Goal: Task Accomplishment & Management: Complete application form

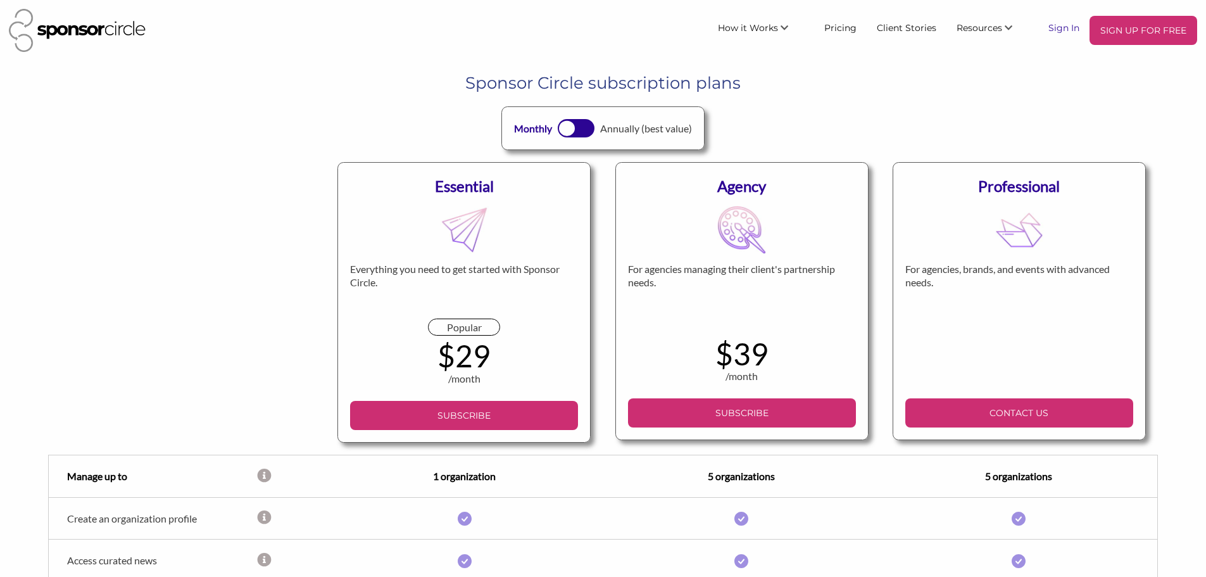
click at [1065, 23] on link "Sign In" at bounding box center [1063, 27] width 51 height 23
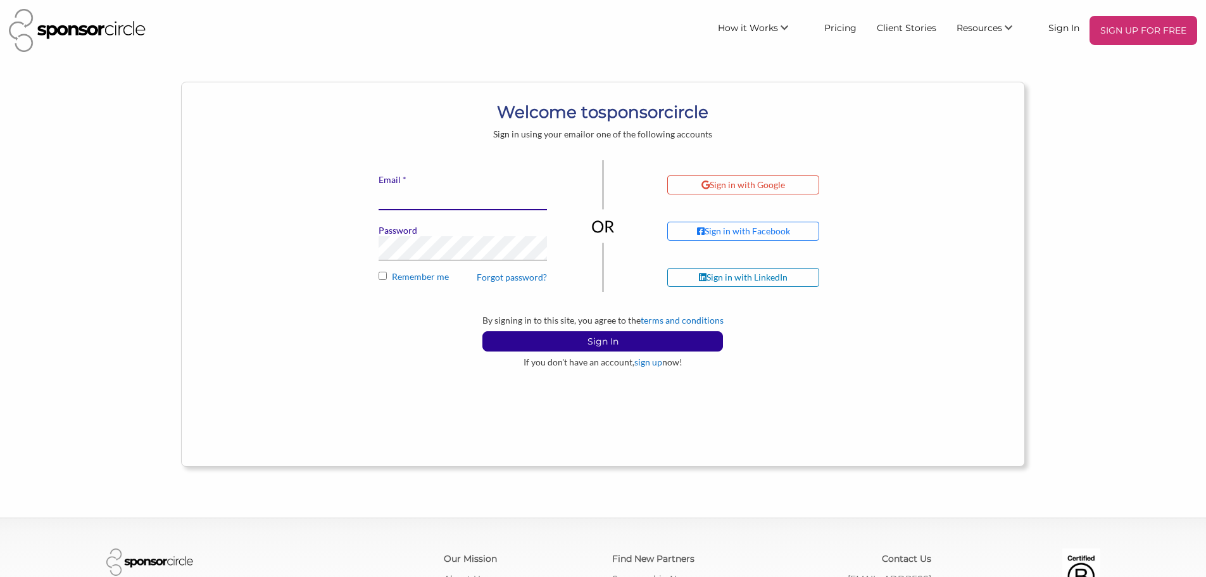
click at [441, 191] on input "* Email" at bounding box center [463, 197] width 168 height 25
type input "[EMAIL_ADDRESS][DOMAIN_NAME]"
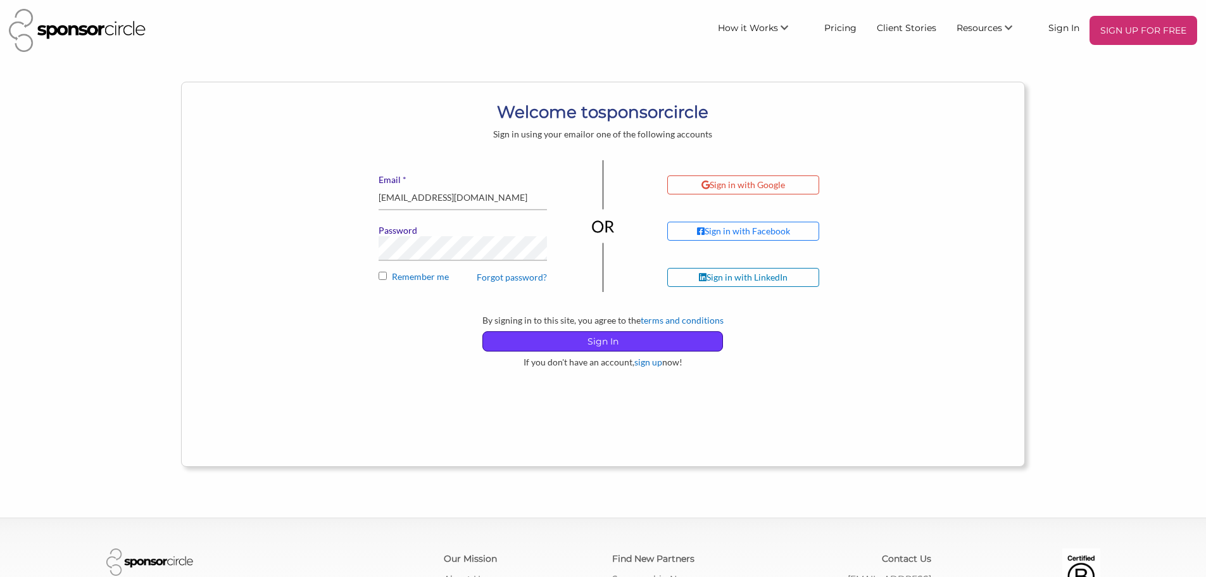
click at [617, 336] on p "Sign In" at bounding box center [602, 341] width 239 height 19
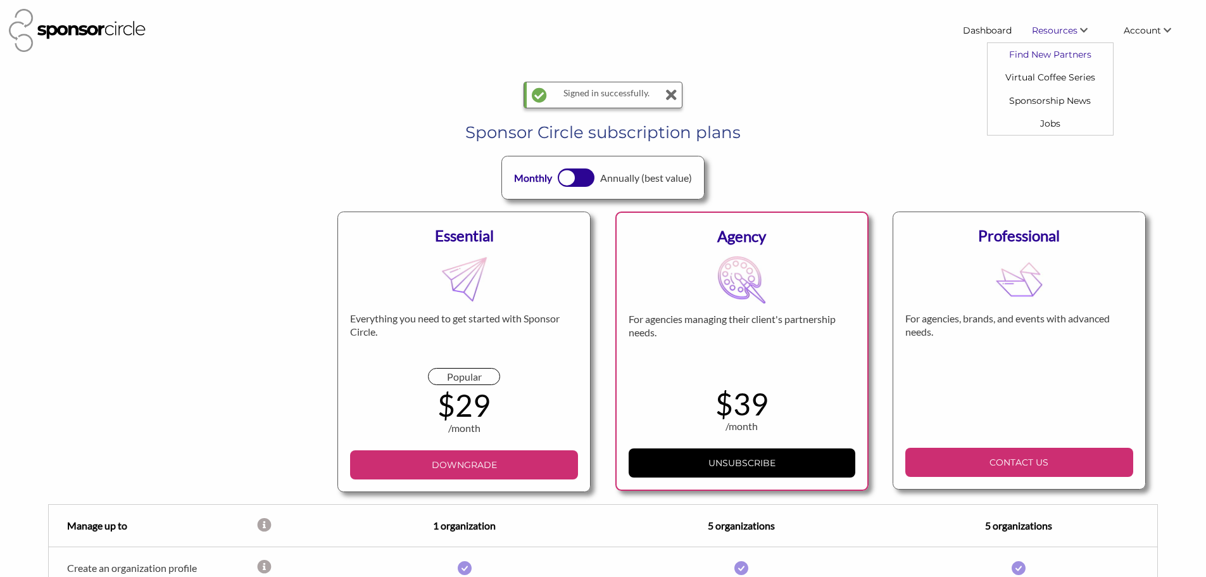
click at [1039, 56] on link "Find New Partners" at bounding box center [1050, 54] width 125 height 23
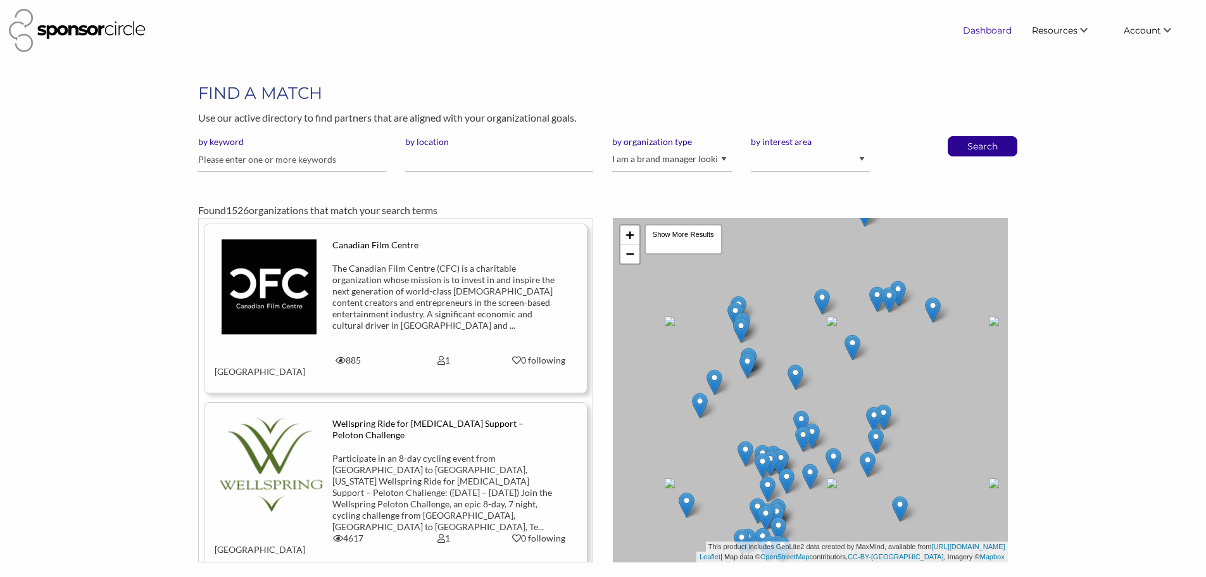
click at [984, 27] on link "Dashboard" at bounding box center [987, 30] width 69 height 23
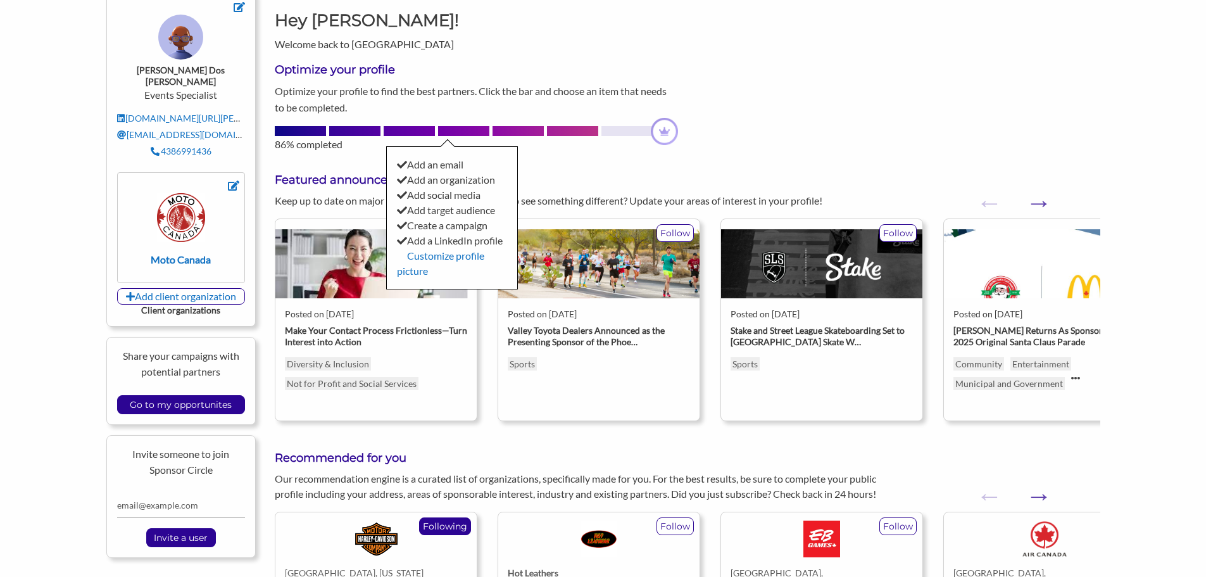
scroll to position [127, 0]
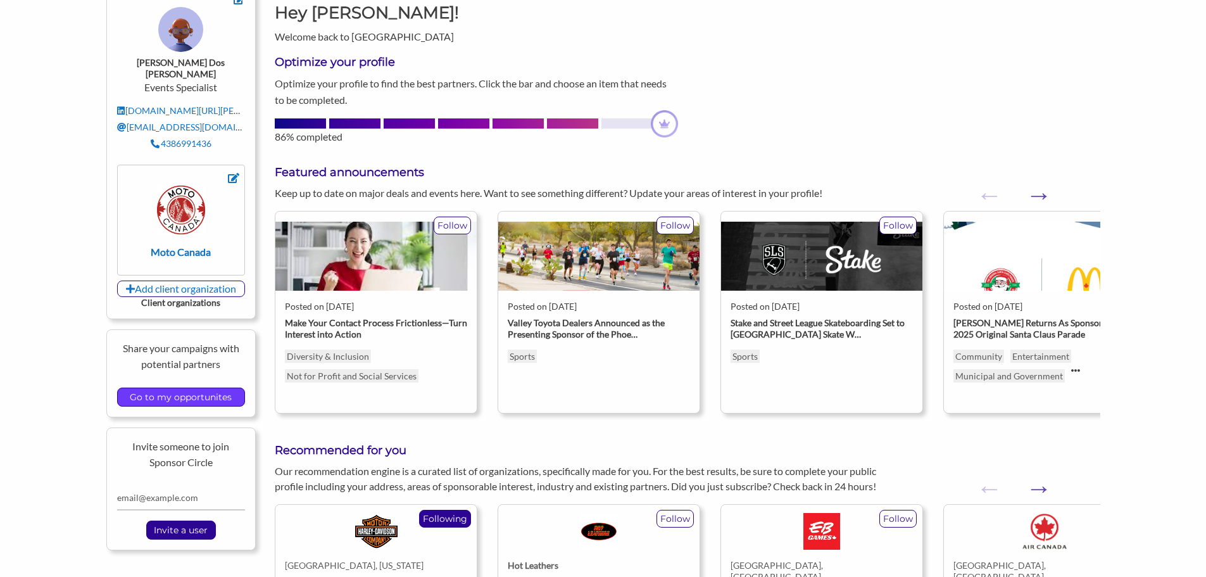
click at [220, 388] on input "Go to my opportunites" at bounding box center [180, 397] width 115 height 18
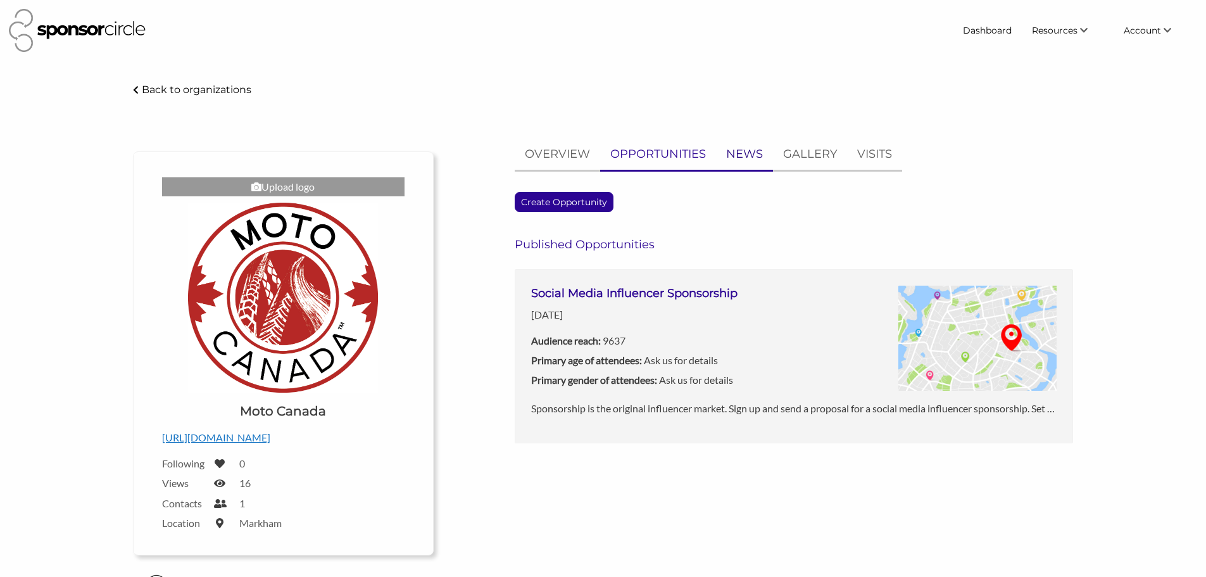
click at [734, 151] on p "NEWS" at bounding box center [744, 154] width 37 height 18
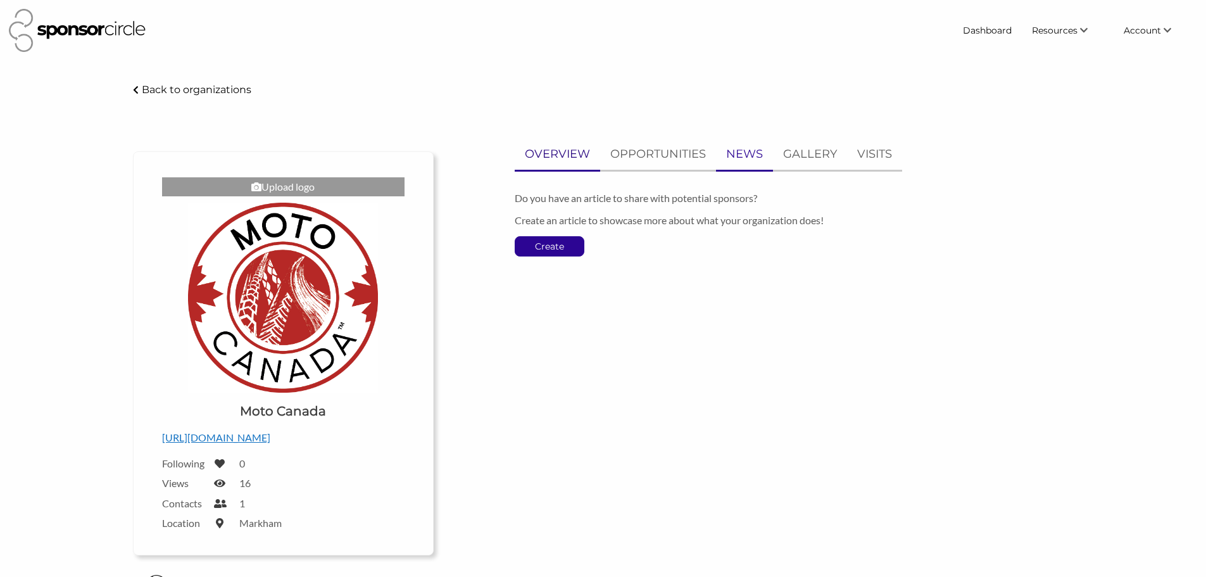
click at [580, 156] on p "OVERVIEW" at bounding box center [557, 154] width 65 height 18
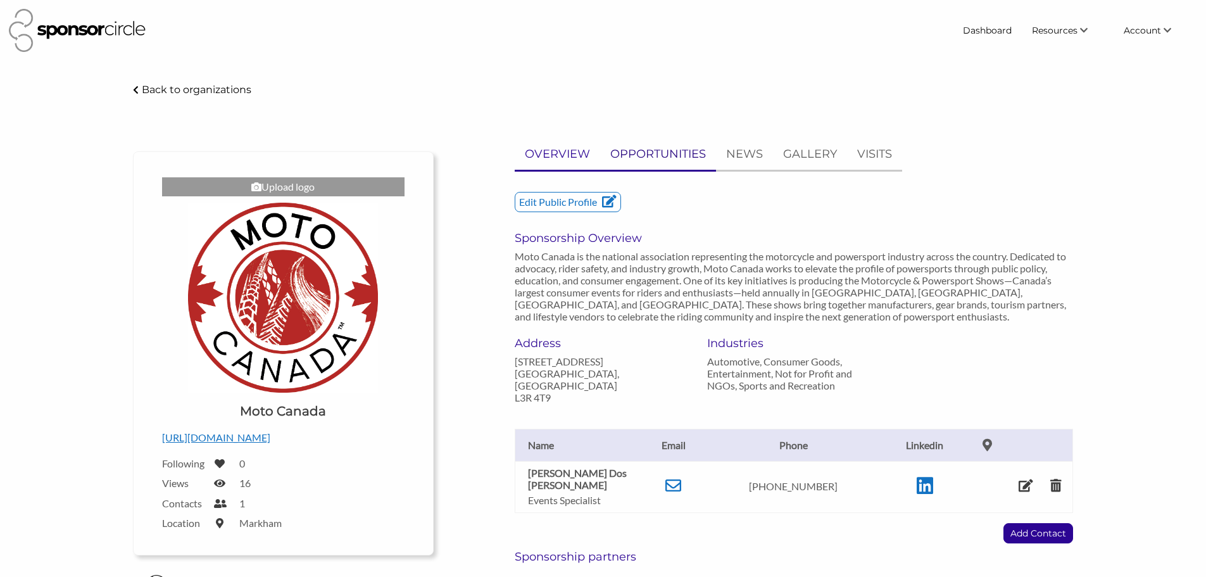
click at [681, 158] on p "OPPORTUNITIES" at bounding box center [658, 154] width 96 height 18
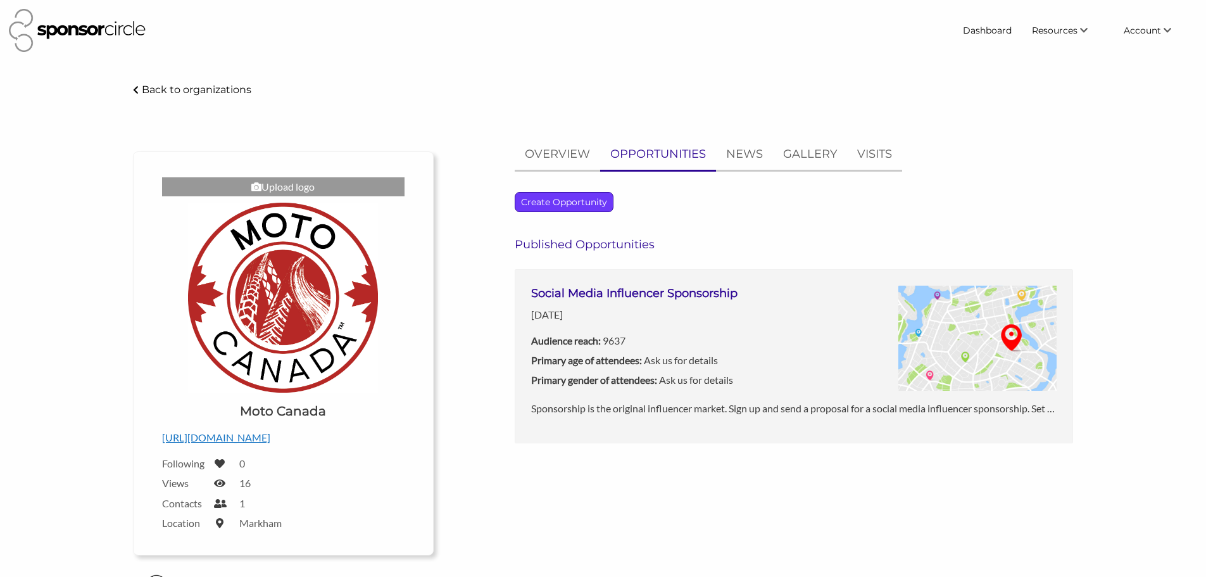
click at [603, 196] on p "Create Opportunity" at bounding box center [563, 201] width 97 height 19
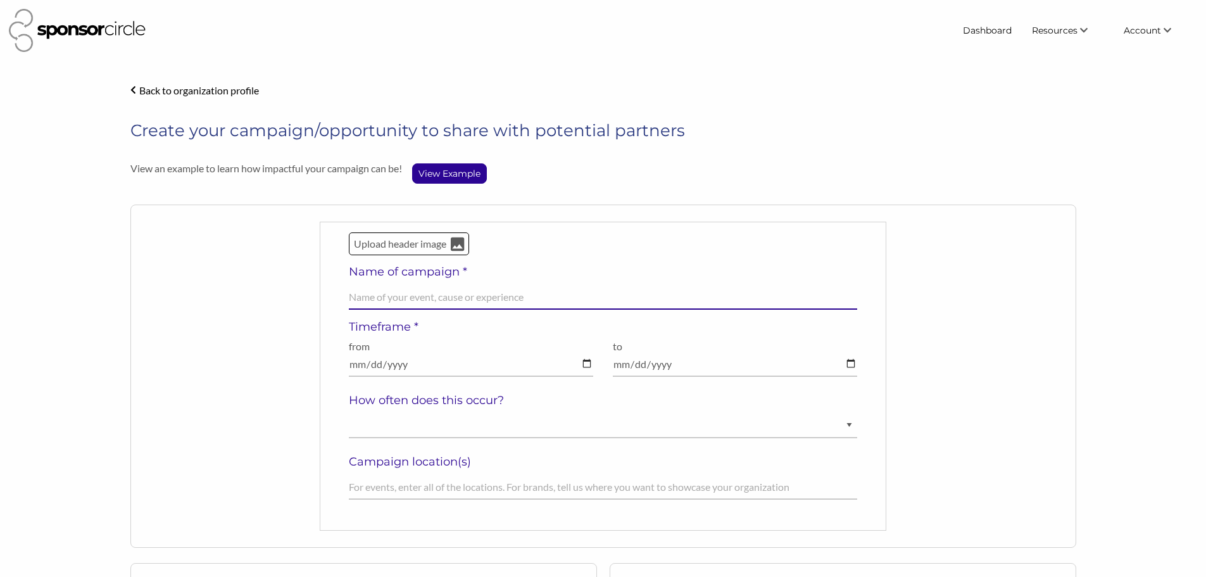
click at [423, 287] on input "text" at bounding box center [603, 297] width 509 height 25
drag, startPoint x: 433, startPoint y: 299, endPoint x: 305, endPoint y: 297, distance: 128.5
click at [305, 297] on div "Upload header image Name of campaign * MOTO CANADA's Motorcycle & Powersport Sh…" at bounding box center [603, 375] width 946 height 343
type input "Motorcycle & Powersport Shows 2026"
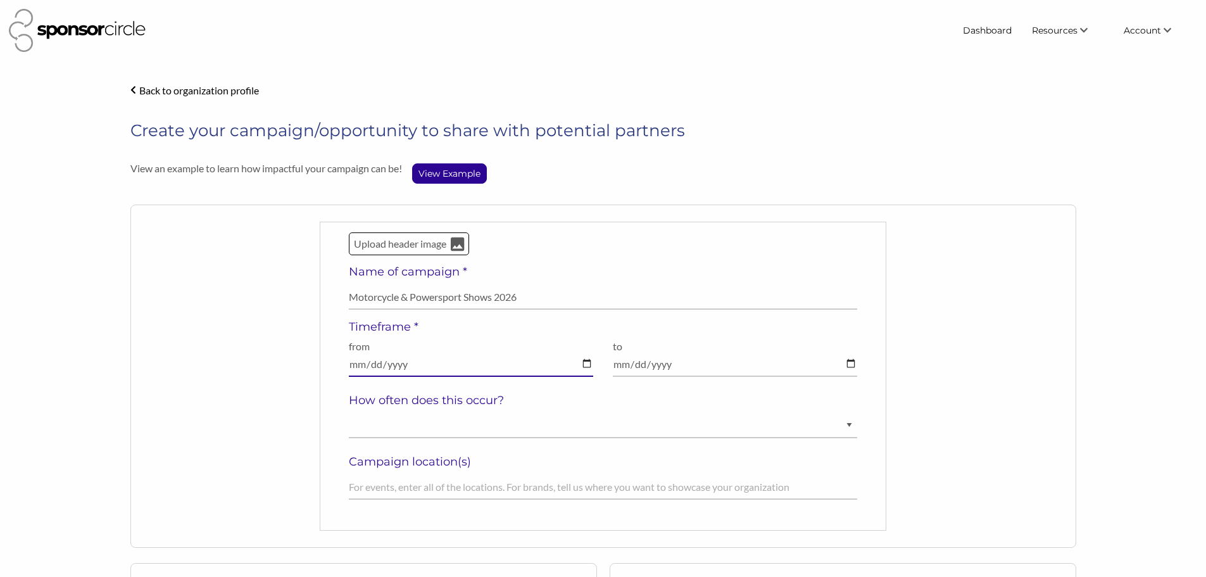
click at [429, 356] on input "date" at bounding box center [471, 364] width 245 height 25
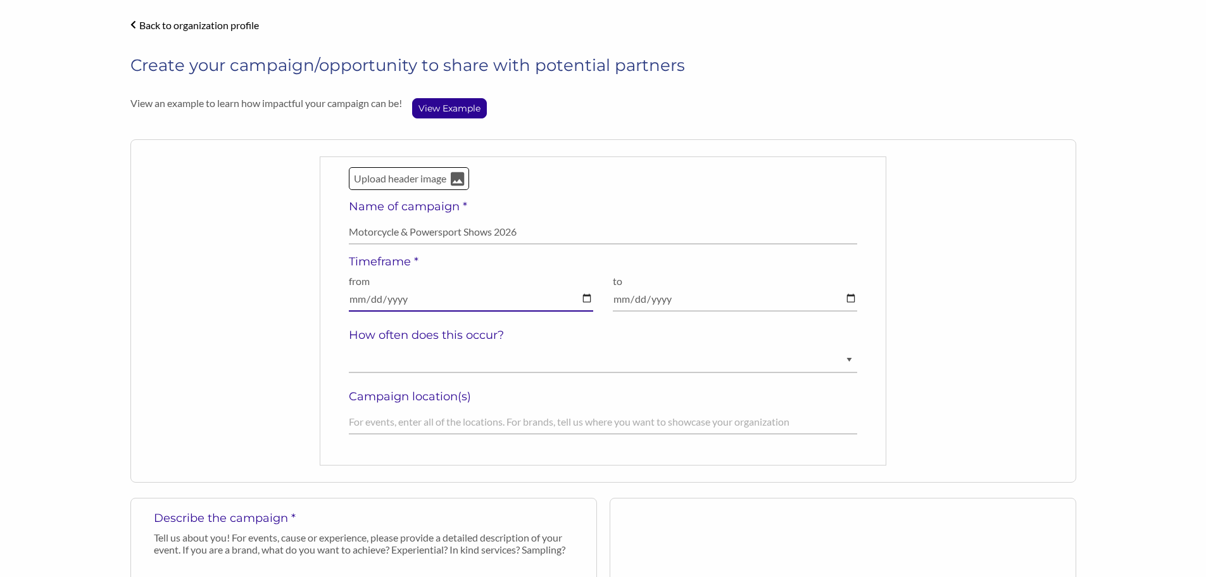
scroll to position [127, 0]
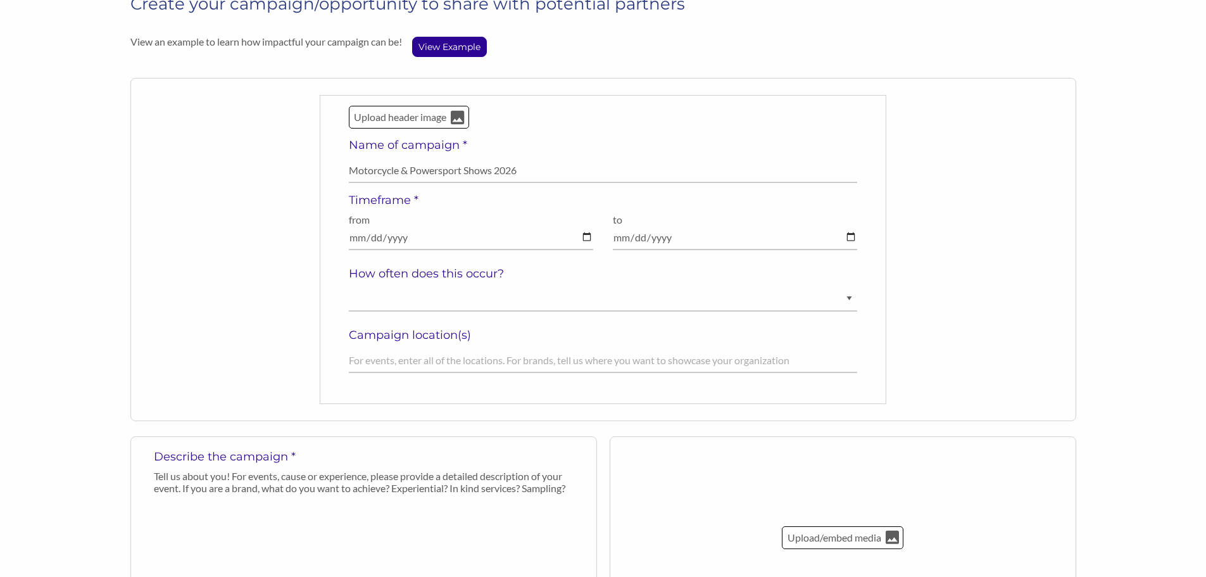
click at [473, 311] on div "Upload header image Name of campaign * Motorcycle & Powersport Shows 2026 Field…" at bounding box center [603, 249] width 509 height 287
click at [434, 358] on input "text" at bounding box center [603, 360] width 509 height 25
type input "T"
click at [453, 262] on div "Upload header image Name of campaign * Motorcycle & Powersport Shows 2026 Field…" at bounding box center [603, 249] width 509 height 287
click at [446, 289] on select "Ongoing Annually Semi-Annually Monthly Weekly Once" at bounding box center [603, 299] width 509 height 25
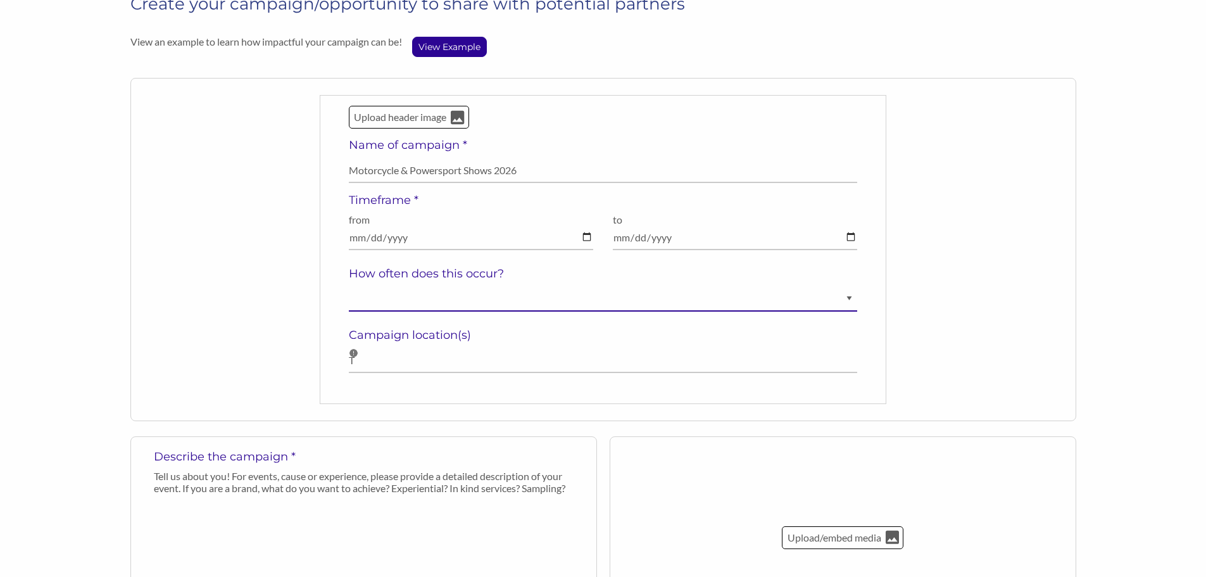
select select "Annually"
click at [349, 287] on select "Ongoing Annually Semi-Annually Monthly Weekly Once" at bounding box center [603, 299] width 509 height 25
click at [436, 234] on input "date" at bounding box center [471, 237] width 245 height 25
click at [409, 335] on h5 "Campaign location(s)" at bounding box center [603, 335] width 509 height 14
click at [463, 336] on h5 "Campaign location(s)" at bounding box center [603, 335] width 509 height 14
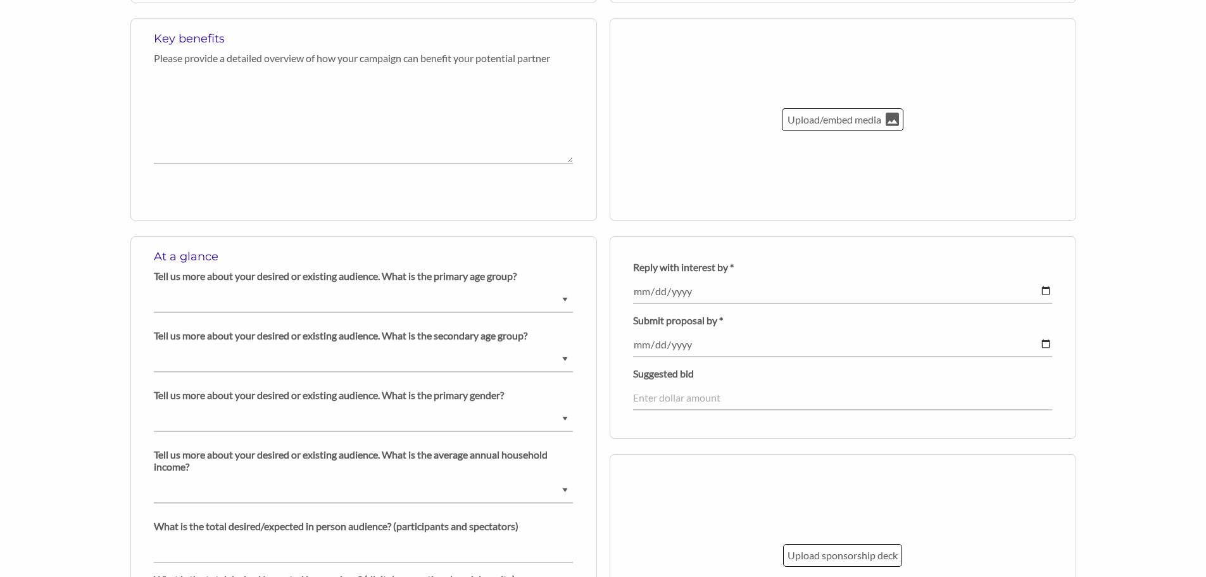
scroll to position [822, 0]
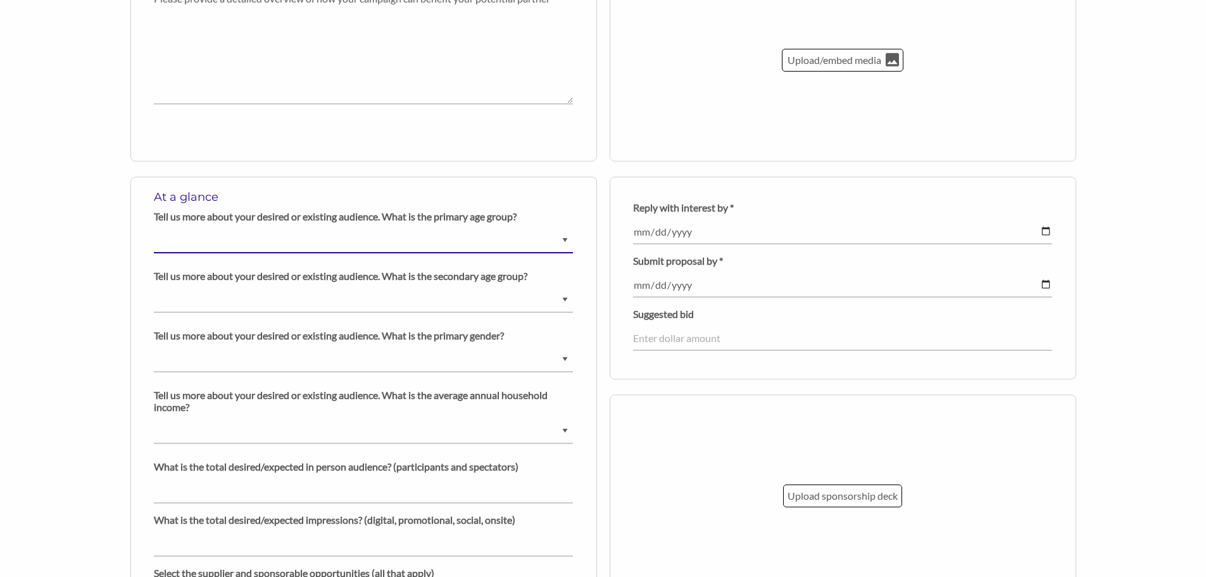
click at [564, 239] on select "Ask us for details Under [DEMOGRAPHIC_DATA] [DEMOGRAPHIC_DATA] [DEMOGRAPHIC_DAT…" at bounding box center [363, 241] width 419 height 25
click at [576, 232] on div "At a glance Tell us more about your desired or existing audience. What is the p…" at bounding box center [363, 493] width 467 height 633
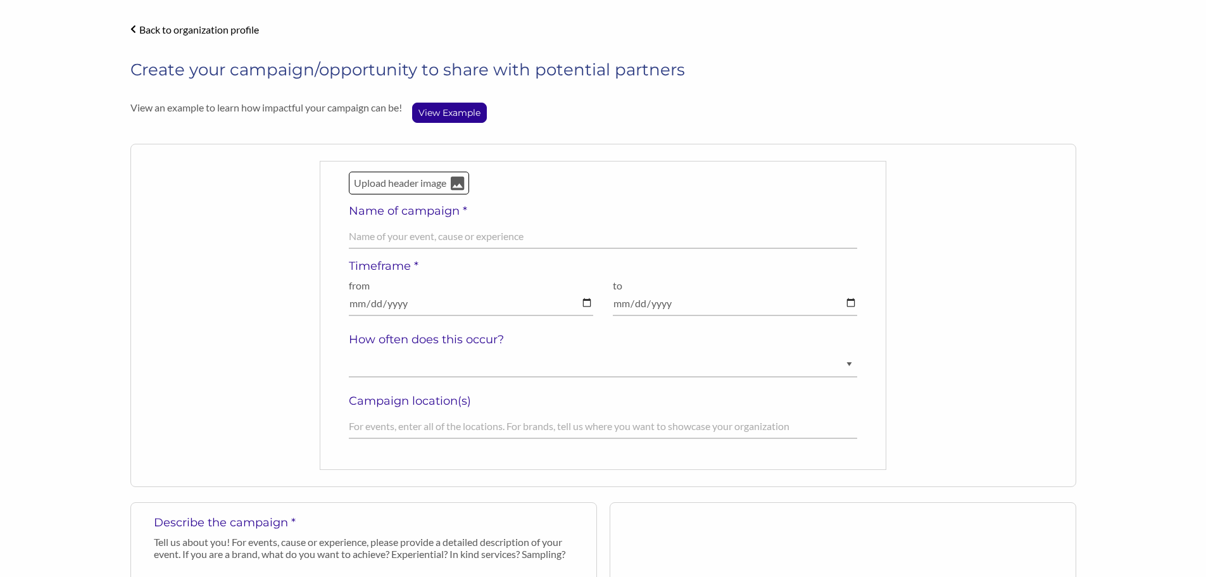
scroll to position [0, 0]
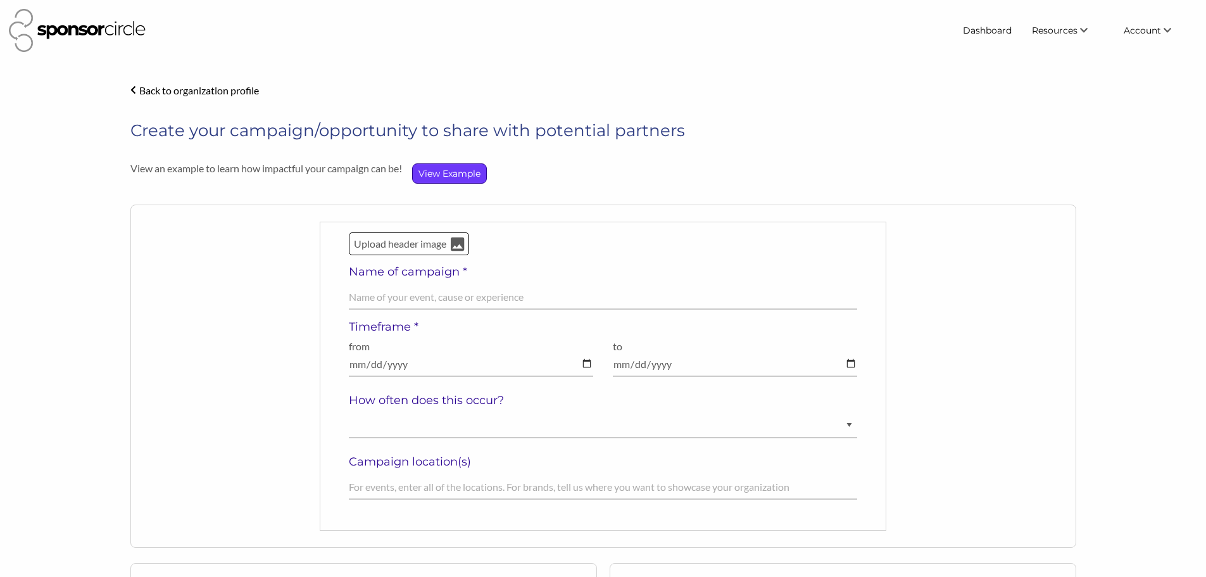
click at [471, 165] on p "View Example" at bounding box center [449, 173] width 73 height 19
click at [586, 366] on input "date" at bounding box center [471, 364] width 245 height 25
click at [564, 465] on h5 "Campaign location(s)" at bounding box center [603, 462] width 509 height 14
click at [430, 362] on input "date" at bounding box center [471, 364] width 245 height 25
click at [847, 427] on select "Ongoing Annually Semi-Annually Monthly Weekly Once" at bounding box center [603, 425] width 509 height 25
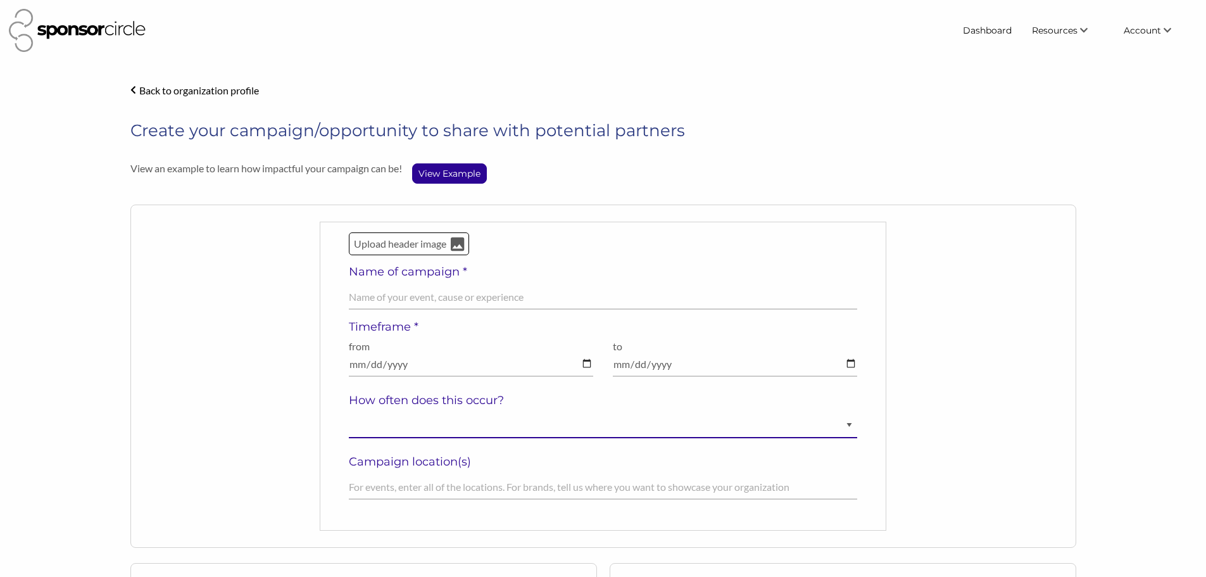
select select "Annually"
click at [349, 413] on select "Ongoing Annually Semi-Annually Monthly Weekly Once" at bounding box center [603, 425] width 509 height 25
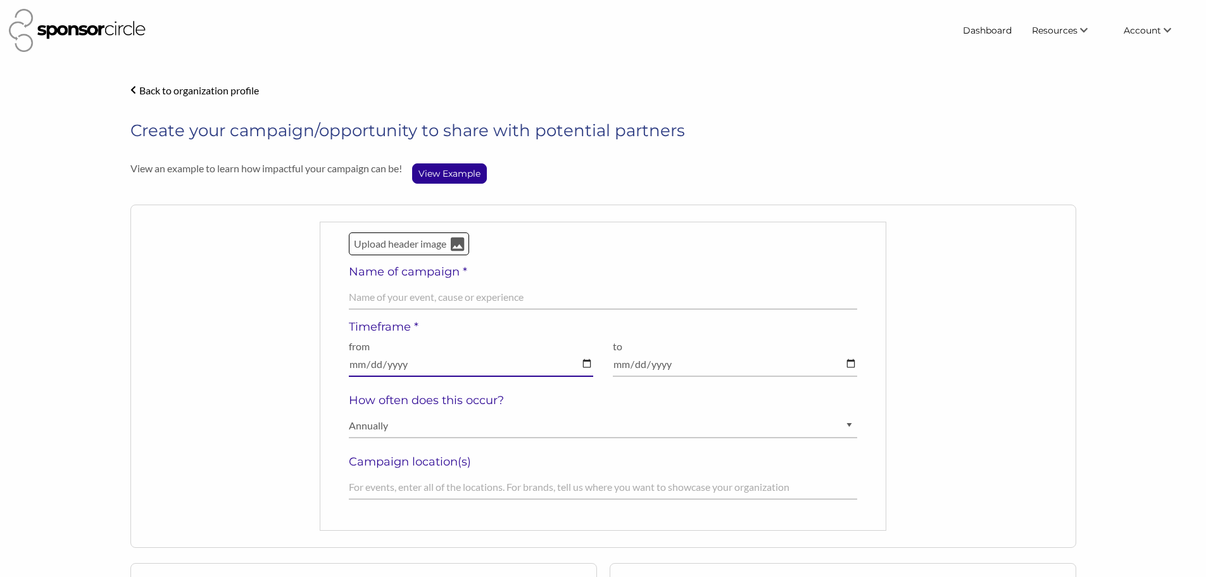
click at [357, 367] on input "date" at bounding box center [471, 364] width 245 height 25
click at [585, 366] on input "date" at bounding box center [471, 364] width 245 height 25
type input "[DATE]"
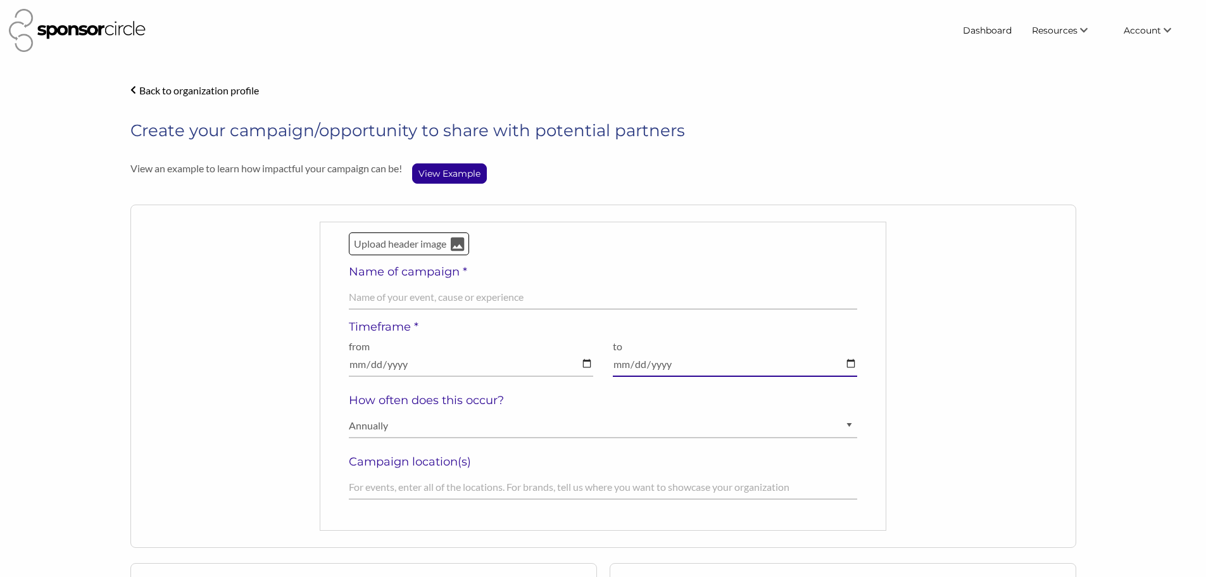
click at [856, 363] on input "date" at bounding box center [735, 364] width 245 height 25
type input "[DATE]"
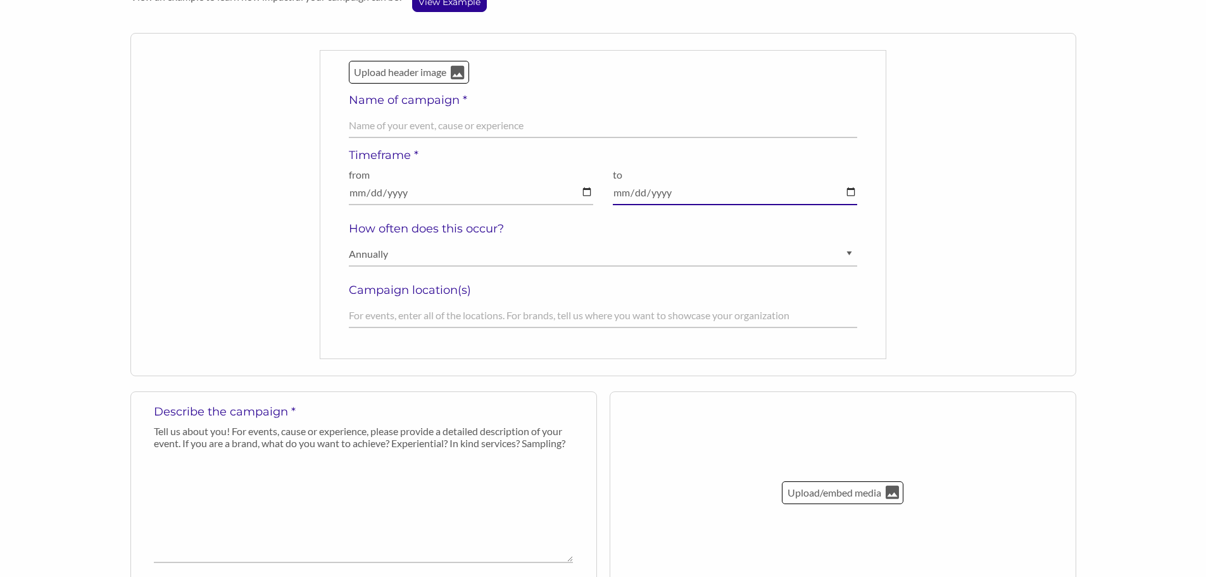
scroll to position [253, 0]
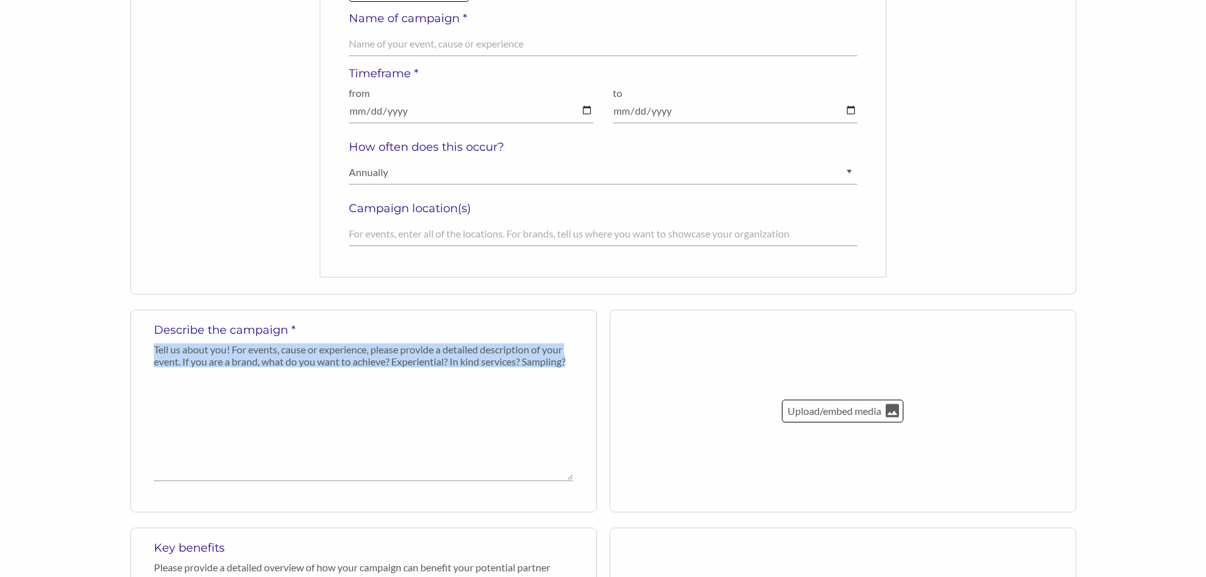
drag, startPoint x: 575, startPoint y: 363, endPoint x: 95, endPoint y: 342, distance: 480.3
copy p "Tell us about you! For events, cause or experience, please provide a detailed d…"
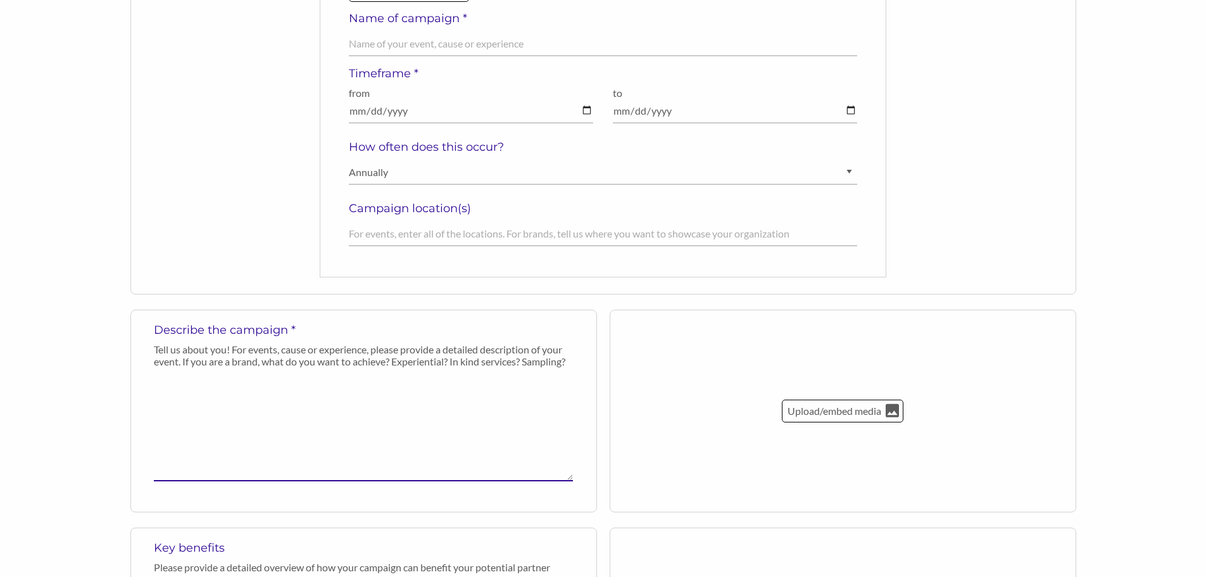
click at [249, 398] on textarea at bounding box center [363, 428] width 419 height 108
paste textarea "Lorem Ip Dolo Sitame’c Adipiscing & Elitseddoe Tempo inc utl etdolor’m aliquae …"
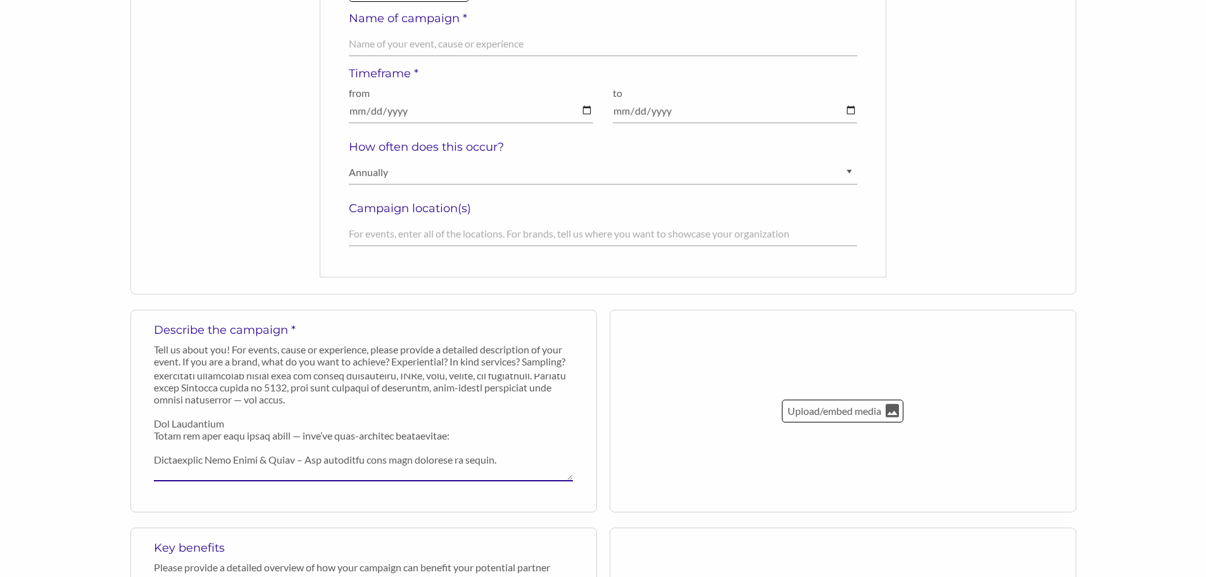
scroll to position [0, 0]
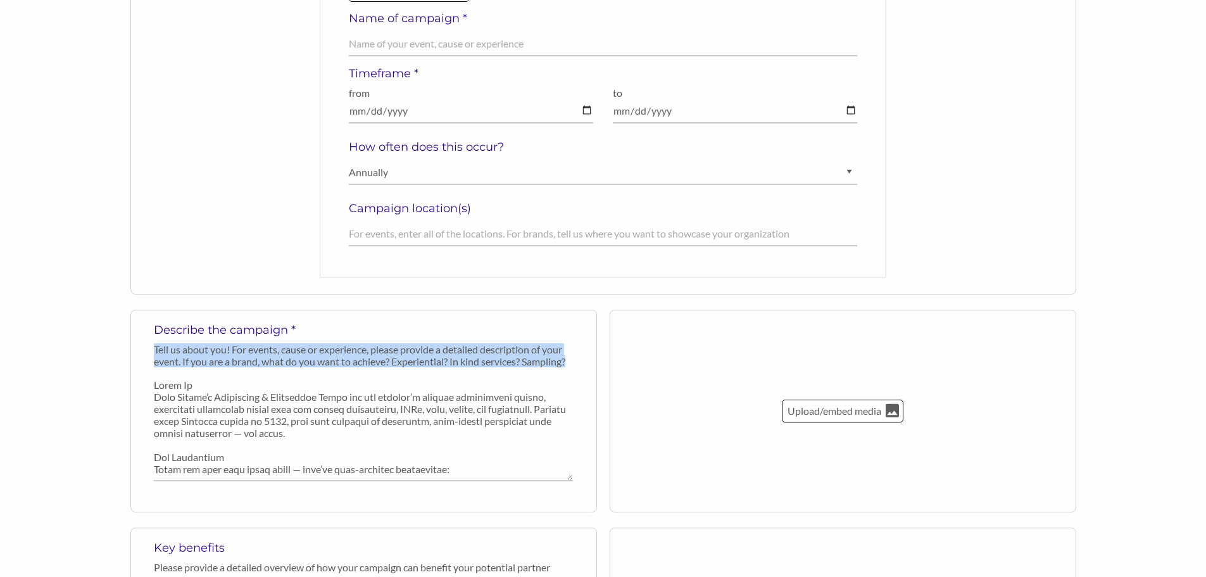
drag, startPoint x: 154, startPoint y: 353, endPoint x: 589, endPoint y: 361, distance: 435.0
click at [589, 361] on div "Describe the campaign * Tell us about you! For events, cause or experience, ple…" at bounding box center [363, 411] width 467 height 203
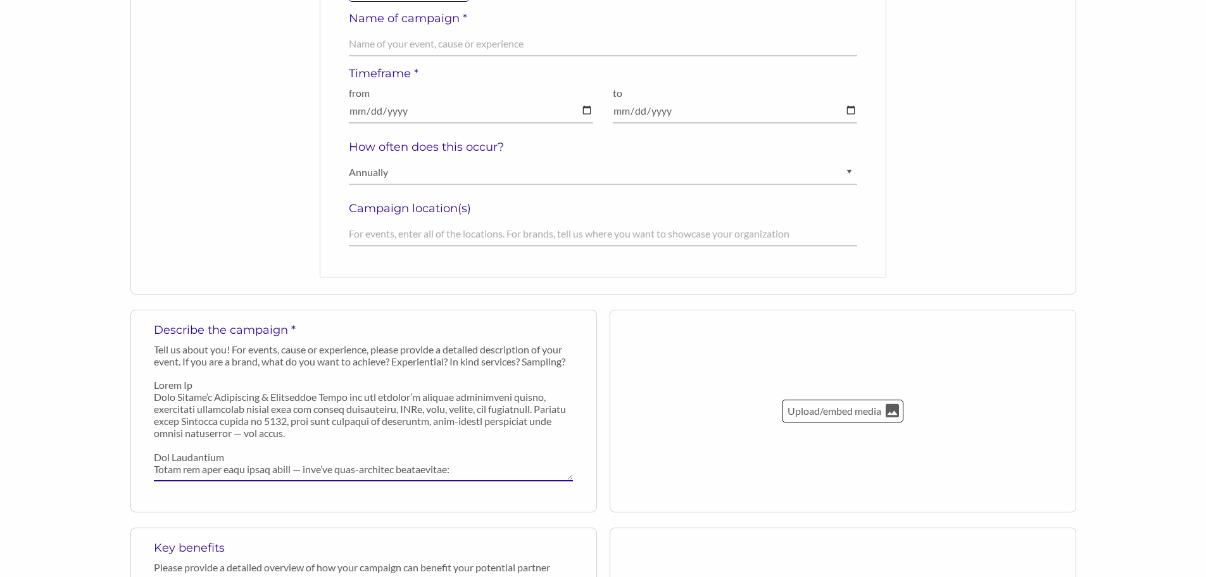
click at [307, 374] on textarea at bounding box center [363, 428] width 419 height 108
drag, startPoint x: 552, startPoint y: 349, endPoint x: 495, endPoint y: 351, distance: 57.0
click at [495, 351] on p "Tell us about you! For events, cause or experience, please provide a detailed d…" at bounding box center [363, 355] width 419 height 24
drag, startPoint x: 201, startPoint y: 386, endPoint x: 149, endPoint y: 386, distance: 52.5
click at [149, 386] on div "Describe the campaign * Tell us about you! For events, cause or experience, ple…" at bounding box center [363, 411] width 467 height 203
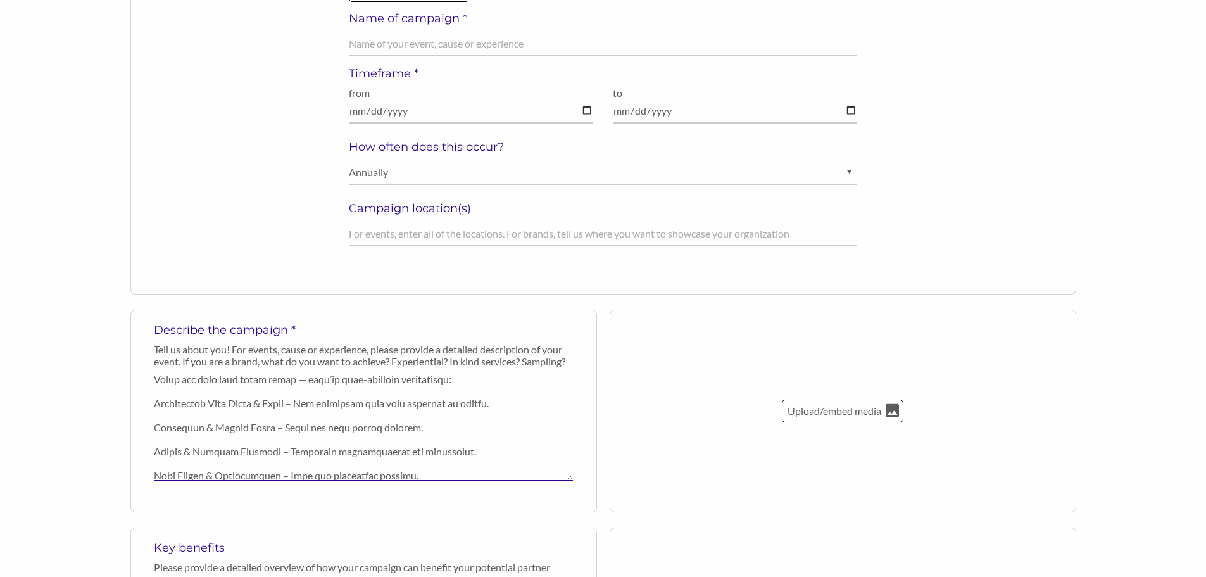
scroll to position [70, 0]
click at [247, 412] on textarea at bounding box center [363, 428] width 419 height 108
click at [251, 412] on textarea at bounding box center [363, 428] width 419 height 108
drag, startPoint x: 258, startPoint y: 412, endPoint x: 206, endPoint y: 412, distance: 51.3
click at [206, 412] on textarea at bounding box center [363, 428] width 419 height 108
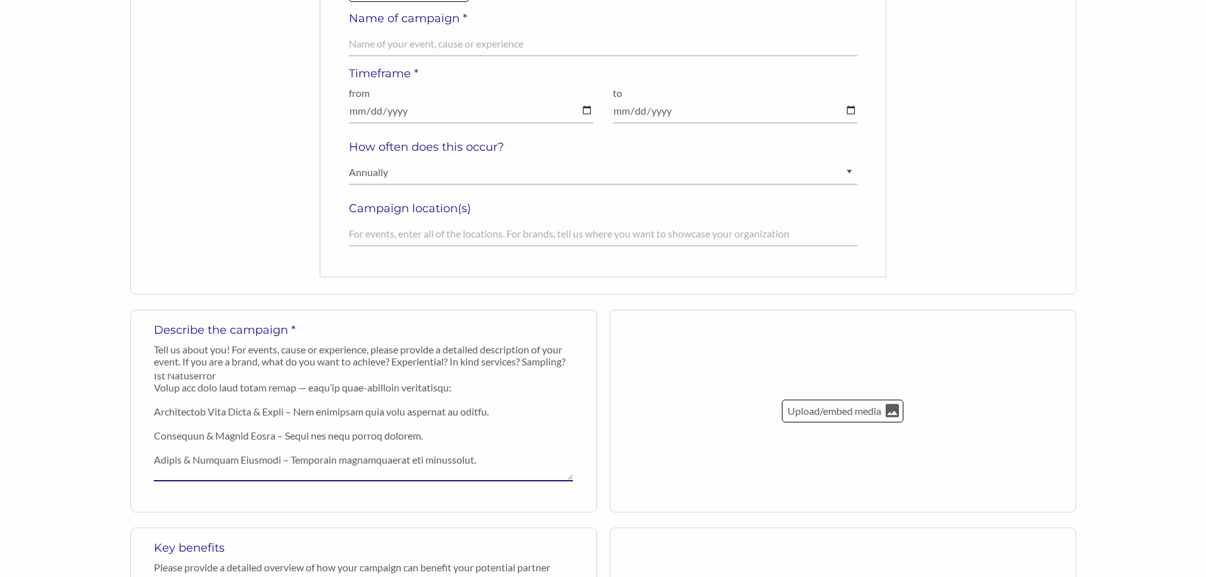
click at [472, 447] on textarea at bounding box center [363, 428] width 419 height 108
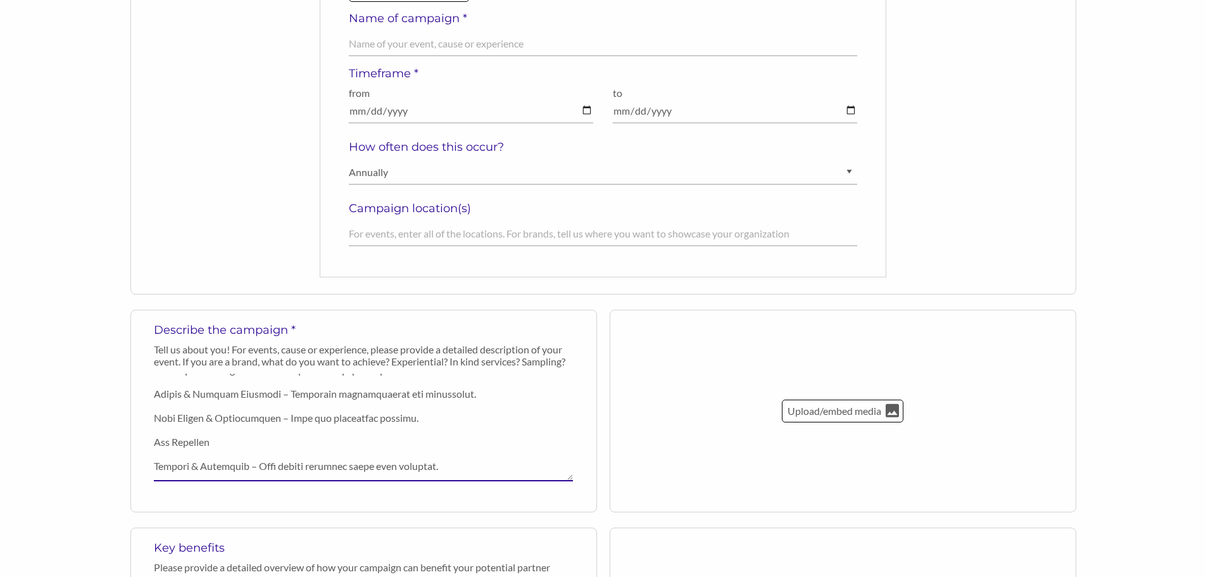
scroll to position [144, 0]
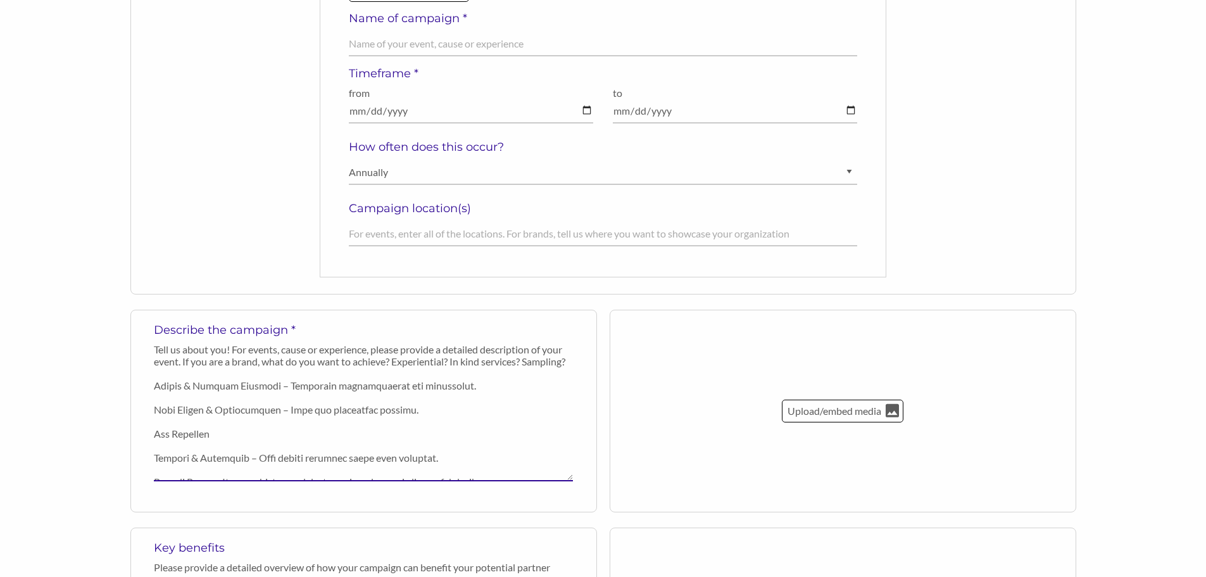
drag, startPoint x: 213, startPoint y: 410, endPoint x: 176, endPoint y: 411, distance: 36.7
click at [176, 411] on textarea at bounding box center [363, 428] width 419 height 108
click at [177, 411] on textarea at bounding box center [363, 428] width 419 height 108
drag, startPoint x: 202, startPoint y: 411, endPoint x: 175, endPoint y: 414, distance: 27.4
click at [175, 414] on textarea at bounding box center [363, 428] width 419 height 108
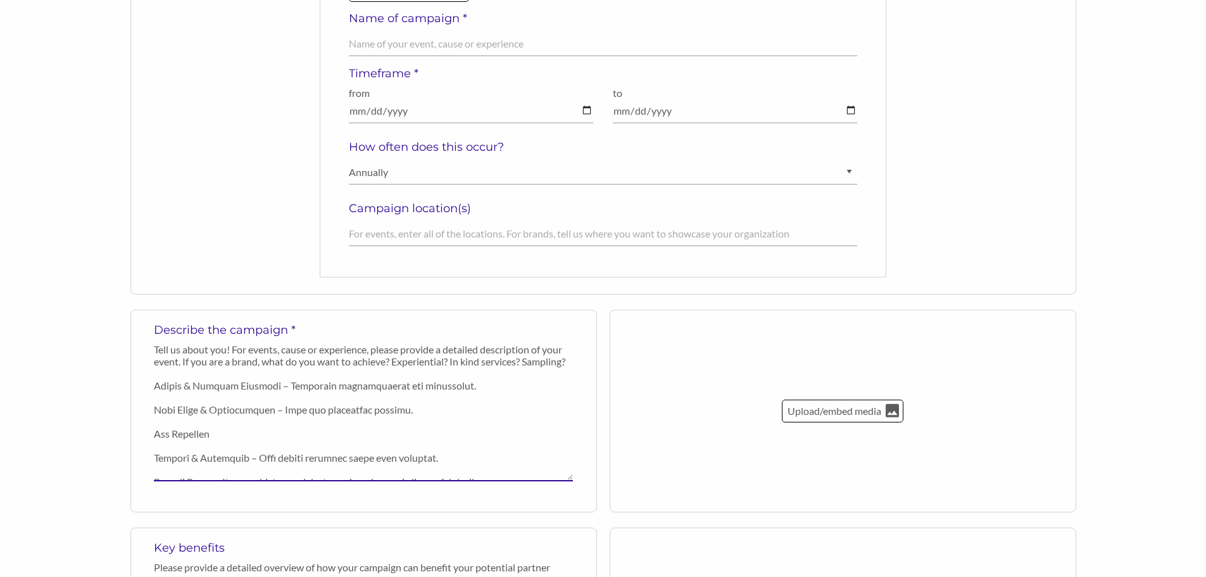
click at [317, 439] on textarea at bounding box center [363, 428] width 419 height 108
drag, startPoint x: 170, startPoint y: 436, endPoint x: 149, endPoint y: 435, distance: 20.9
click at [149, 435] on div "Describe the campaign * Tell us about you! For events, cause or experience, ple…" at bounding box center [363, 411] width 467 height 203
click at [272, 463] on textarea at bounding box center [363, 428] width 419 height 108
click at [232, 438] on textarea at bounding box center [363, 428] width 419 height 108
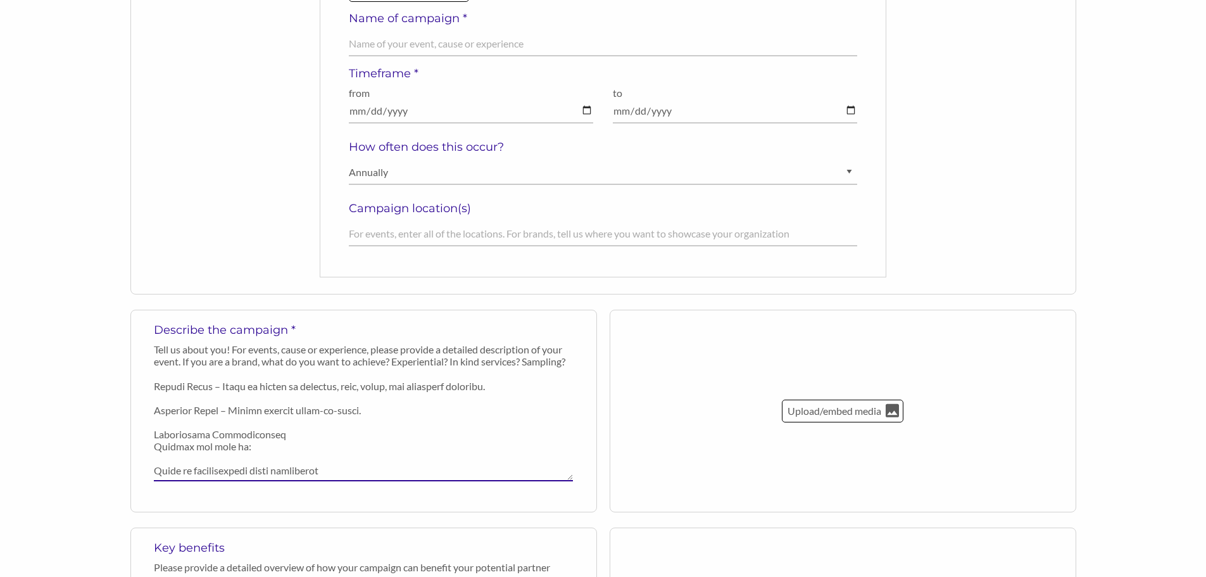
scroll to position [289, 0]
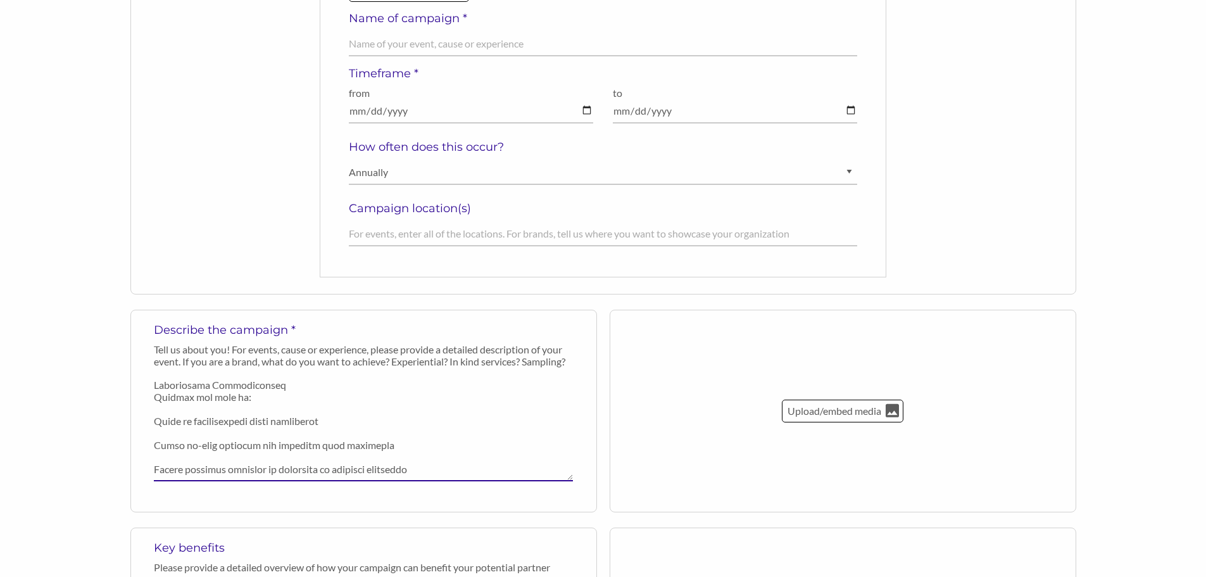
click at [287, 387] on textarea at bounding box center [363, 428] width 419 height 108
click at [154, 404] on textarea at bounding box center [363, 428] width 419 height 108
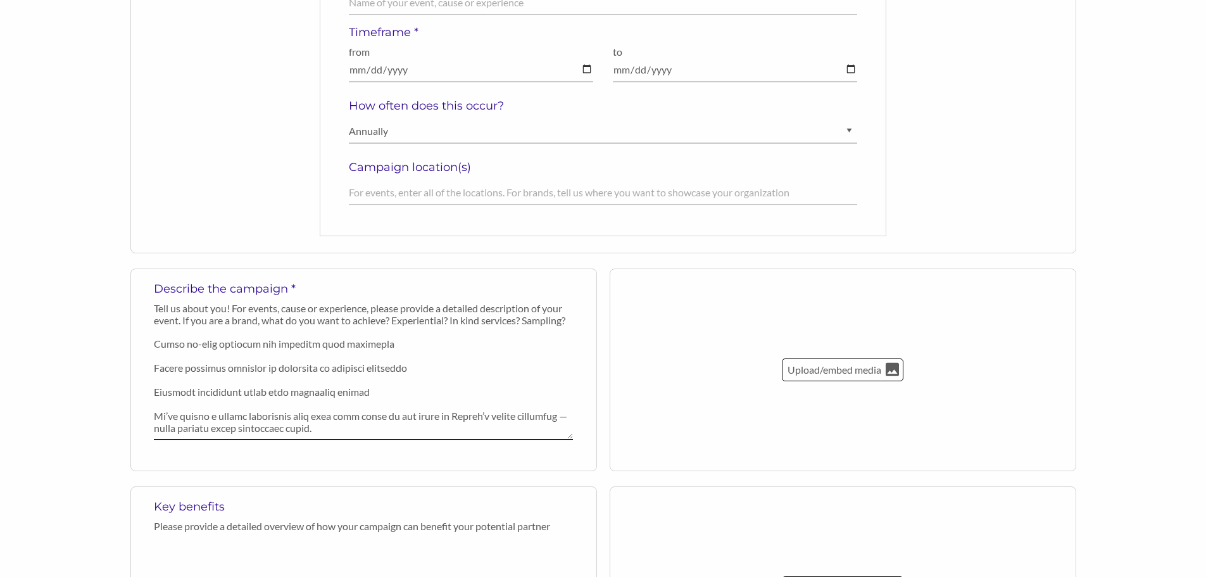
scroll to position [317, 0]
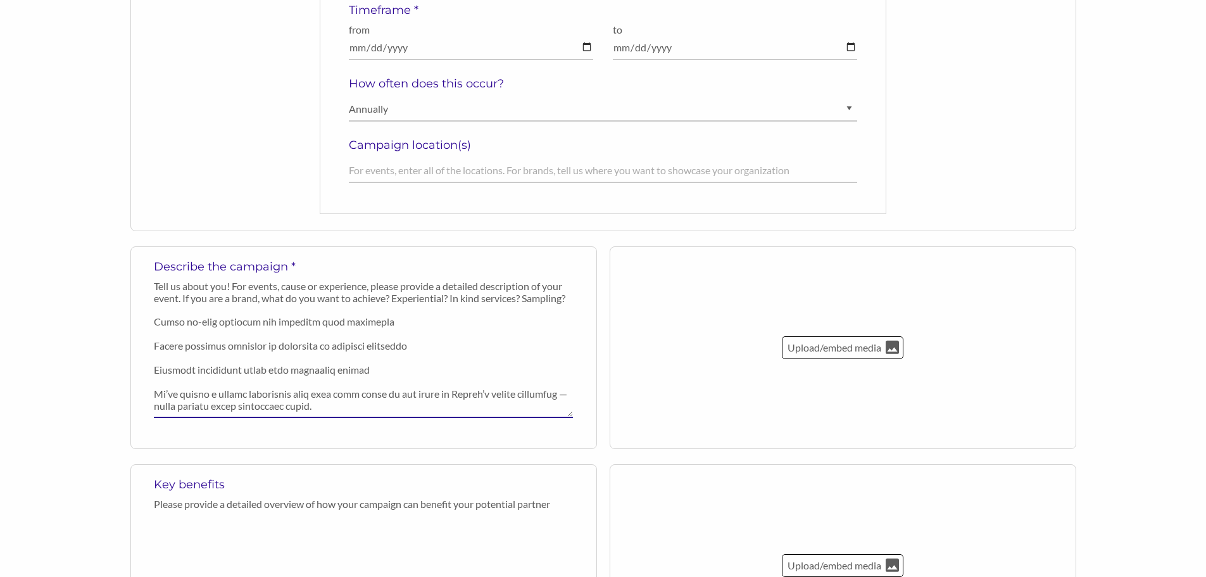
type textarea "Lore Ipsumd’s Ametconsec & Adipiscing Elits doe tem incidid’u laboree doloremag…"
click at [415, 381] on textarea at bounding box center [363, 364] width 419 height 108
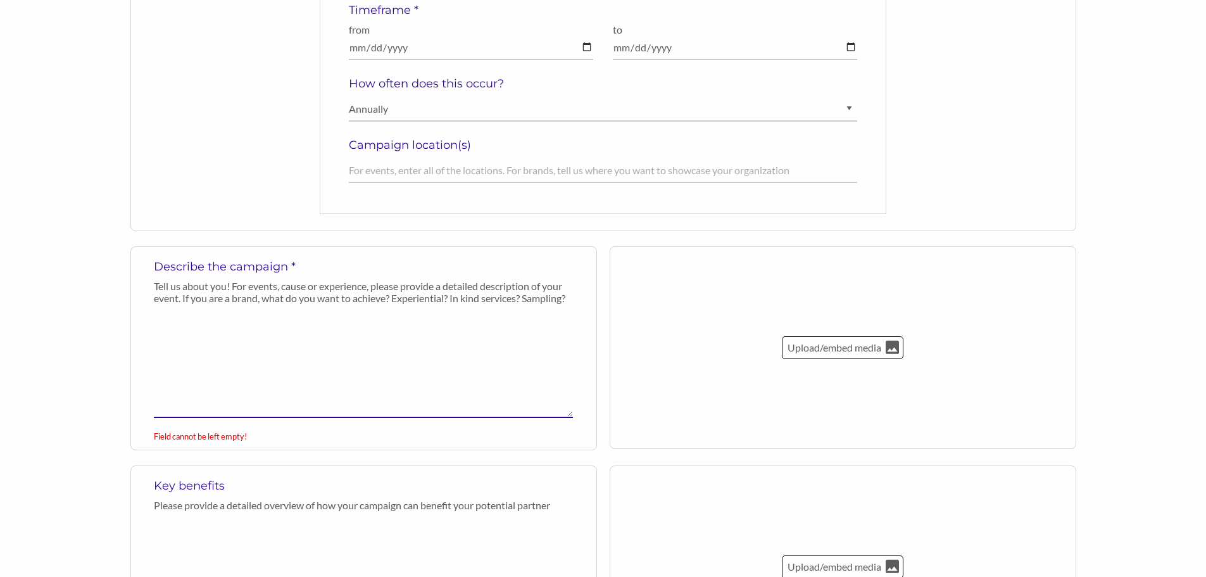
scroll to position [0, 0]
paste textarea "Lorem Ip Dolo Sitame’c Adipiscing & Elitseddoe Tempo inc Utlabo’e dolorem ali e…"
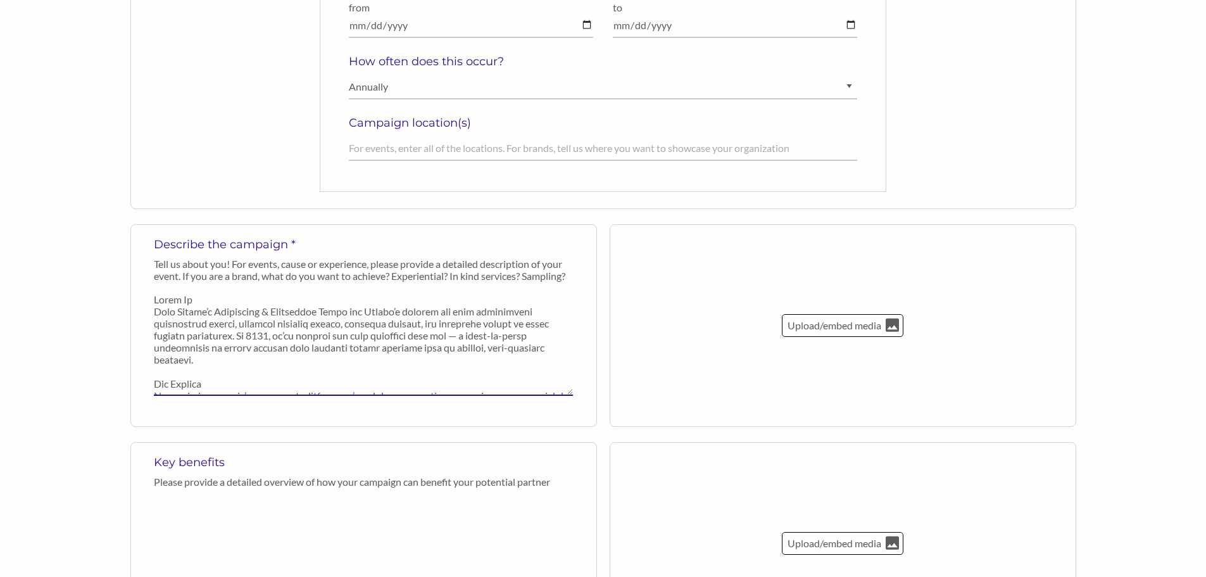
scroll to position [317, 0]
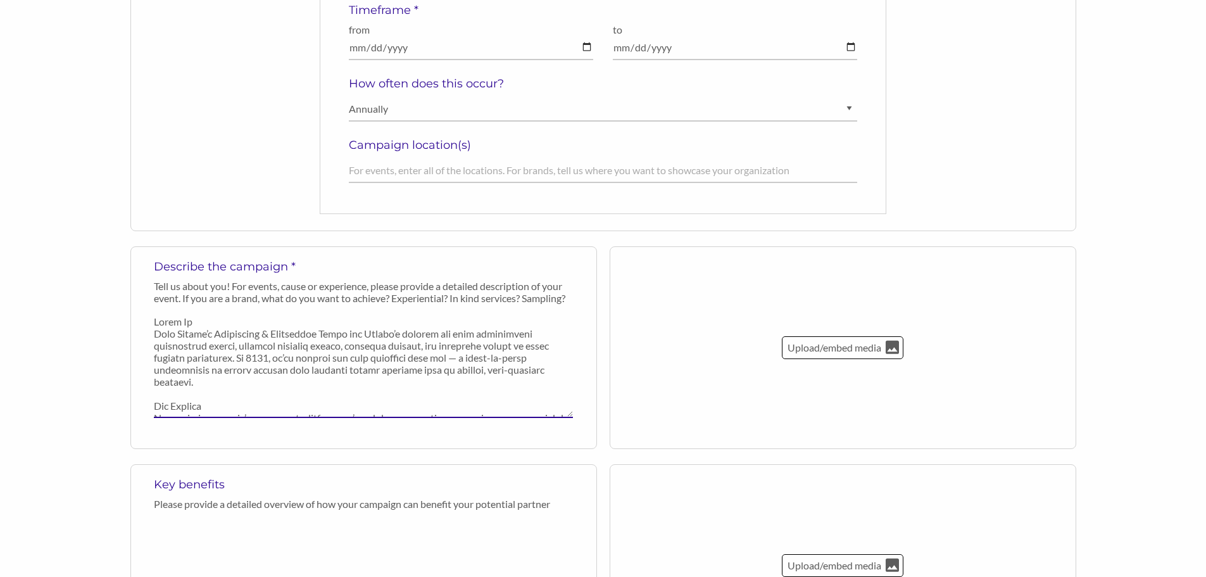
drag, startPoint x: 200, startPoint y: 324, endPoint x: 151, endPoint y: 325, distance: 48.8
click at [151, 325] on div "Describe the campaign * Tell us about you! For events, cause or experience, ple…" at bounding box center [363, 347] width 467 height 203
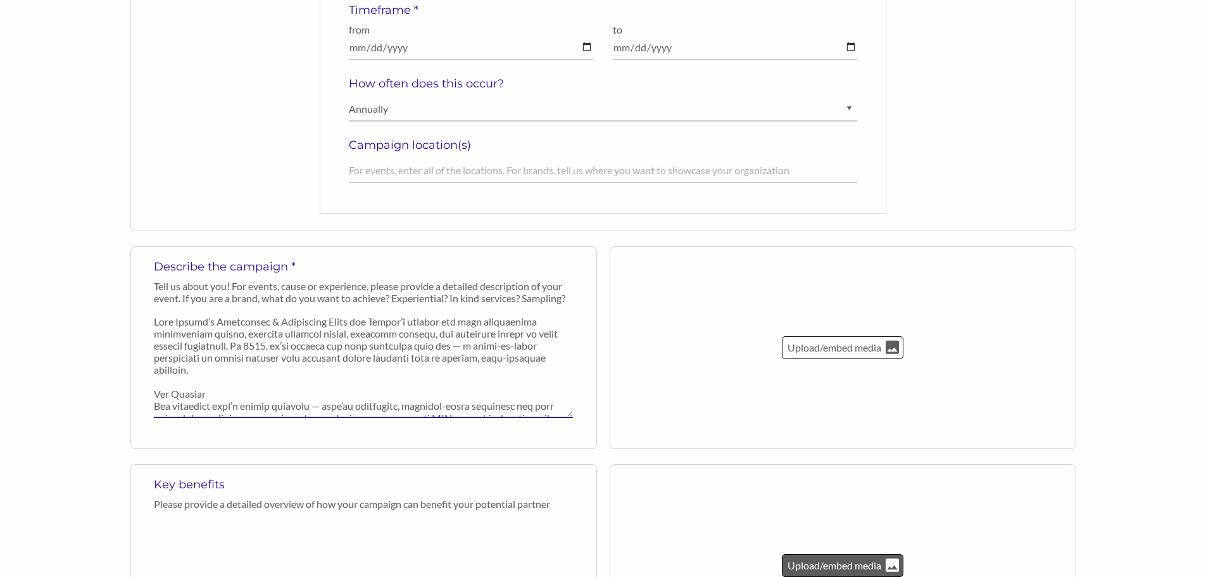
type textarea "Lore Ipsumd’s Ametconsec & Adipiscing Elits doe Tempor’i utlabor etd magn aliqu…"
click at [309, 327] on textarea at bounding box center [363, 364] width 419 height 108
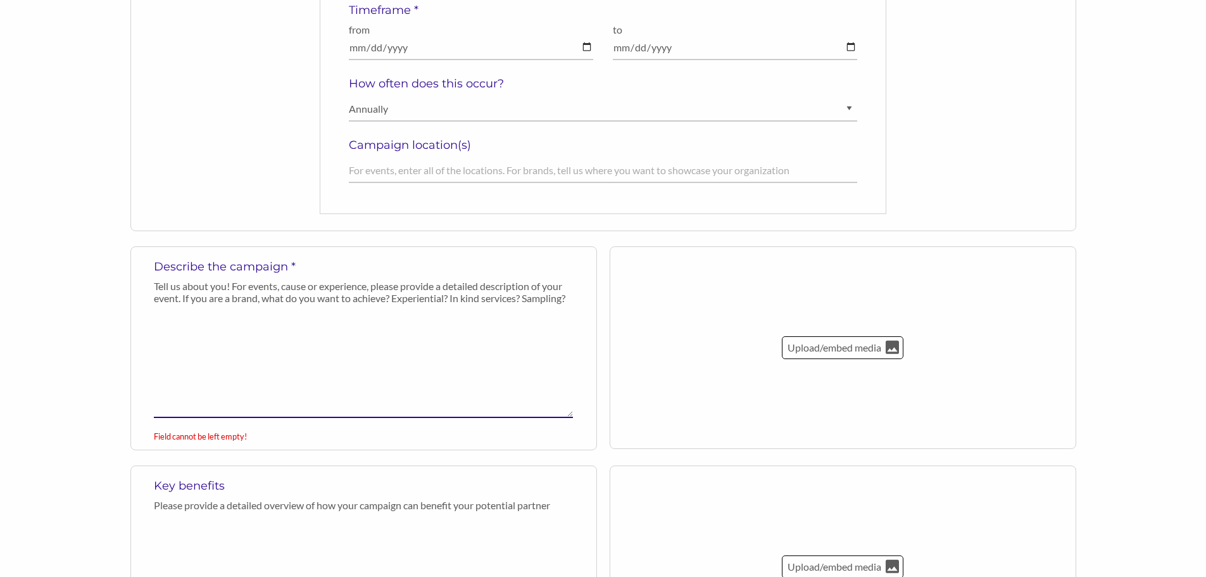
paste textarea "Lorem Ip Dolo Sitame co adi elitsedd eiusmodtemp incididuntut Labore’e dolorema…"
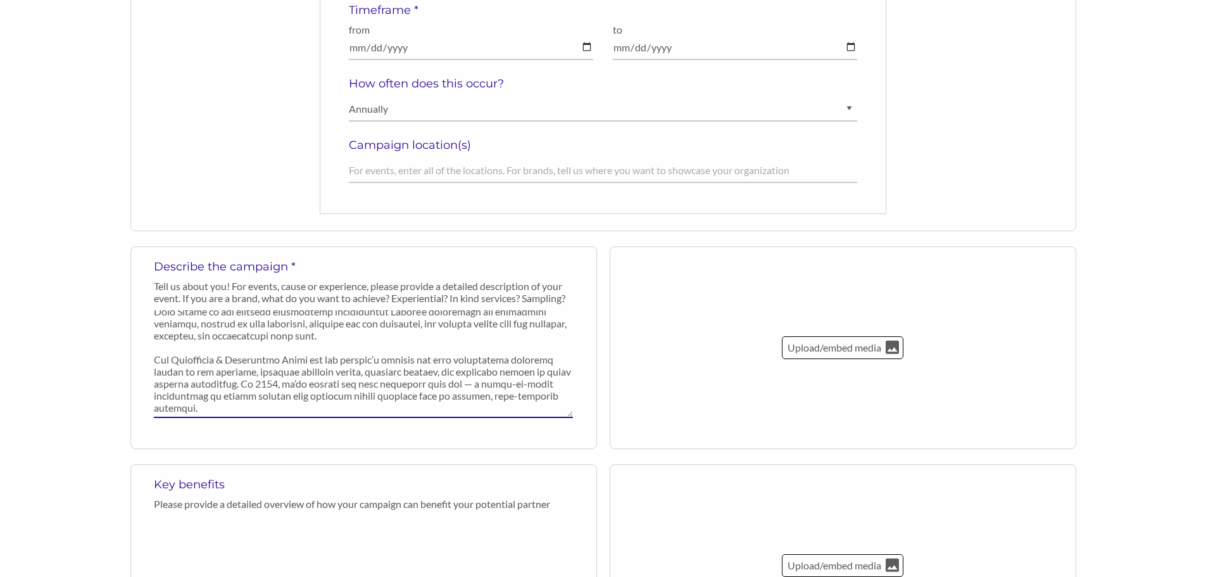
scroll to position [0, 0]
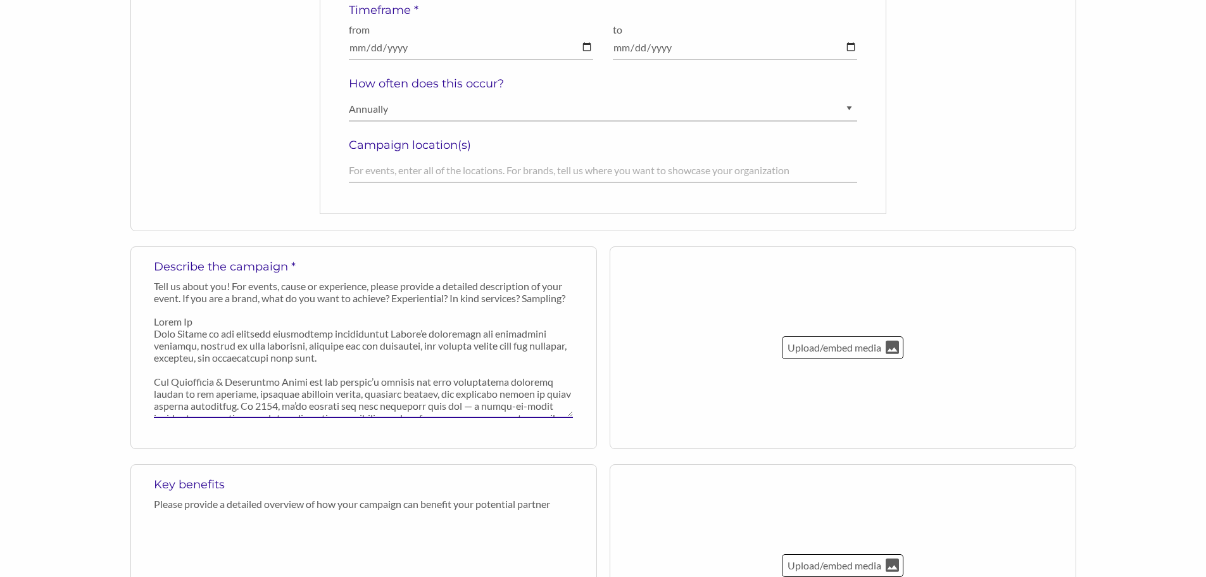
click at [238, 324] on textarea at bounding box center [363, 364] width 419 height 108
drag, startPoint x: 238, startPoint y: 323, endPoint x: 146, endPoint y: 320, distance: 92.5
click at [146, 320] on div "Describe the campaign * Tell us about you! For events, cause or experience, ple…" at bounding box center [363, 347] width 467 height 203
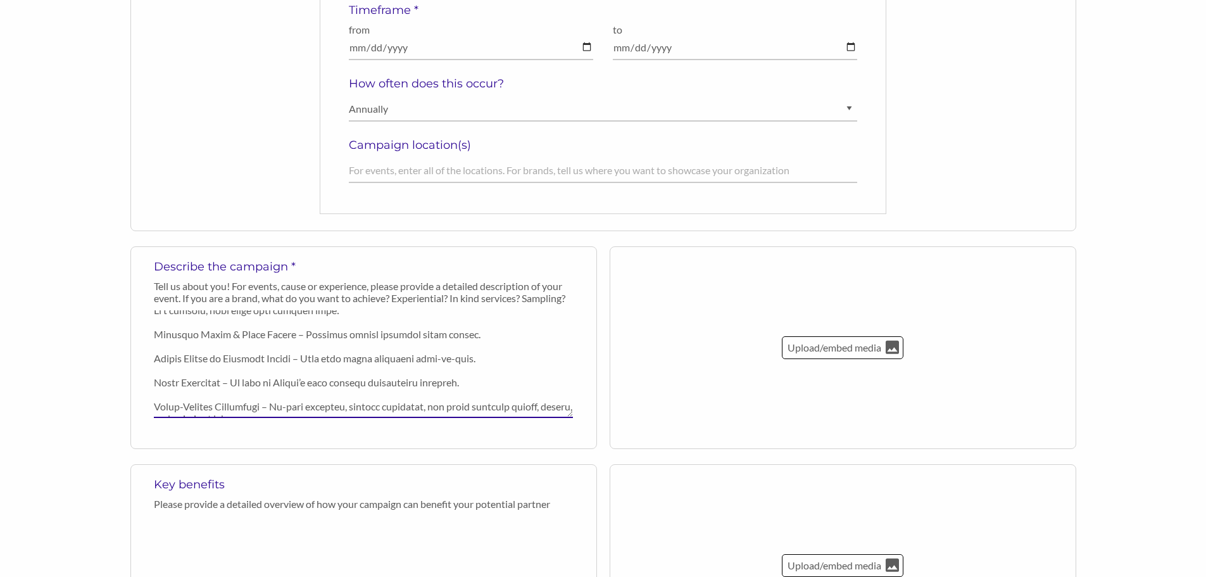
scroll to position [277, 0]
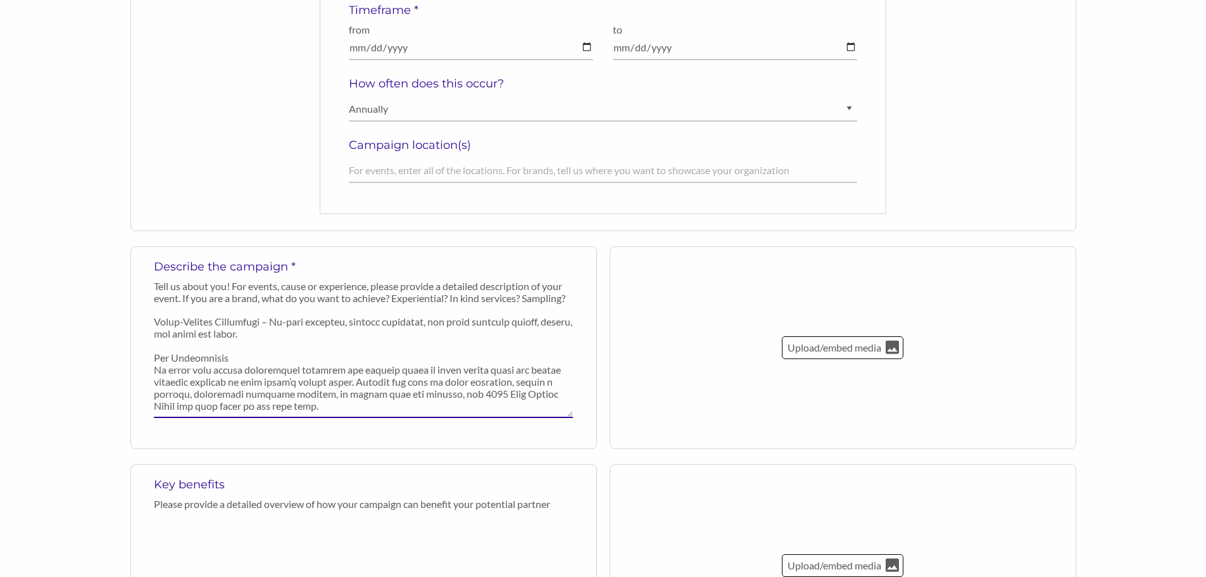
drag, startPoint x: 156, startPoint y: 334, endPoint x: 290, endPoint y: 340, distance: 134.4
click at [290, 340] on textarea at bounding box center [363, 364] width 419 height 108
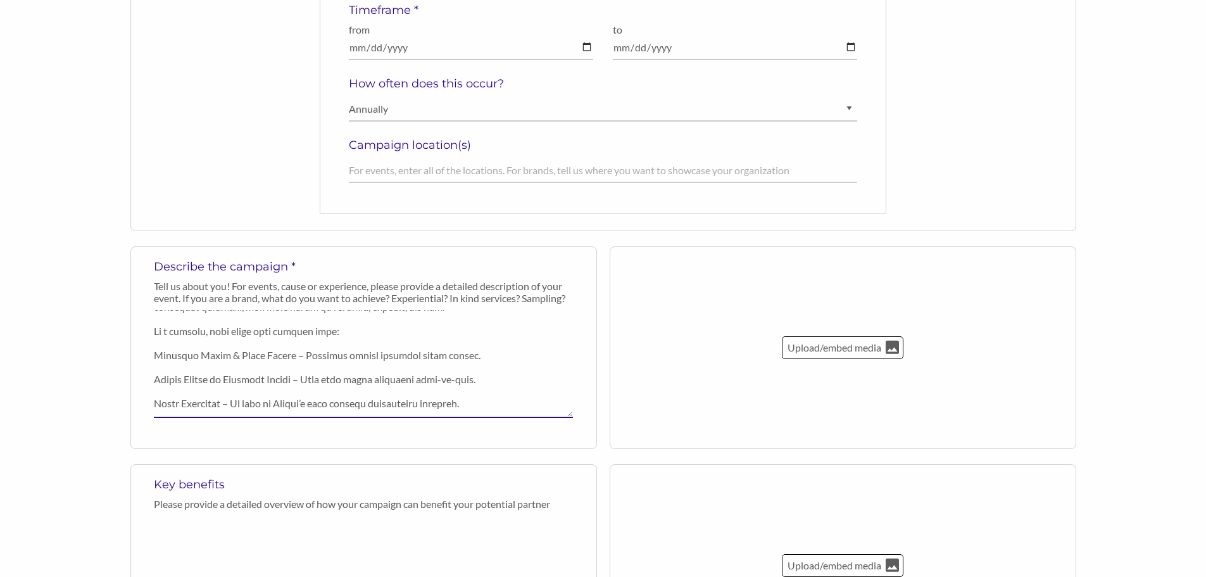
scroll to position [150, 0]
click at [158, 355] on textarea at bounding box center [363, 364] width 419 height 108
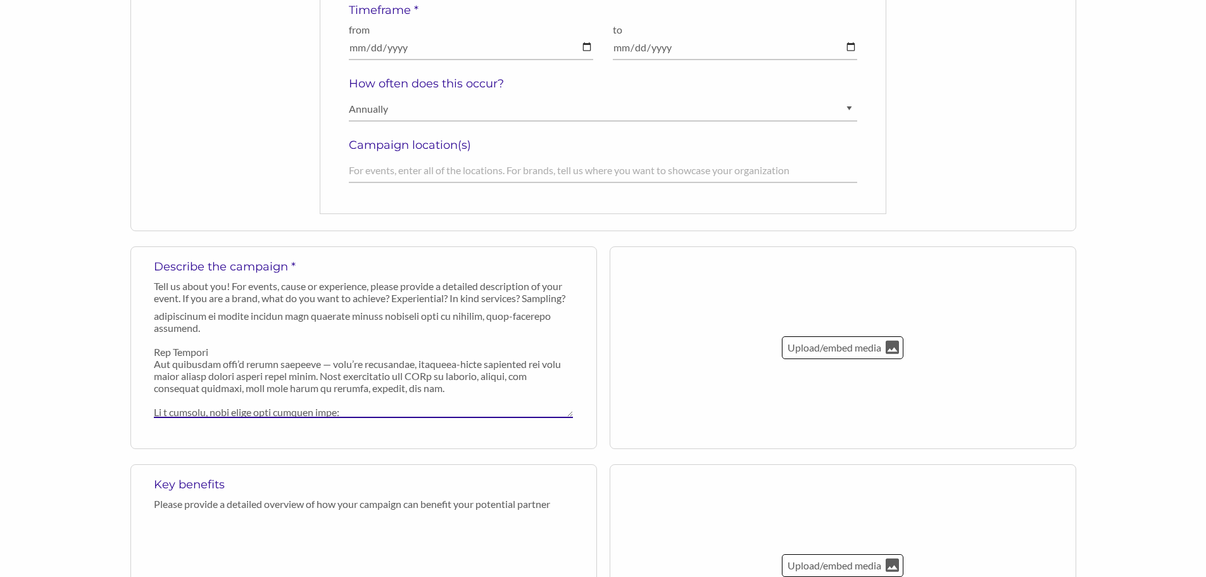
scroll to position [277, 0]
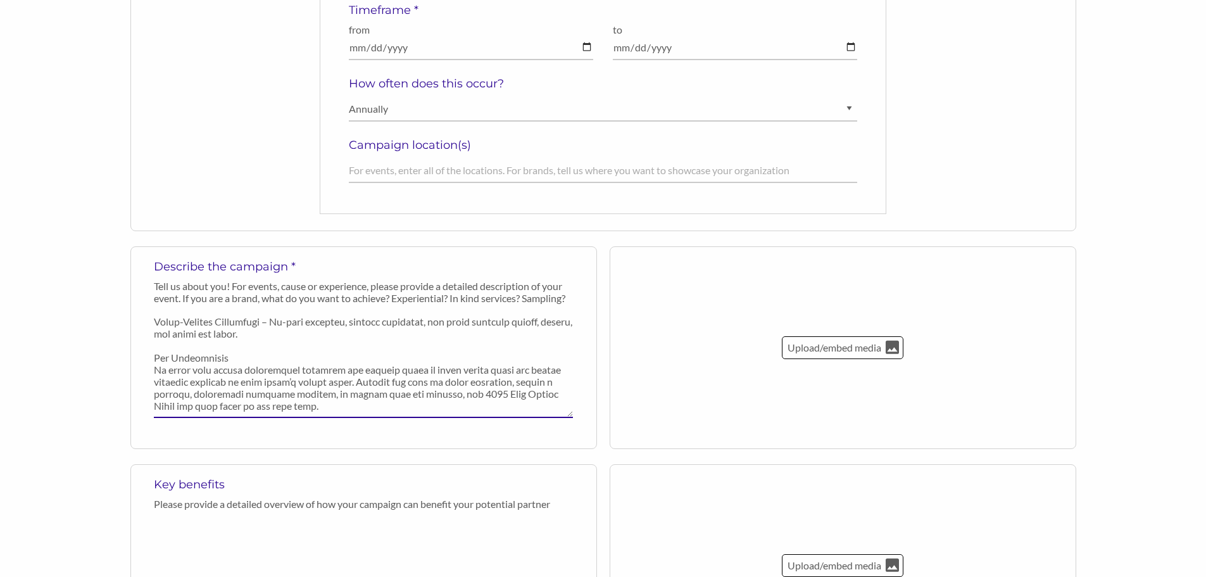
drag, startPoint x: 156, startPoint y: 354, endPoint x: 299, endPoint y: 339, distance: 143.9
click at [299, 339] on textarea at bounding box center [363, 364] width 419 height 108
type textarea "Lore Ipsumd si ame consecte adipiscinge seddoeiusmod Tempor’i utlaboreet dol ma…"
click at [244, 499] on p "Please provide a detailed overview of how your campaign can benefit your potent…" at bounding box center [363, 504] width 419 height 12
click at [219, 501] on p "Please provide a detailed overview of how your campaign can benefit your potent…" at bounding box center [363, 504] width 419 height 12
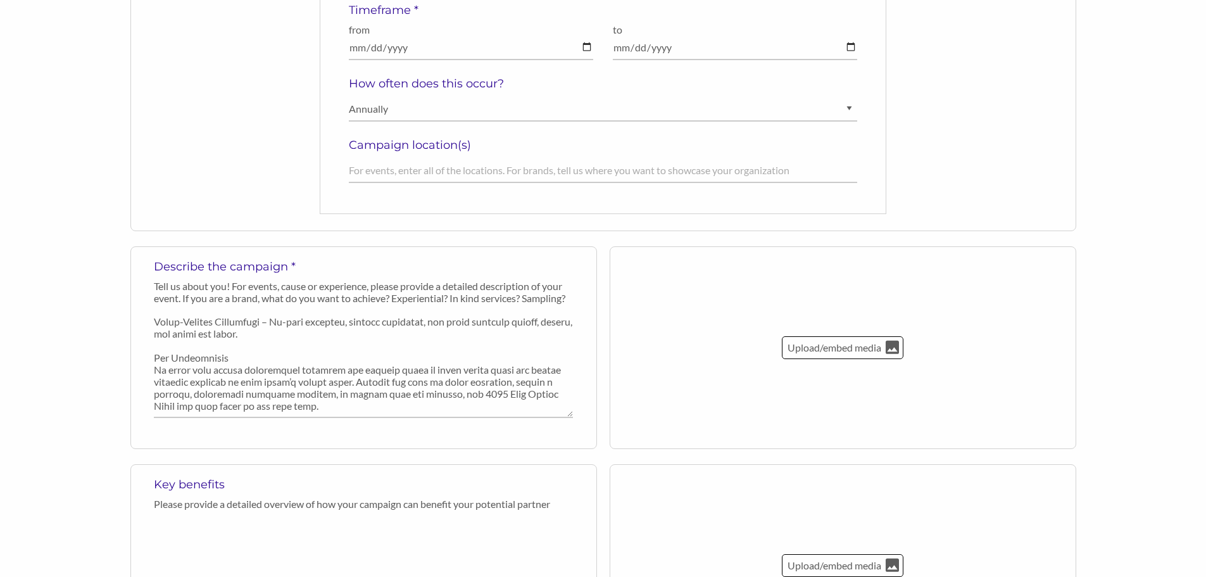
click at [171, 505] on p "Please provide a detailed overview of how your campaign can benefit your potent…" at bounding box center [363, 504] width 419 height 12
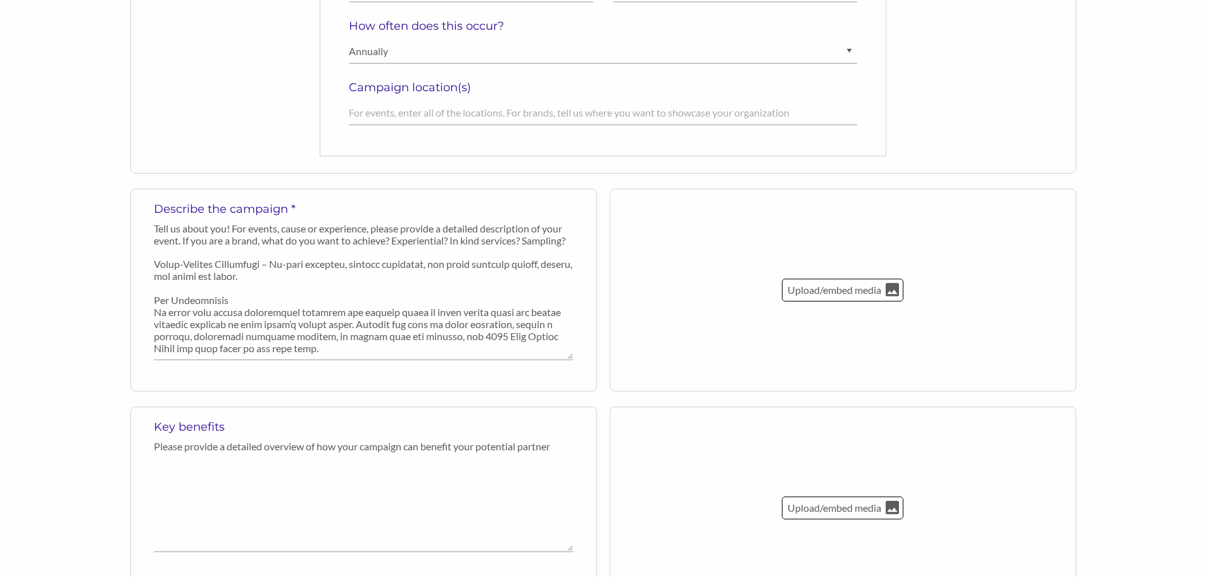
scroll to position [443, 0]
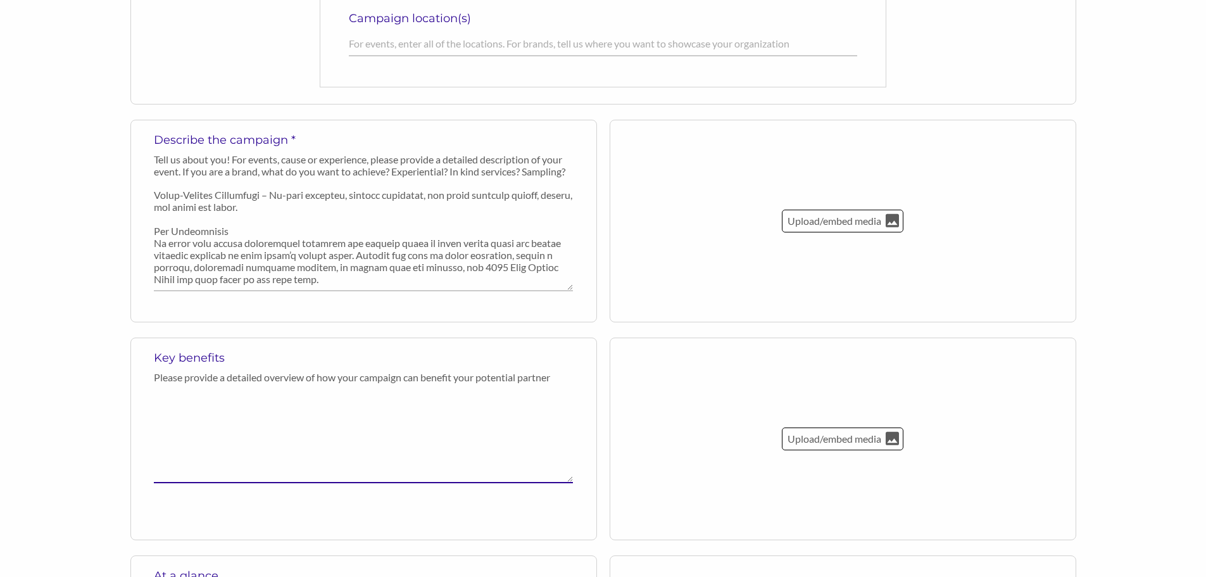
click at [210, 417] on textarea at bounding box center [363, 436] width 419 height 94
paste textarea "As a sponsor, your brand will benefit from: National Reach & Local Impact – Exp…"
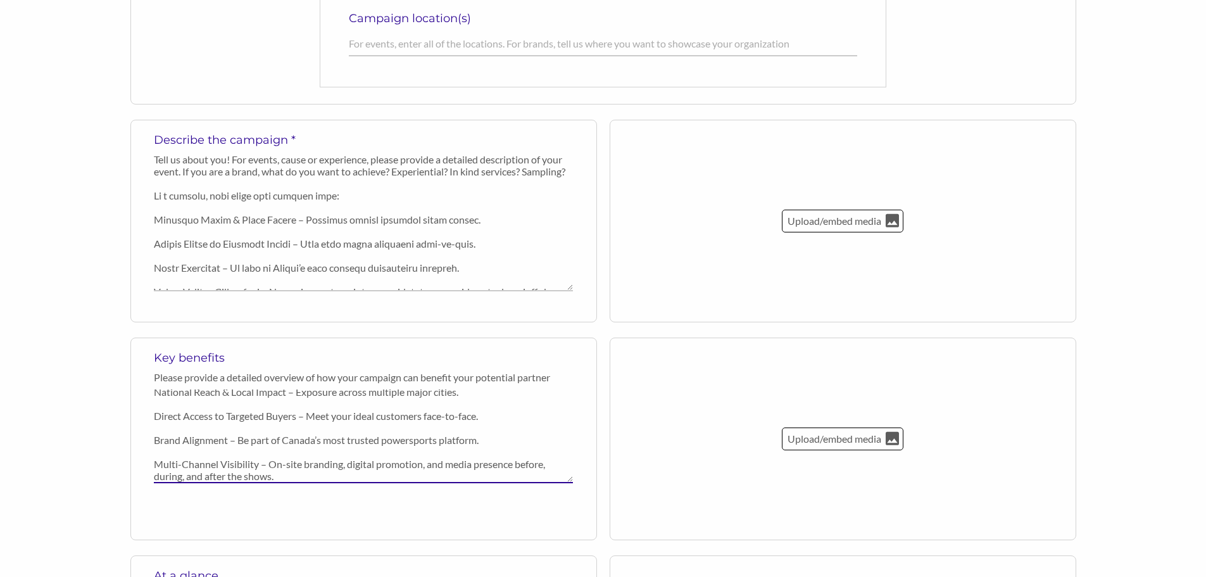
scroll to position [150, 0]
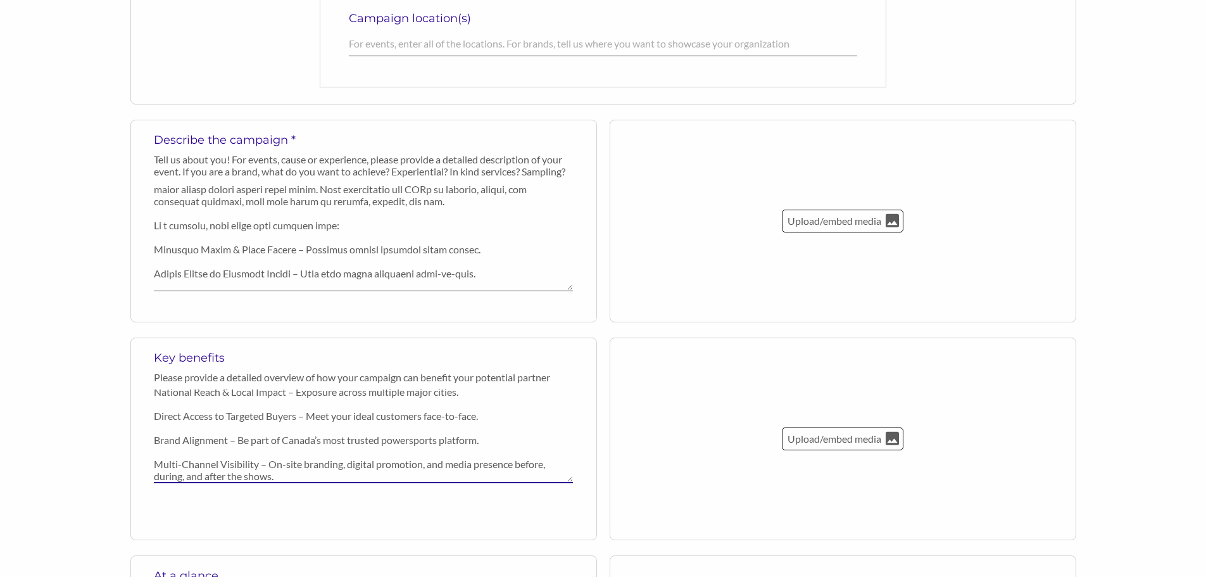
type textarea "As a sponsor, your brand will benefit from: National Reach & Local Impact – Exp…"
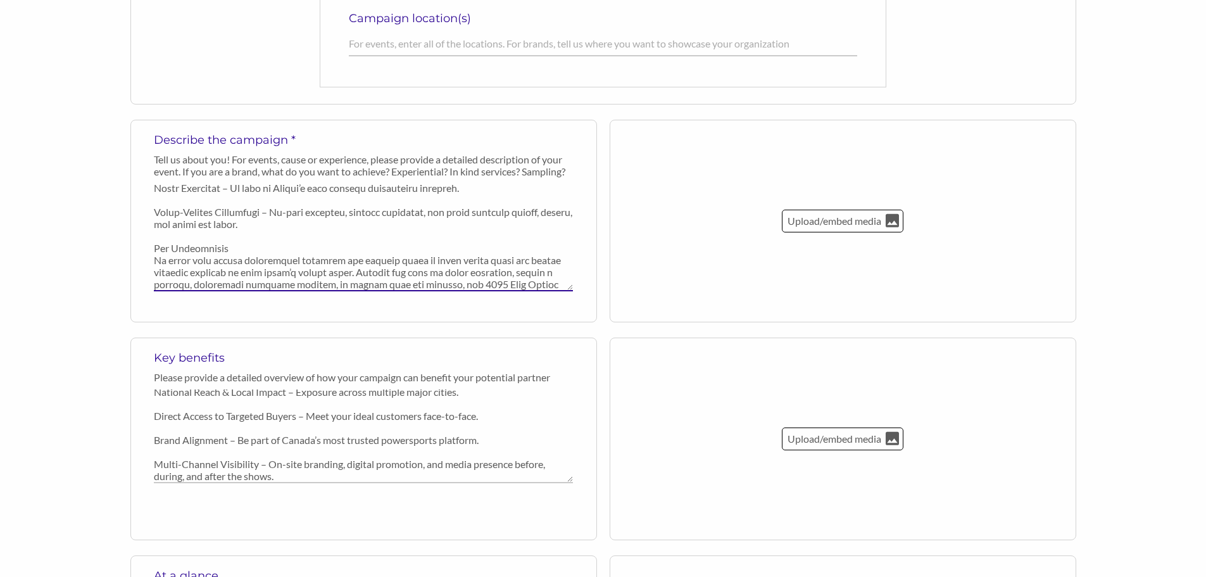
scroll to position [277, 0]
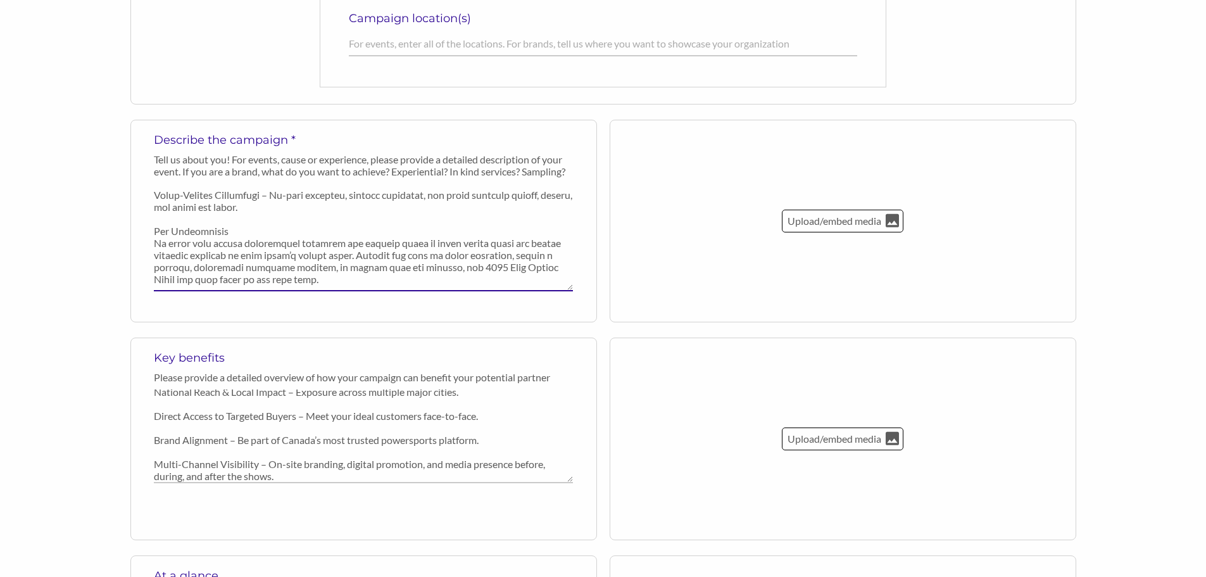
drag, startPoint x: 154, startPoint y: 215, endPoint x: 313, endPoint y: 204, distance: 159.3
click at [313, 204] on textarea at bounding box center [363, 238] width 419 height 108
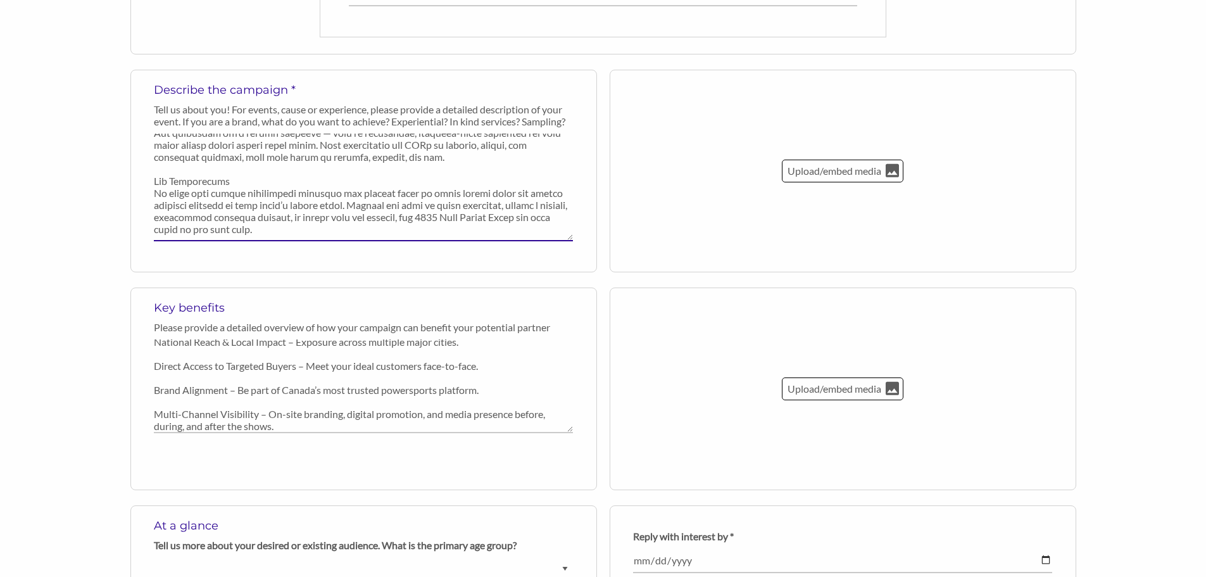
scroll to position [570, 0]
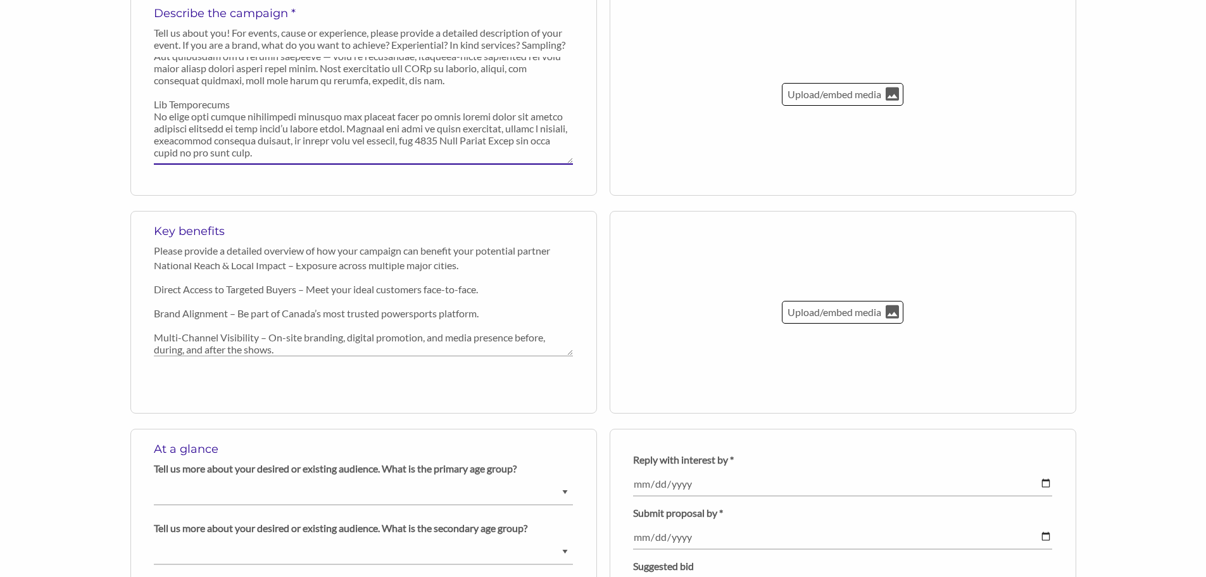
type textarea "Lore Ipsumd si ame consecte adipiscinge seddoeiusmod Tempor’i utlaboreet dol ma…"
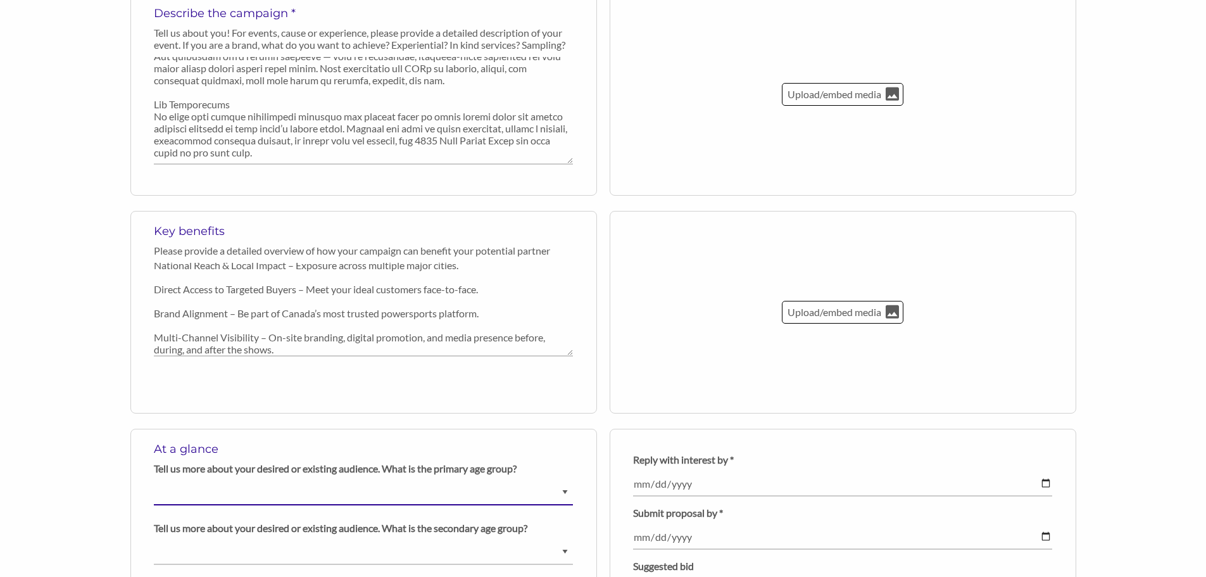
click at [567, 494] on select "Ask us for details Under [DEMOGRAPHIC_DATA] [DEMOGRAPHIC_DATA] [DEMOGRAPHIC_DAT…" at bounding box center [363, 493] width 419 height 25
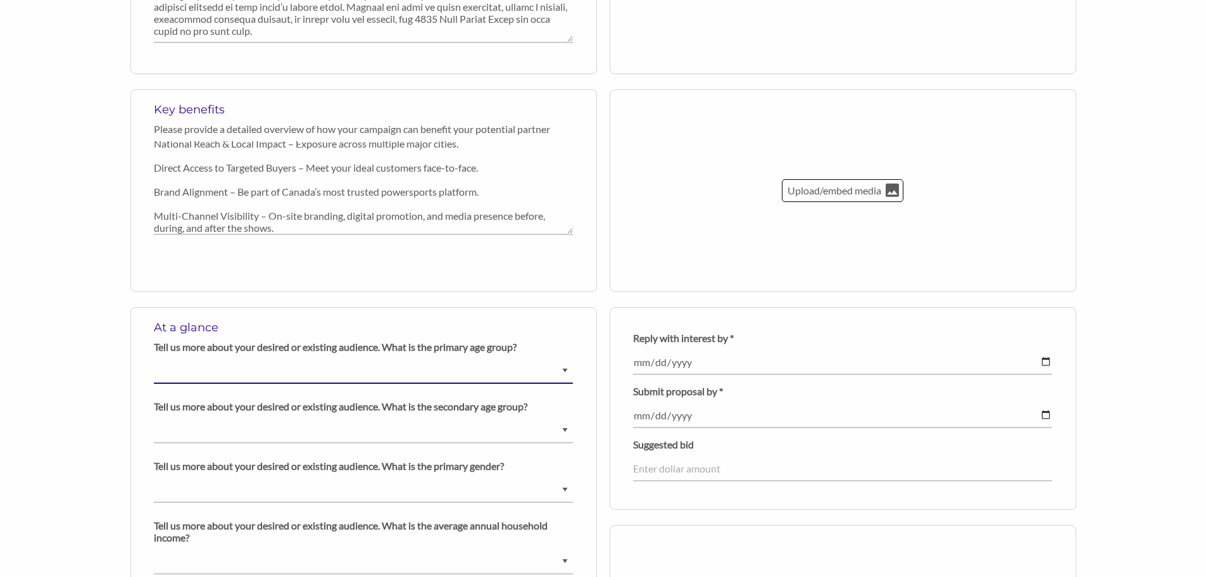
scroll to position [696, 0]
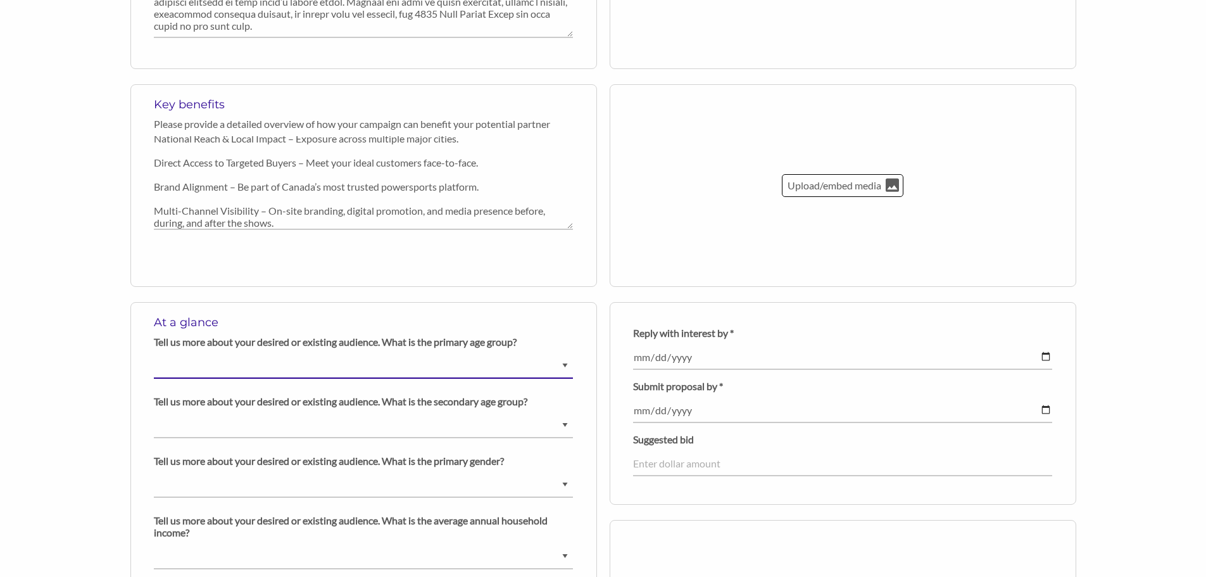
click at [474, 356] on select "Ask us for details Under [DEMOGRAPHIC_DATA] [DEMOGRAPHIC_DATA] [DEMOGRAPHIC_DAT…" at bounding box center [363, 366] width 419 height 25
click at [97, 500] on div "Back to organization profile Create your campaign/opportunity to share with pot…" at bounding box center [603, 178] width 1206 height 1586
click at [252, 355] on select "Ask us for details Under [DEMOGRAPHIC_DATA] [DEMOGRAPHIC_DATA] [DEMOGRAPHIC_DAT…" at bounding box center [363, 366] width 419 height 25
select select "[DEMOGRAPHIC_DATA]"
click at [154, 354] on select "Ask us for details Under [DEMOGRAPHIC_DATA] [DEMOGRAPHIC_DATA] [DEMOGRAPHIC_DAT…" at bounding box center [363, 366] width 419 height 25
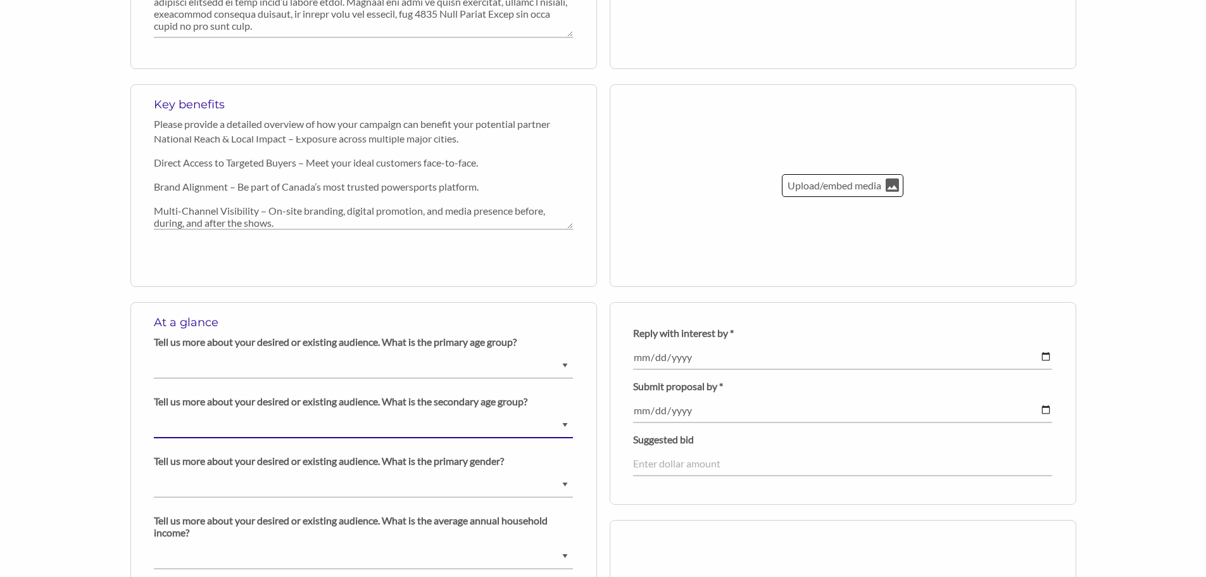
click at [224, 431] on select "Ask us for details Under [DEMOGRAPHIC_DATA] [DEMOGRAPHIC_DATA] [DEMOGRAPHIC_DAT…" at bounding box center [363, 425] width 419 height 25
click at [98, 429] on div "Back to organization profile Create your campaign/opportunity to share with pot…" at bounding box center [603, 178] width 1206 height 1586
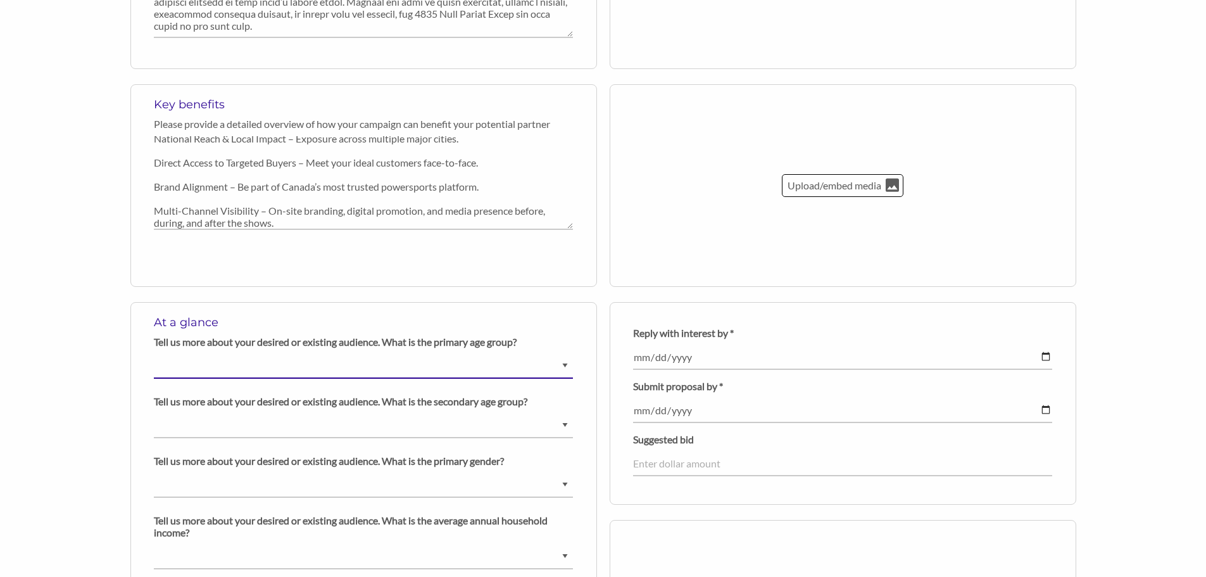
click at [543, 364] on select "Ask us for details Under [DEMOGRAPHIC_DATA] [DEMOGRAPHIC_DATA] [DEMOGRAPHIC_DAT…" at bounding box center [363, 366] width 419 height 25
click at [154, 354] on select "Ask us for details Under [DEMOGRAPHIC_DATA] [DEMOGRAPHIC_DATA] [DEMOGRAPHIC_DAT…" at bounding box center [363, 366] width 419 height 25
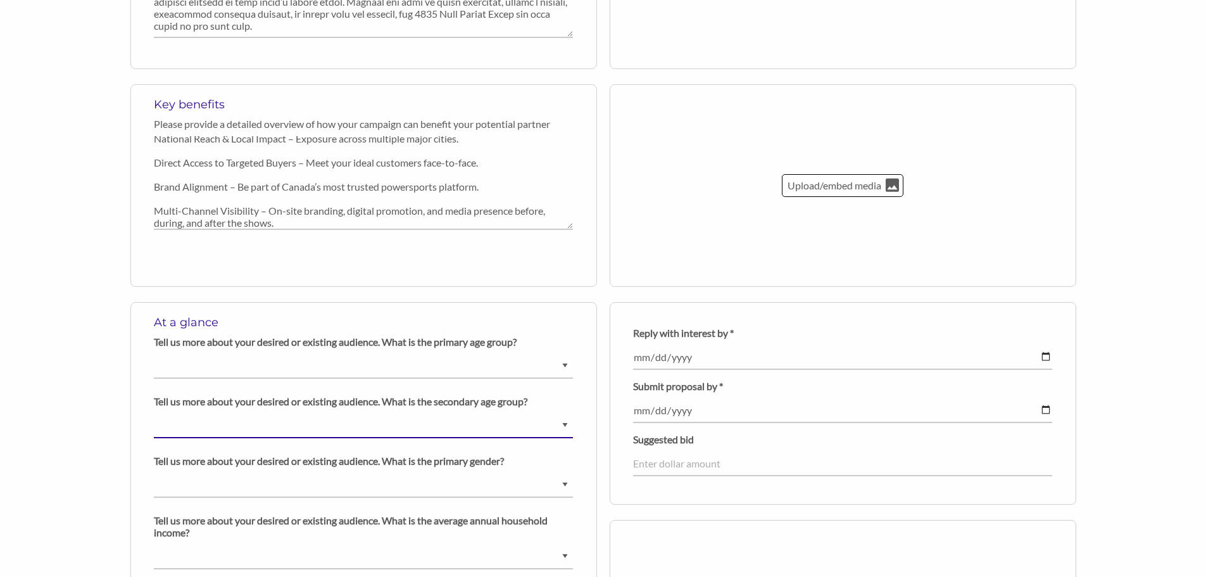
click at [566, 425] on select "Ask us for details Under [DEMOGRAPHIC_DATA] [DEMOGRAPHIC_DATA] [DEMOGRAPHIC_DAT…" at bounding box center [363, 425] width 419 height 25
click at [94, 459] on div "Back to organization profile Create your campaign/opportunity to share with pot…" at bounding box center [603, 178] width 1206 height 1586
click at [297, 406] on p "Tell us more about your desired or existing audience. What is the secondary age…" at bounding box center [363, 401] width 419 height 12
click at [559, 426] on select "Ask us for details Under [DEMOGRAPHIC_DATA] [DEMOGRAPHIC_DATA] [DEMOGRAPHIC_DAT…" at bounding box center [363, 425] width 419 height 25
select select "[DEMOGRAPHIC_DATA]"
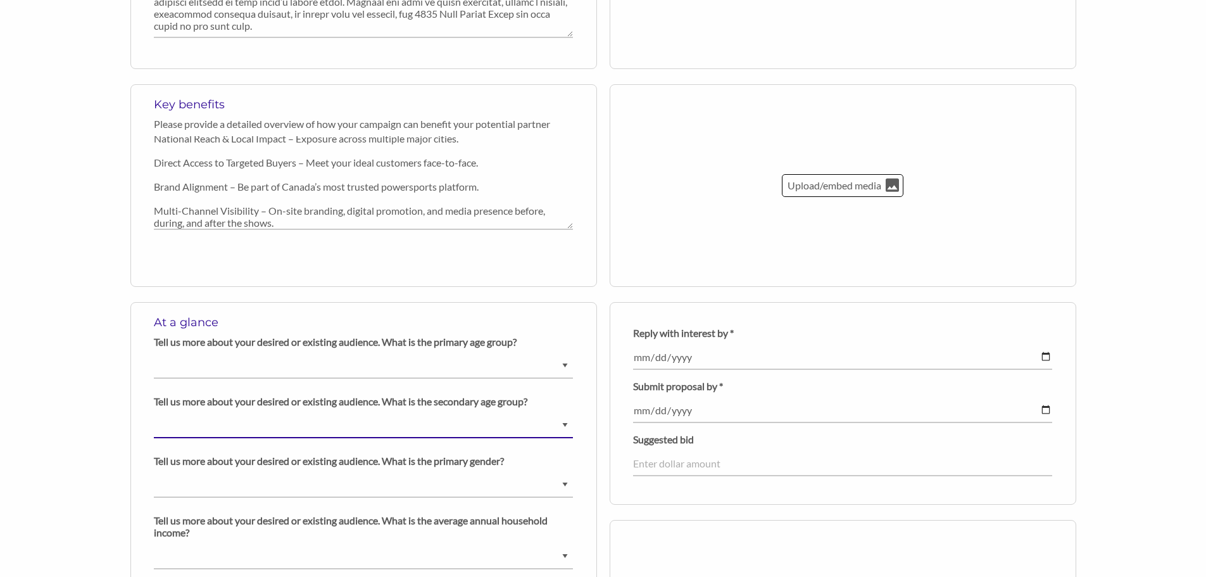
click at [154, 413] on select "Ask us for details Under [DEMOGRAPHIC_DATA] [DEMOGRAPHIC_DATA] [DEMOGRAPHIC_DAT…" at bounding box center [363, 425] width 419 height 25
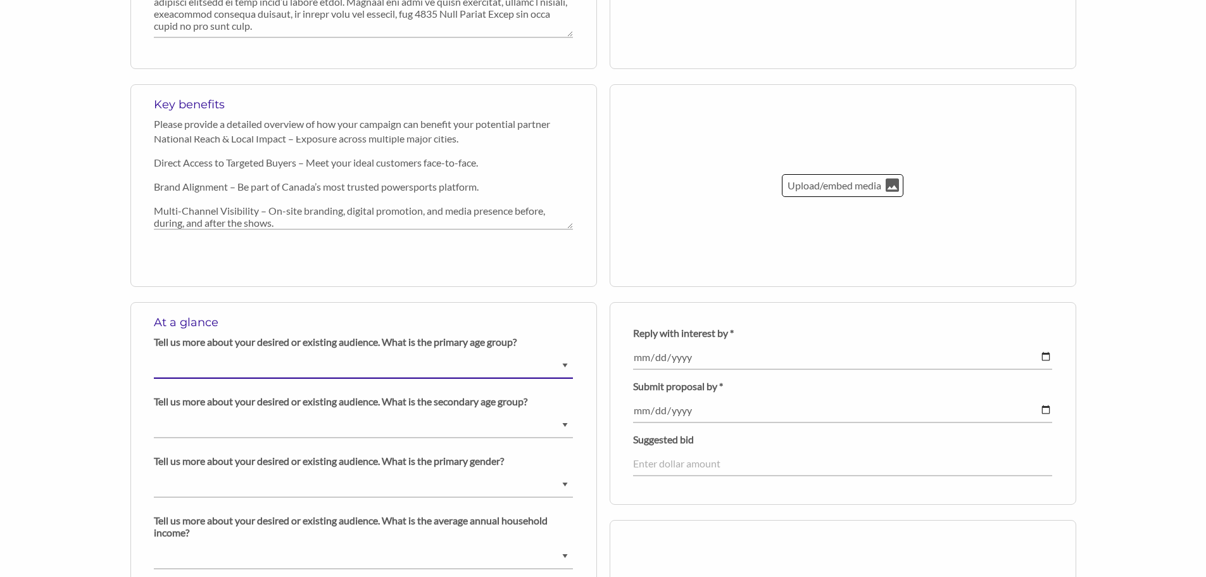
click at [216, 366] on select "Ask us for details Under [DEMOGRAPHIC_DATA] [DEMOGRAPHIC_DATA] [DEMOGRAPHIC_DAT…" at bounding box center [363, 366] width 419 height 25
select select "[DEMOGRAPHIC_DATA]"
click at [154, 354] on select "Ask us for details Under [DEMOGRAPHIC_DATA] [DEMOGRAPHIC_DATA] [DEMOGRAPHIC_DAT…" at bounding box center [363, 366] width 419 height 25
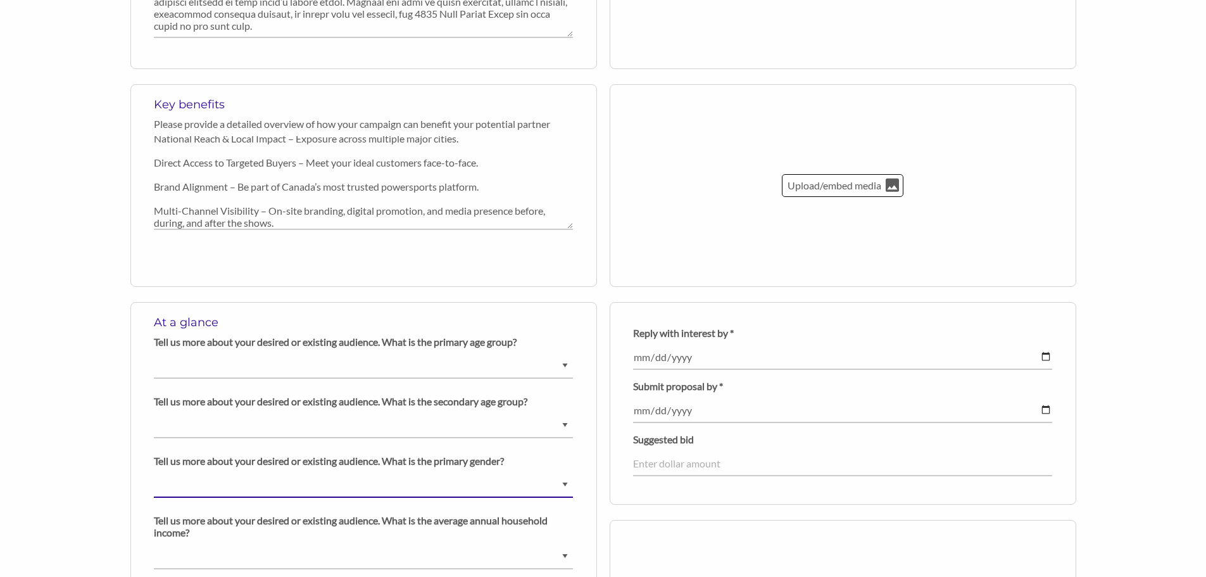
click at [352, 486] on select "Ask us for details Male Female Diverse" at bounding box center [363, 485] width 419 height 25
select select "Diverse"
click at [154, 473] on select "Ask us for details Male Female Diverse" at bounding box center [363, 485] width 419 height 25
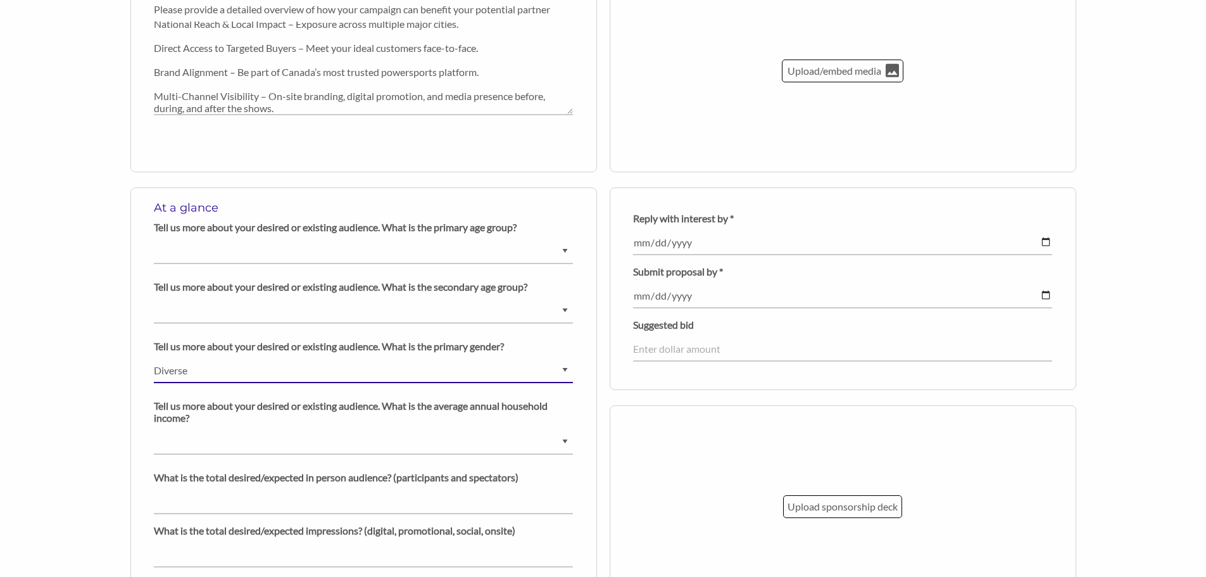
scroll to position [823, 0]
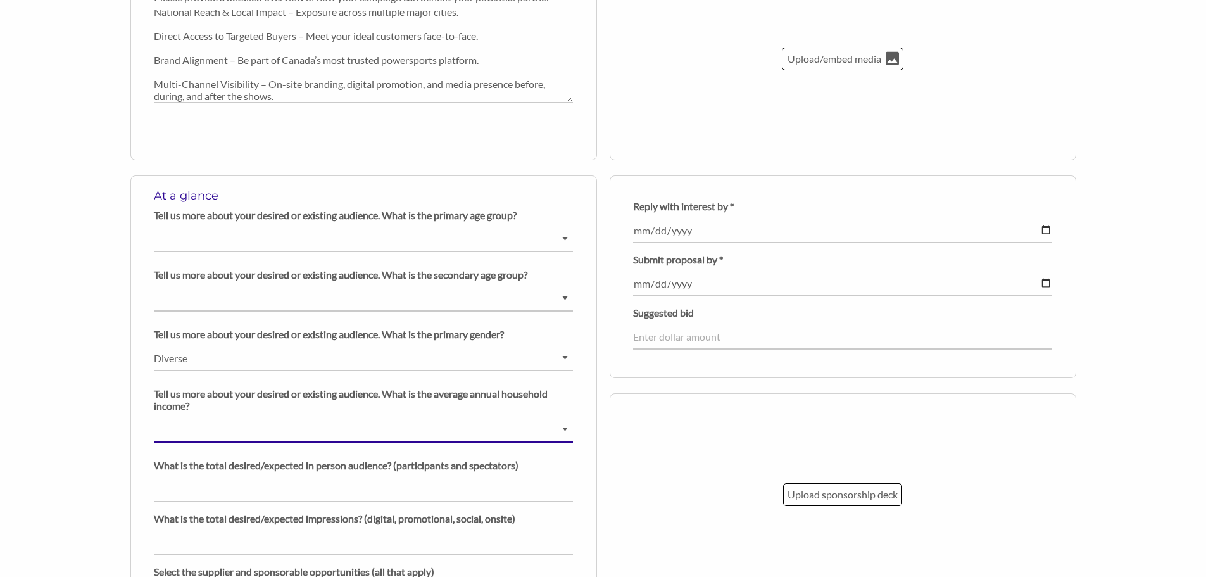
click at [272, 418] on select "$0 - $25000 $25001 - $40000 $40001 - $65000 $65001 - $80000 $80001 - $100000 $1…" at bounding box center [363, 430] width 419 height 25
click at [121, 413] on div "At a glance Tell us more about your desired or existing audience. What is the p…" at bounding box center [362, 499] width 482 height 648
click at [211, 429] on select "$0 - $25000 $25001 - $40000 $40001 - $65000 $65001 - $80000 $80001 - $100000 $1…" at bounding box center [363, 430] width 419 height 25
click at [92, 427] on div "Back to organization profile Create your campaign/opportunity to share with pot…" at bounding box center [603, 52] width 1206 height 1586
click at [563, 425] on select "$0 - $25000 $25001 - $40000 $40001 - $65000 $65001 - $80000 $80001 - $100000 $1…" at bounding box center [363, 430] width 419 height 25
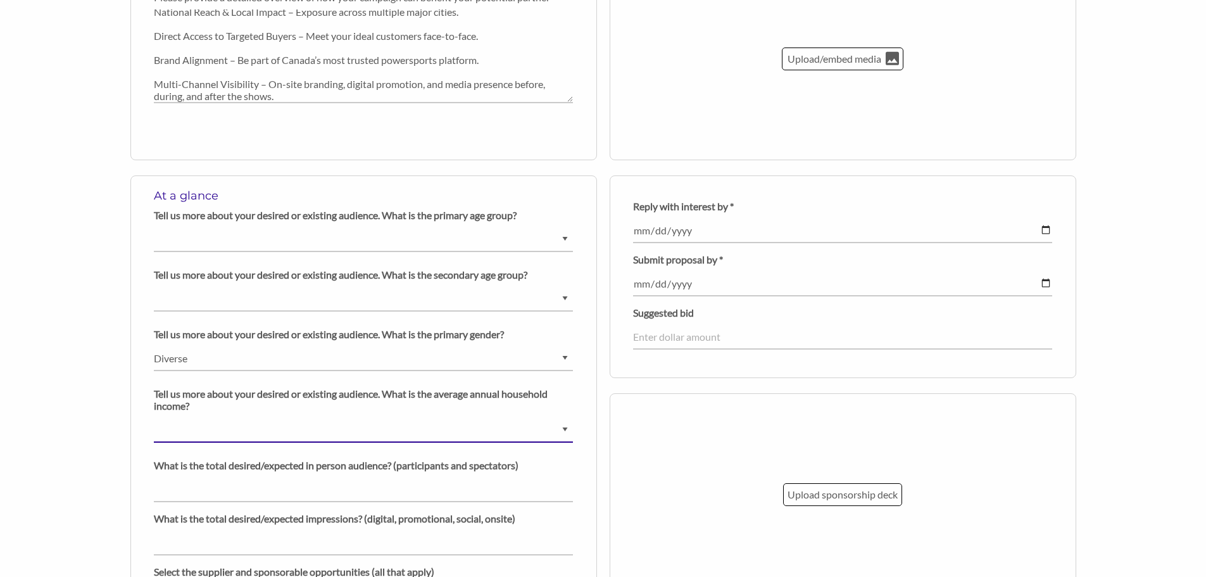
click at [344, 427] on select "$0 - $25000 $25001 - $40000 $40001 - $65000 $65001 - $80000 $80001 - $100000 $1…" at bounding box center [363, 430] width 419 height 25
click at [653, 462] on div "Upload sponsorship deck" at bounding box center [843, 494] width 467 height 203
click at [575, 415] on div "At a glance Tell us more about your desired or existing audience. What is the p…" at bounding box center [363, 491] width 467 height 633
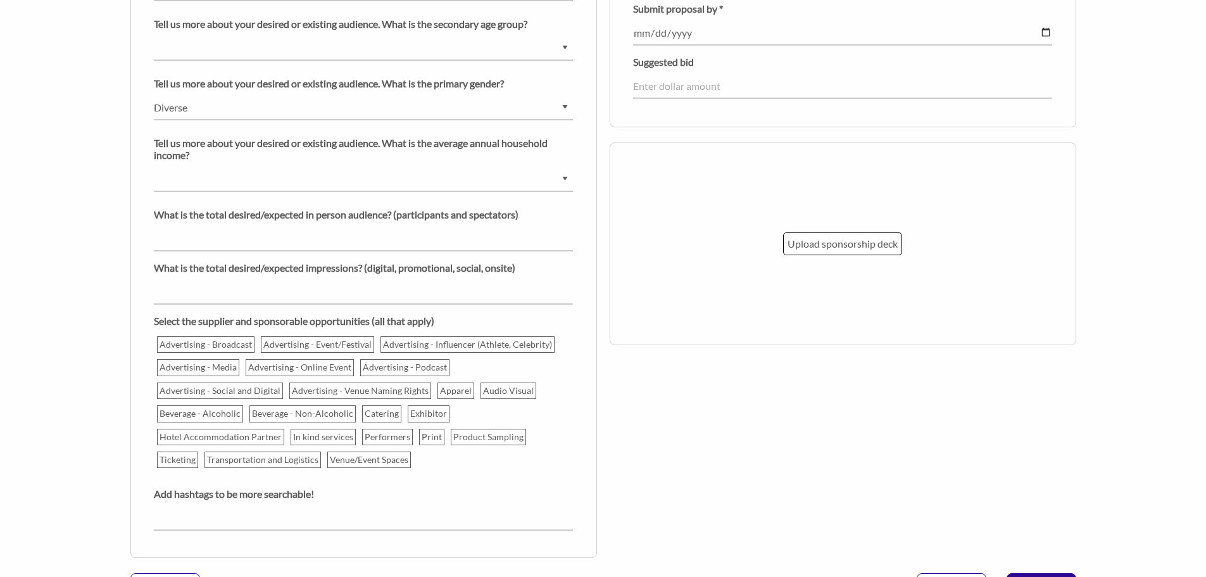
scroll to position [1076, 0]
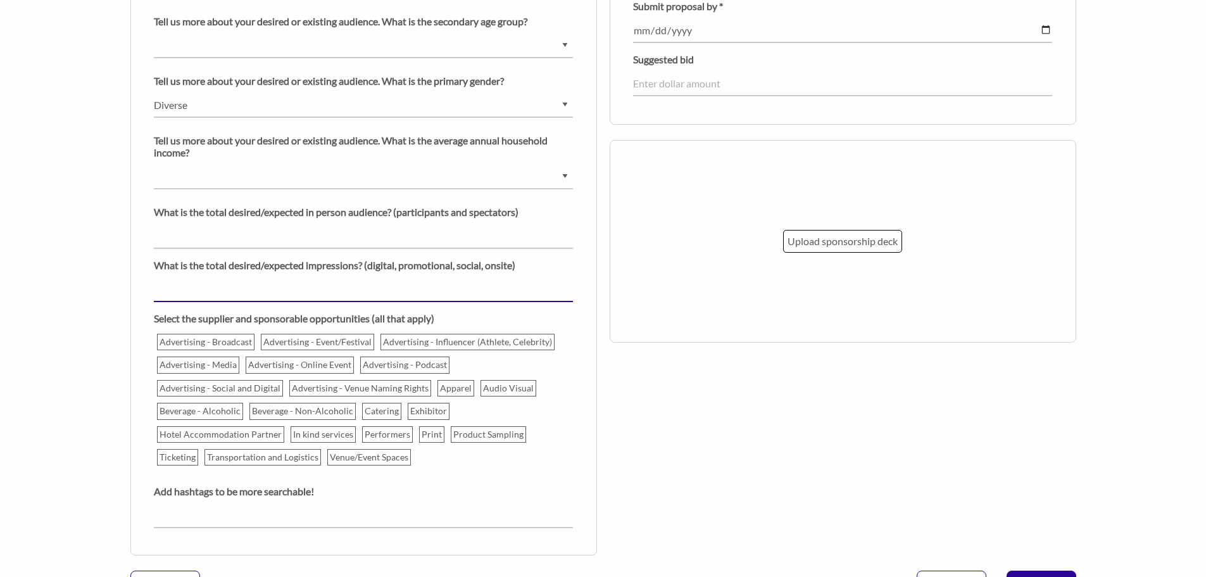
click at [465, 294] on input "number" at bounding box center [363, 289] width 419 height 25
type input "1"
click at [571, 289] on input "1" at bounding box center [363, 289] width 419 height 25
click at [257, 280] on input "1" at bounding box center [363, 289] width 419 height 25
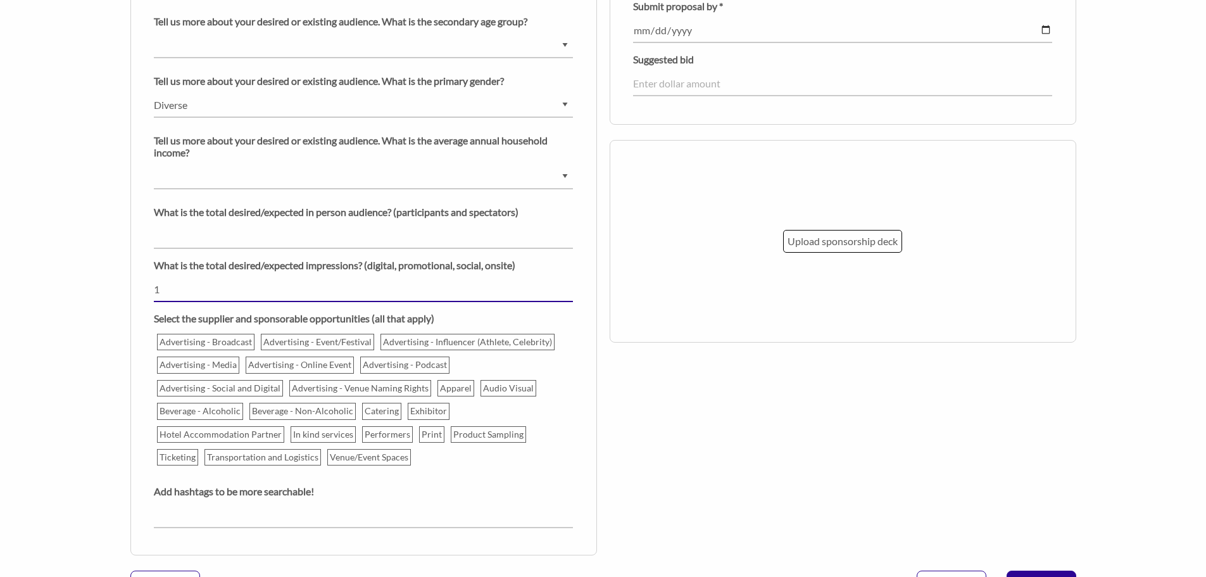
drag, startPoint x: 232, startPoint y: 283, endPoint x: 162, endPoint y: 284, distance: 70.3
click at [162, 284] on input "1" at bounding box center [363, 289] width 419 height 25
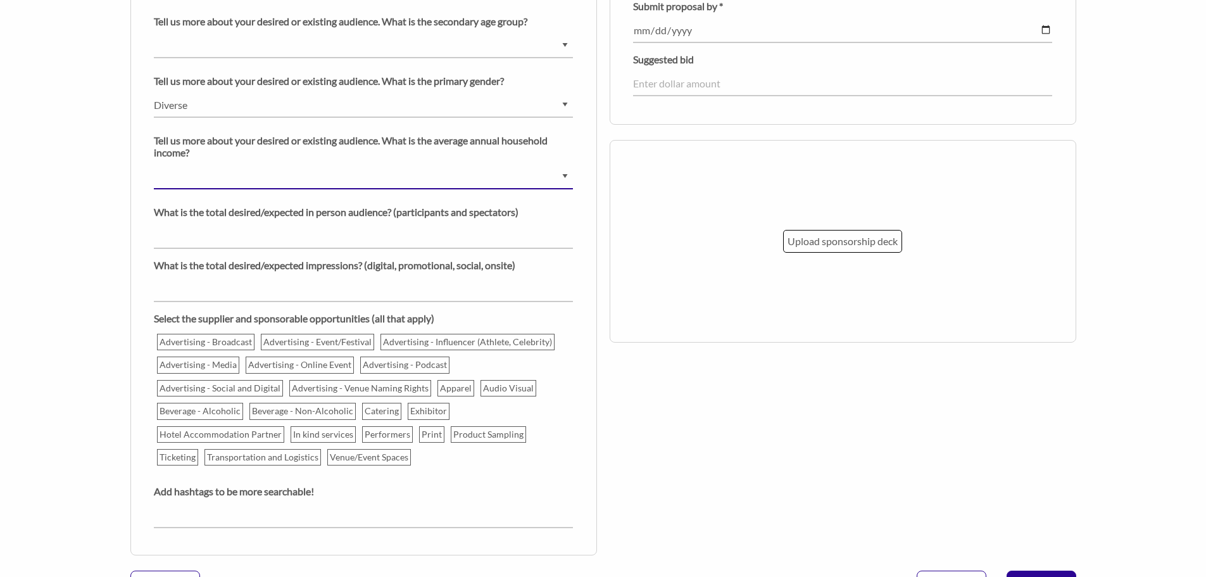
click at [565, 177] on select "$0 - $25000 $25001 - $40000 $40001 - $65000 $65001 - $80000 $80001 - $100000 $1…" at bounding box center [363, 177] width 419 height 25
select select "$150000+"
click at [154, 165] on select "$0 - $25000 $25001 - $40000 $40001 - $65000 $65001 - $80000 $80001 - $100000 $1…" at bounding box center [363, 177] width 419 height 25
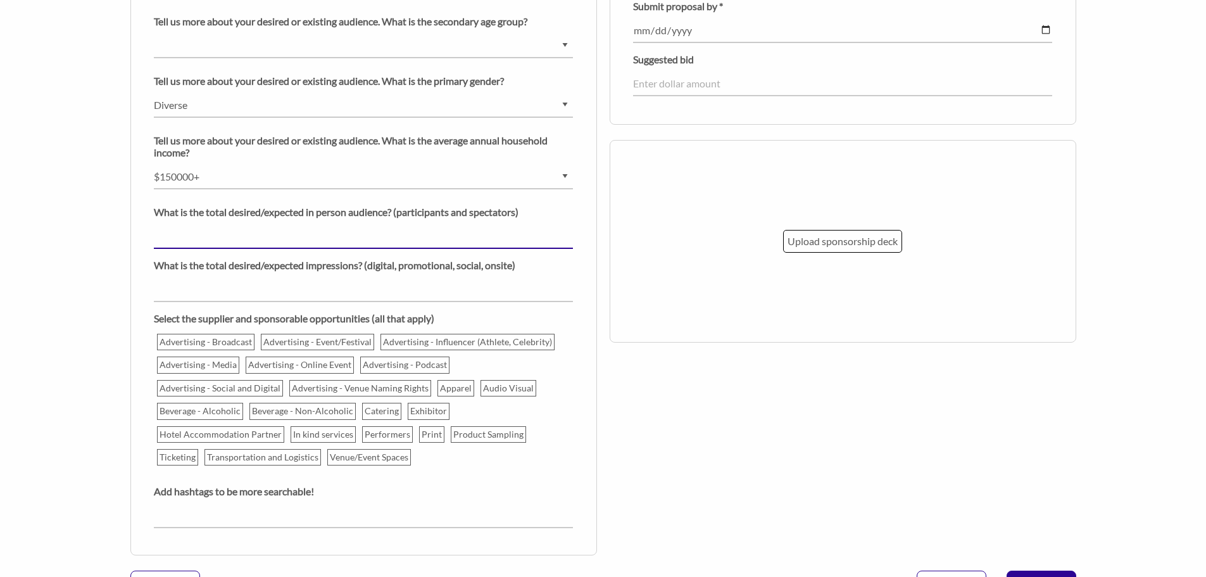
click at [229, 236] on input "number" at bounding box center [363, 236] width 419 height 25
type input "70000"
click at [589, 311] on div "At a glance Tell us more about your desired or existing audience. What is the p…" at bounding box center [363, 238] width 467 height 633
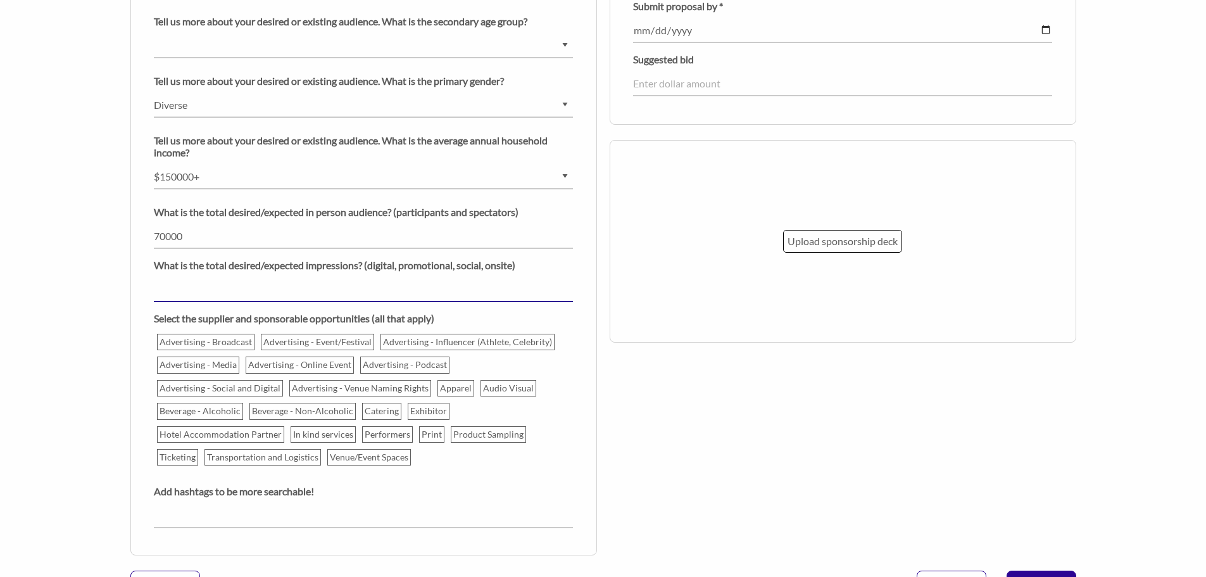
click at [394, 286] on input "number" at bounding box center [363, 289] width 419 height 25
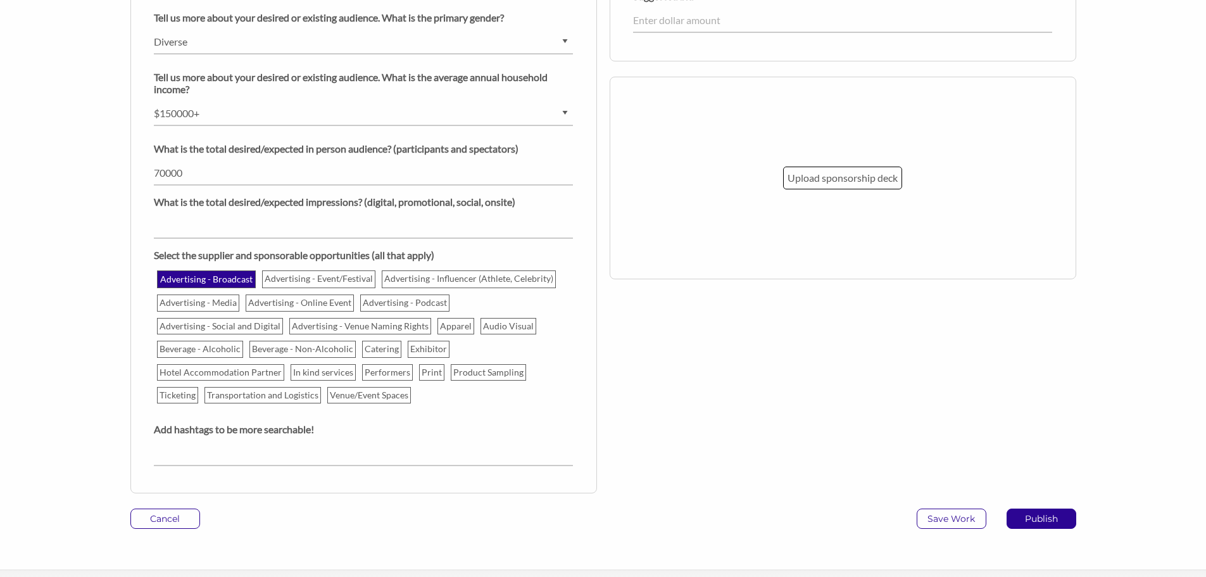
click at [232, 281] on p "Advertising - Broadcast" at bounding box center [206, 279] width 96 height 15
click at [0, 0] on input "Advertising - Broadcast" at bounding box center [0, 0] width 0 height 0
click at [297, 280] on p "Advertising - Event/Festival" at bounding box center [319, 279] width 112 height 15
click at [0, 0] on input "Advertising - Event/Festival" at bounding box center [0, 0] width 0 height 0
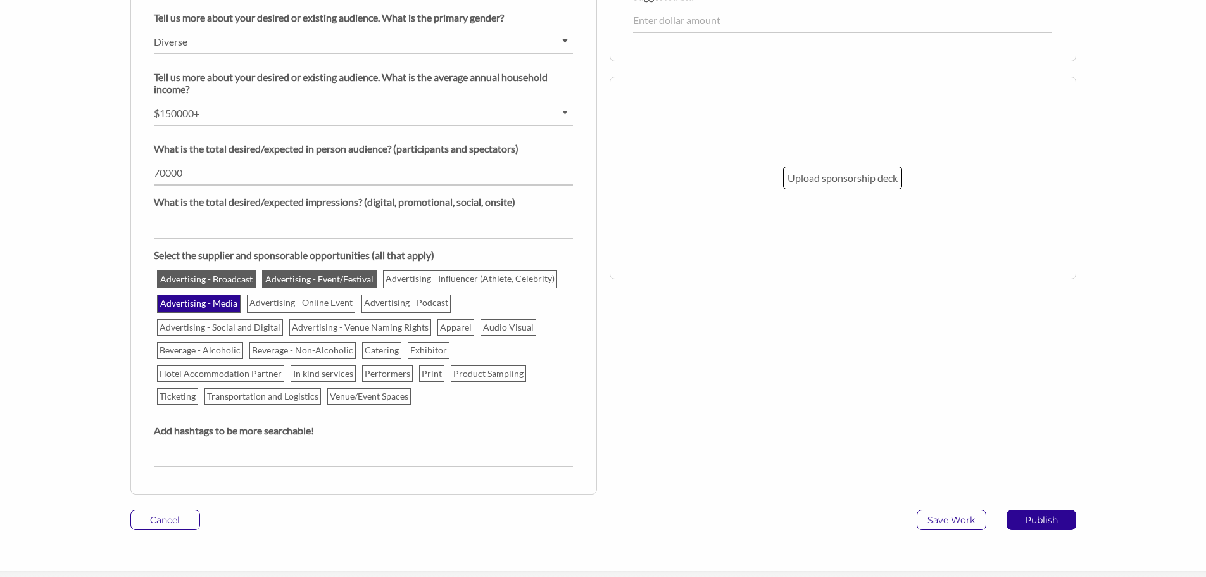
click at [217, 308] on p "Advertising - Media" at bounding box center [198, 303] width 81 height 15
click at [0, 0] on input "Advertising - Media" at bounding box center [0, 0] width 0 height 0
click at [301, 305] on p "Advertising - Online Event" at bounding box center [301, 303] width 107 height 15
click at [0, 0] on input "Advertising - Online Event" at bounding box center [0, 0] width 0 height 0
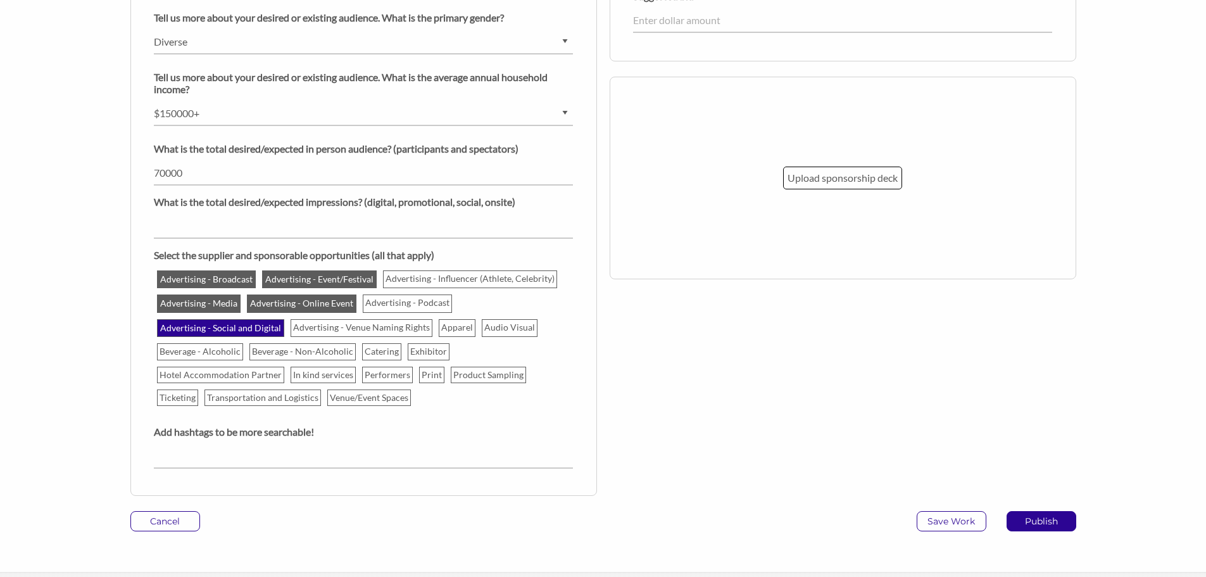
click at [256, 330] on p "Advertising - Social and Digital" at bounding box center [220, 327] width 125 height 15
click at [0, 0] on input "Advertising - Social and Digital" at bounding box center [0, 0] width 0 height 0
click at [446, 330] on p "Apparel" at bounding box center [457, 327] width 35 height 15
click at [0, 0] on input "Apparel" at bounding box center [0, 0] width 0 height 0
click at [518, 329] on p "Audio Visual" at bounding box center [511, 327] width 54 height 15
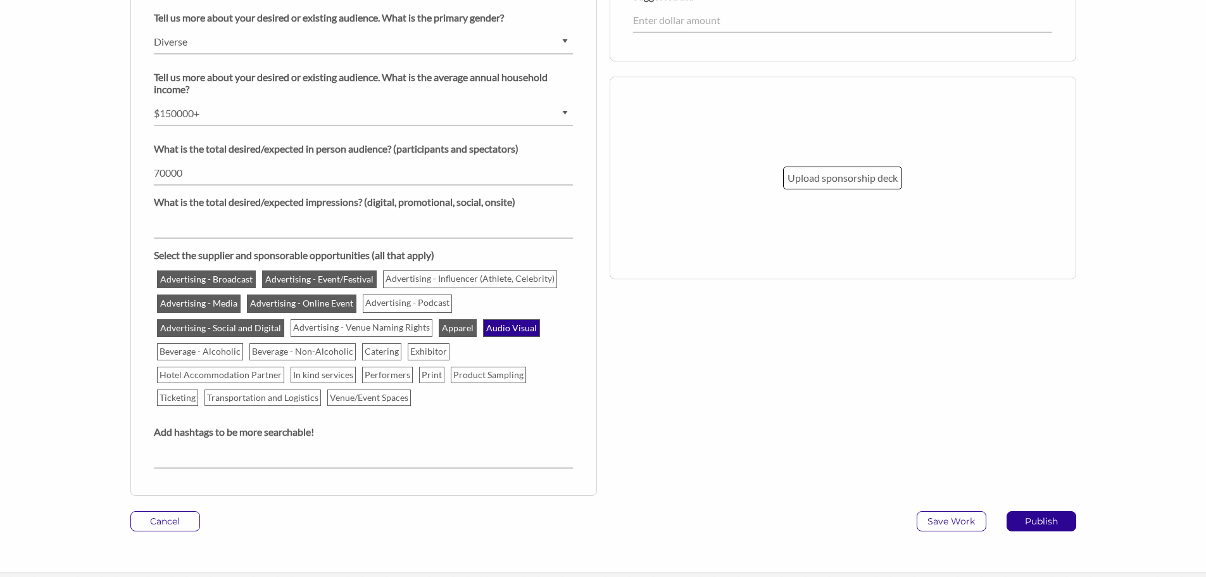
click at [0, 0] on input "Audio Visual" at bounding box center [0, 0] width 0 height 0
click at [302, 352] on p "Beverage - Non-Alcoholic" at bounding box center [303, 351] width 105 height 15
click at [0, 0] on input "Beverage - Non-Alcoholic" at bounding box center [0, 0] width 0 height 0
click at [225, 352] on p "Beverage - Alcoholic" at bounding box center [200, 351] width 85 height 15
click at [0, 0] on input "Beverage - Alcoholic" at bounding box center [0, 0] width 0 height 0
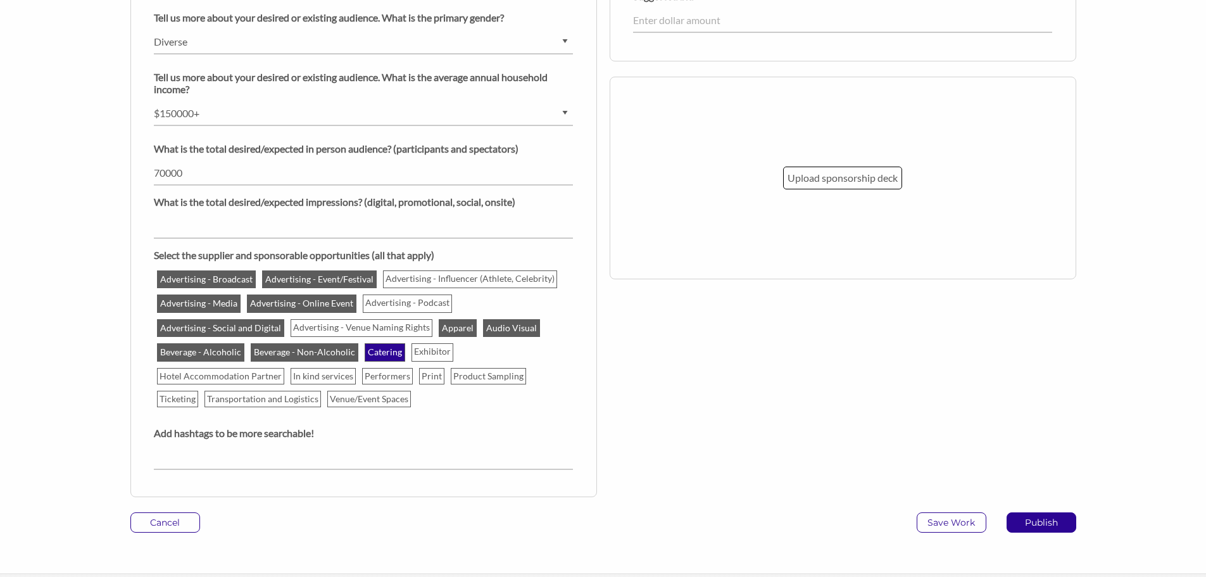
click at [369, 349] on p "Catering" at bounding box center [385, 351] width 38 height 15
click at [0, 0] on input "Catering" at bounding box center [0, 0] width 0 height 0
click at [424, 356] on p "Exhibitor" at bounding box center [433, 351] width 41 height 15
click at [0, 0] on input "Exhibitor" at bounding box center [0, 0] width 0 height 0
click at [264, 377] on p "Hotel Accommodation Partner" at bounding box center [221, 376] width 126 height 15
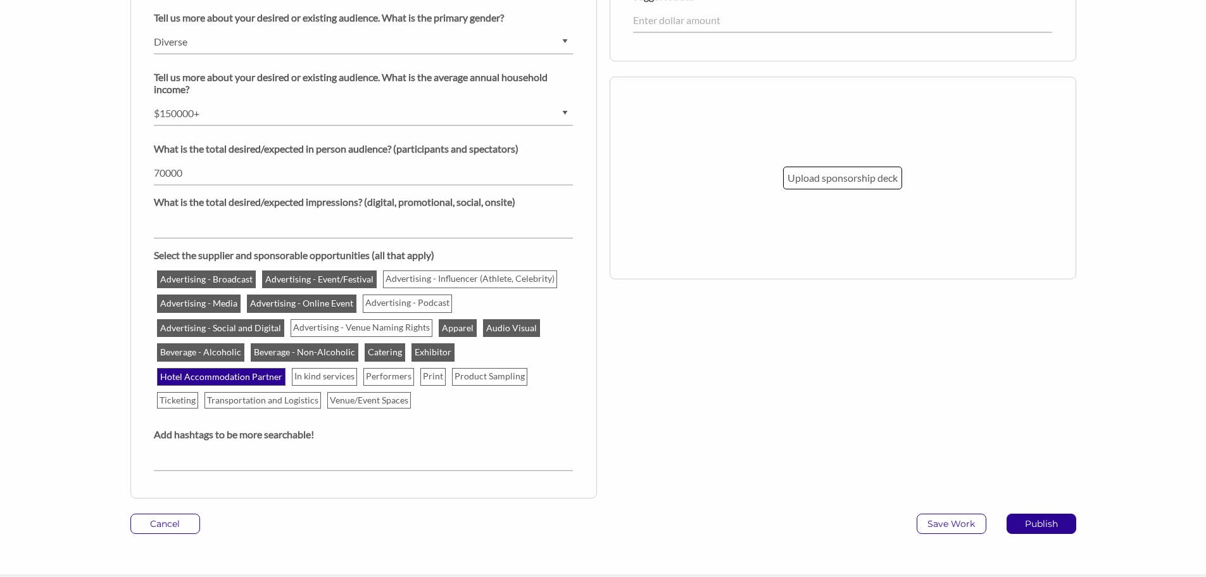
click at [0, 0] on input "Hotel Accommodation Partner" at bounding box center [0, 0] width 0 height 0
click at [330, 380] on p "In kind services" at bounding box center [325, 376] width 64 height 15
click at [0, 0] on input "In kind services" at bounding box center [0, 0] width 0 height 0
click at [384, 378] on p "Performers" at bounding box center [390, 376] width 49 height 15
click at [0, 0] on input "Performers" at bounding box center [0, 0] width 0 height 0
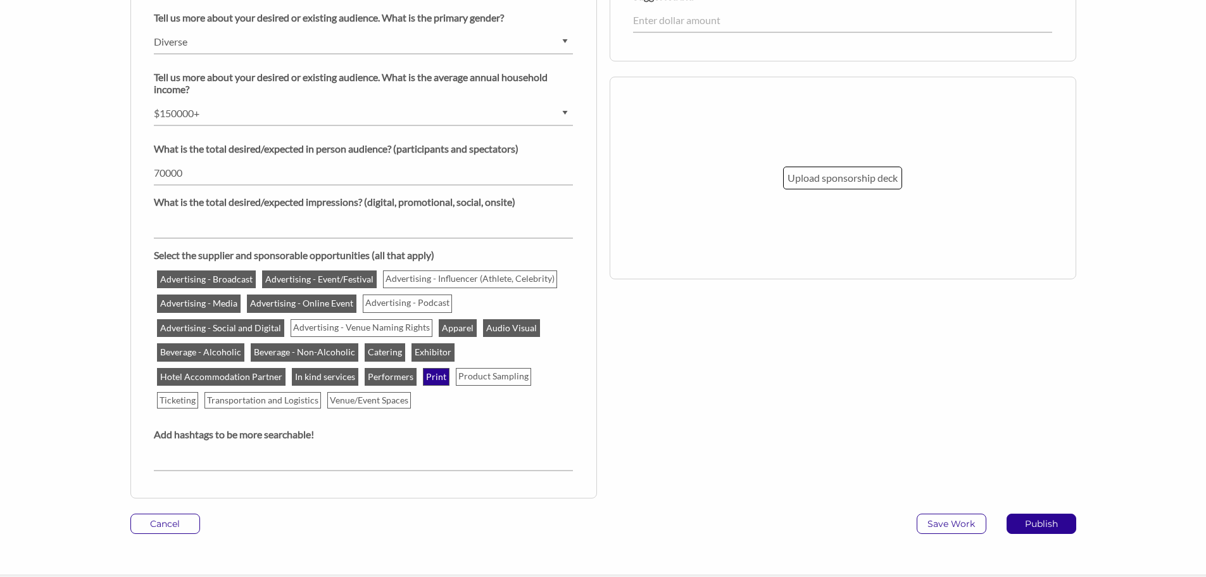
click at [426, 375] on p "Print" at bounding box center [436, 376] width 24 height 15
click at [0, 0] on input "Print" at bounding box center [0, 0] width 0 height 0
click at [479, 378] on p "Product Sampling" at bounding box center [494, 376] width 74 height 15
click at [0, 0] on input "Product Sampling" at bounding box center [0, 0] width 0 height 0
click at [187, 396] on p "Ticketing" at bounding box center [178, 400] width 40 height 15
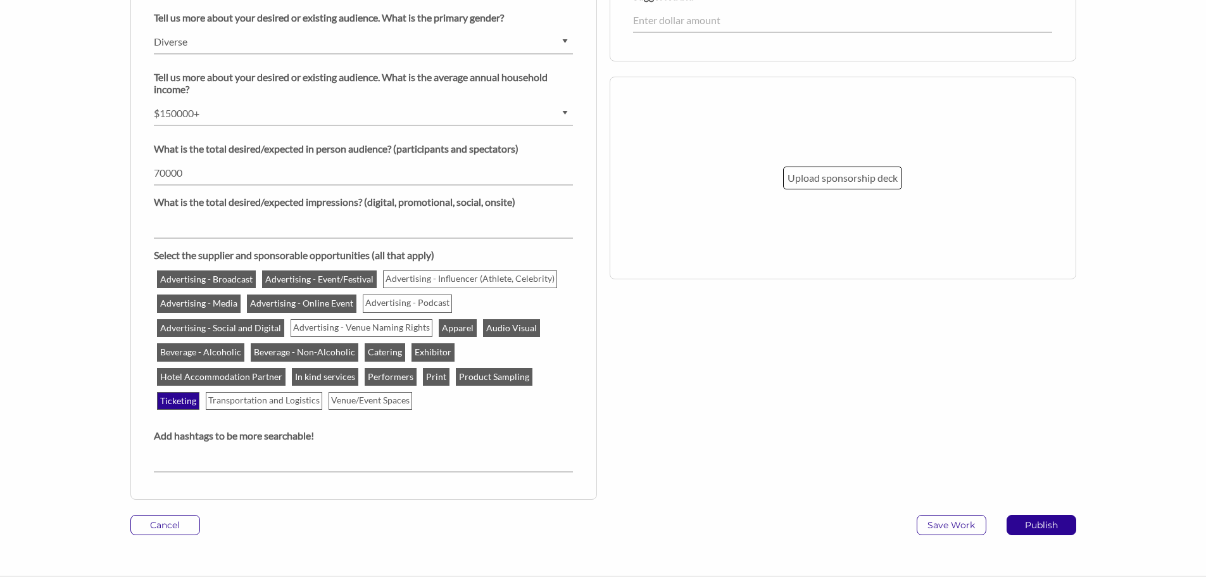
click at [0, 0] on input "Ticketing" at bounding box center [0, 0] width 0 height 0
click at [260, 403] on p "Transportation and Logistics" at bounding box center [264, 400] width 115 height 15
click at [0, 0] on input "Transportation and Logistics" at bounding box center [0, 0] width 0 height 0
click at [353, 403] on p "Venue/Event Spaces" at bounding box center [372, 400] width 82 height 15
click at [0, 0] on input "Venue/Event Spaces" at bounding box center [0, 0] width 0 height 0
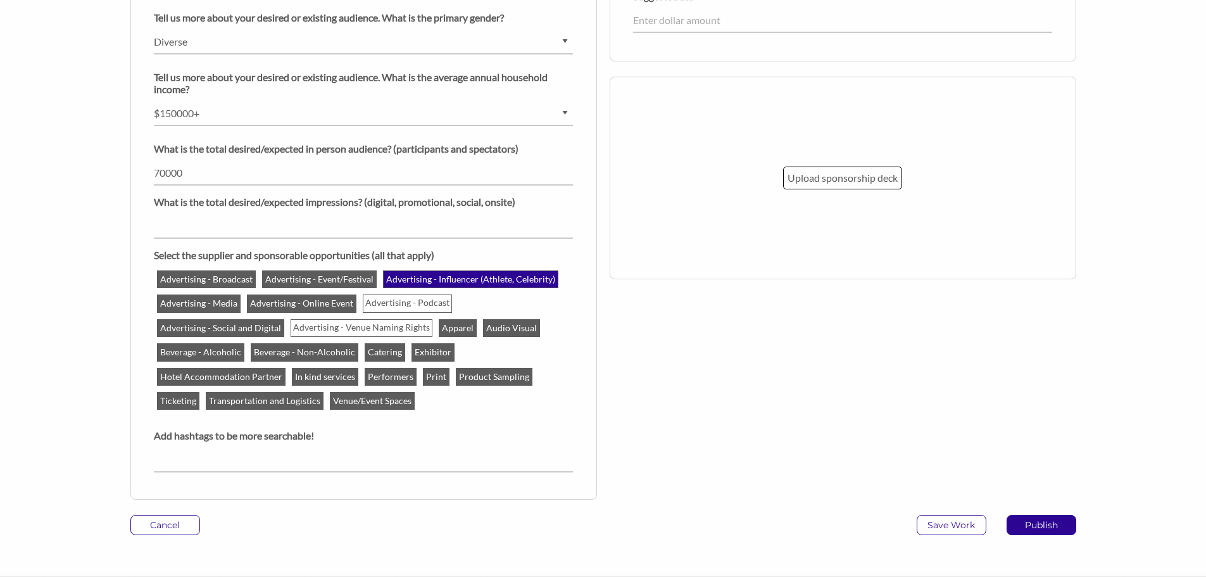
click at [493, 280] on p "Advertising - Influencer (Athlete, Celebrity)" at bounding box center [470, 279] width 173 height 15
click at [0, 0] on input "Advertising - Influencer (Athlete, Celebrity)" at bounding box center [0, 0] width 0 height 0
click at [272, 456] on input "text" at bounding box center [363, 460] width 419 height 25
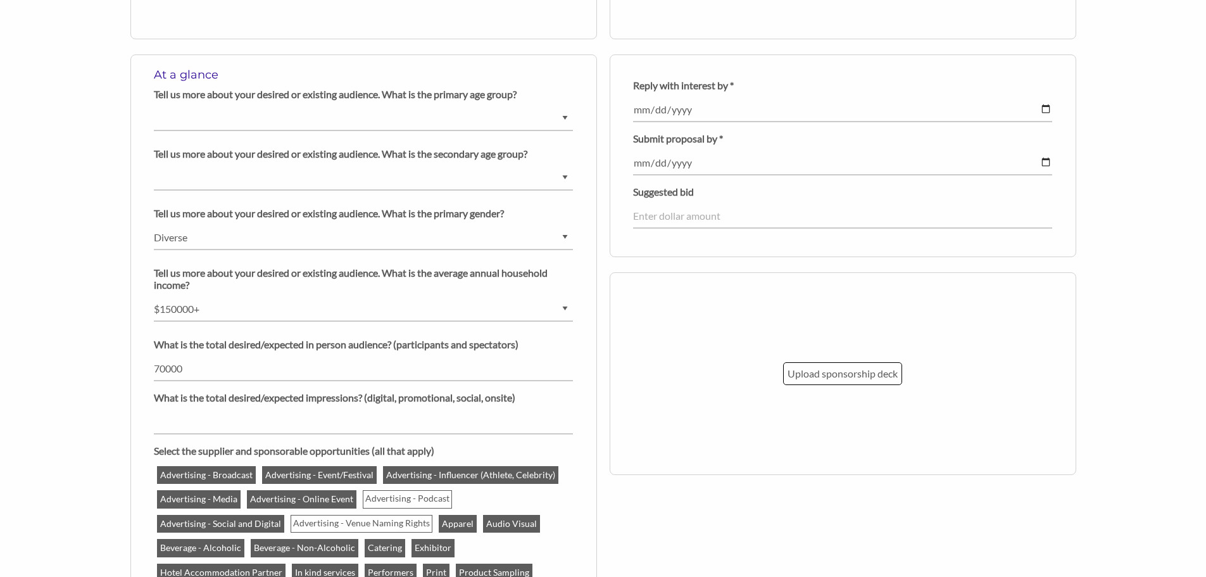
scroll to position [950, 0]
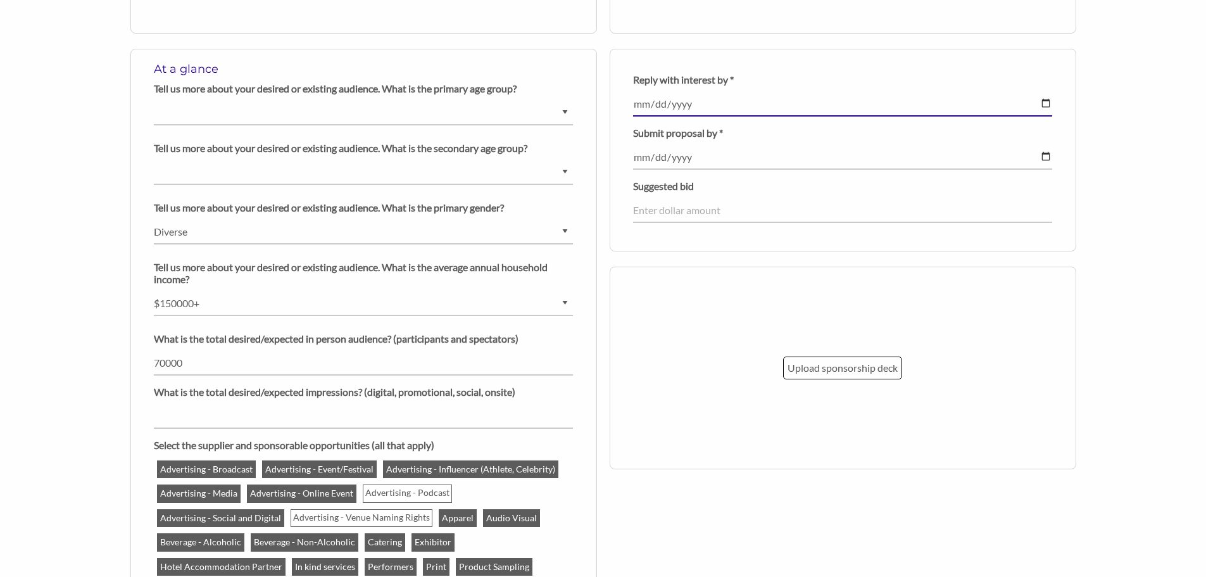
click at [1047, 104] on input "date" at bounding box center [842, 104] width 419 height 25
type input "[DATE]"
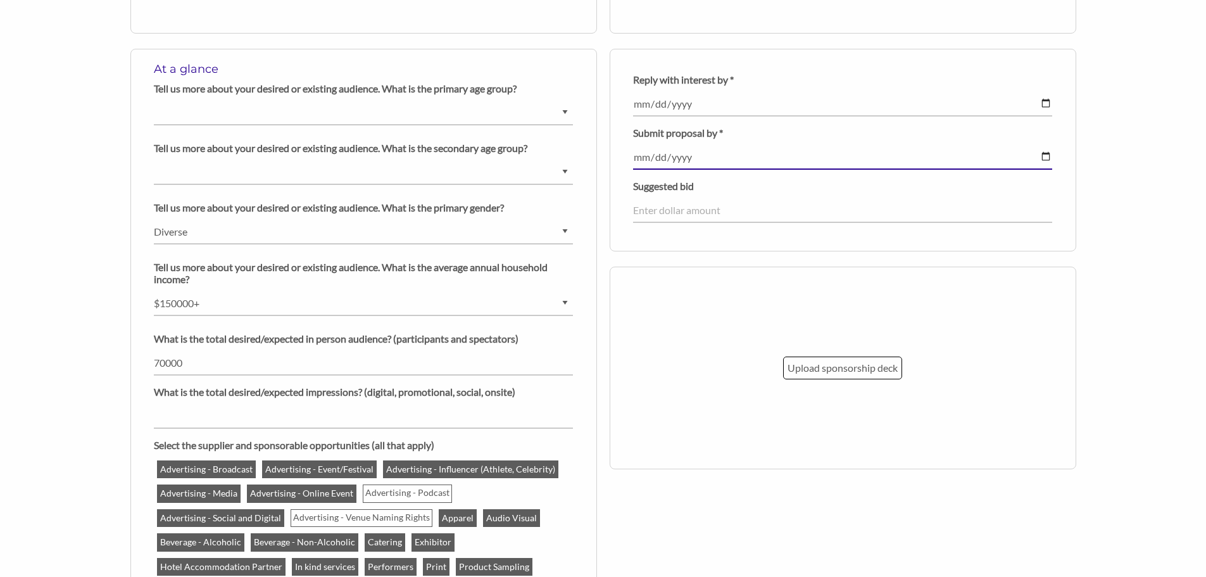
click at [1046, 156] on input "date" at bounding box center [842, 157] width 419 height 25
type input "[DATE]"
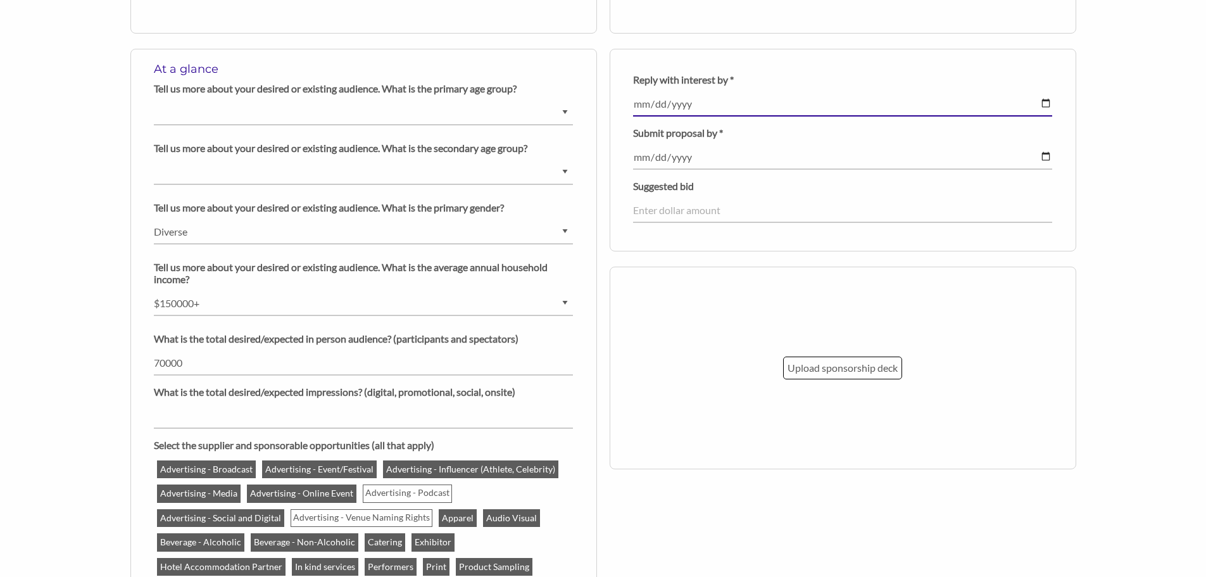
click at [1045, 105] on input "[DATE]" at bounding box center [842, 104] width 419 height 25
type input "[DATE]"
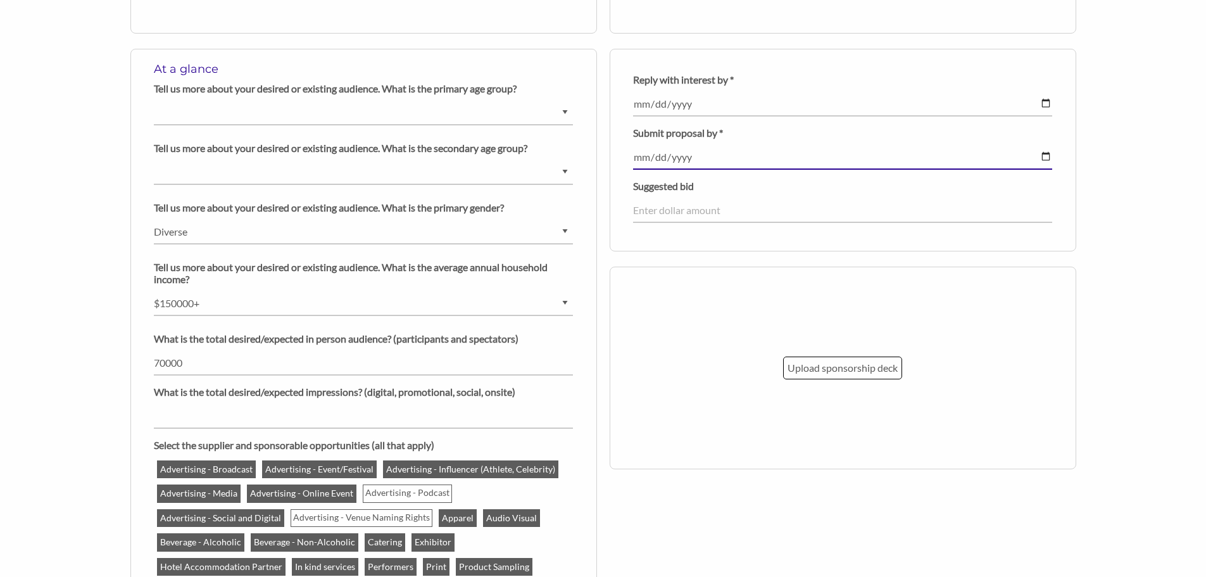
click at [701, 161] on input "[DATE]" at bounding box center [842, 157] width 419 height 25
click at [1043, 157] on input "[DATE]" at bounding box center [842, 157] width 419 height 25
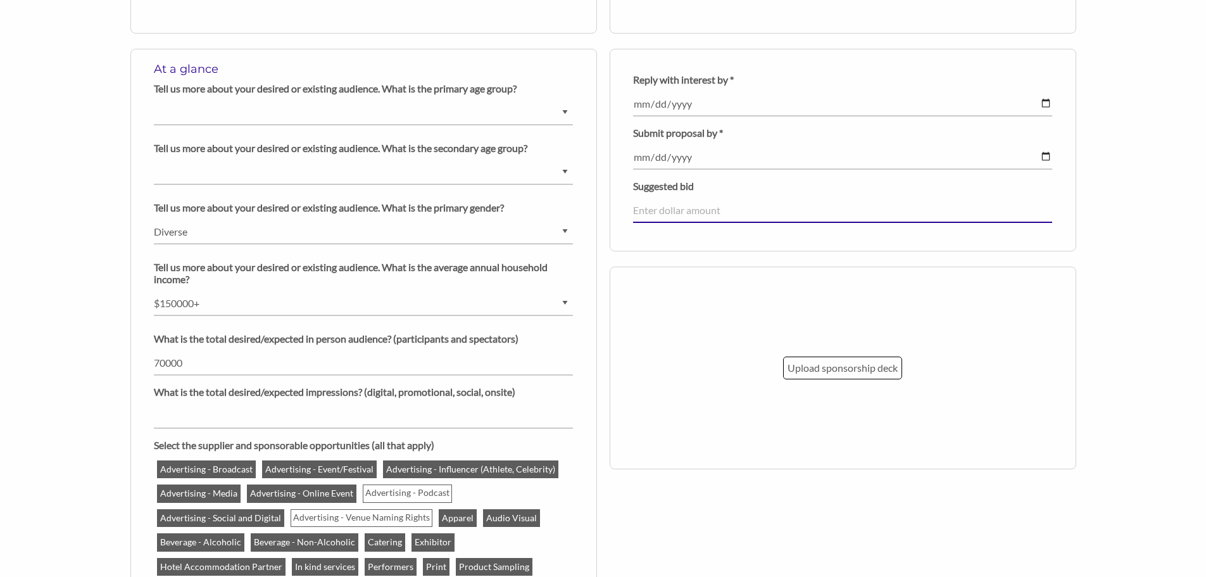
click at [706, 208] on input "number" at bounding box center [842, 210] width 419 height 25
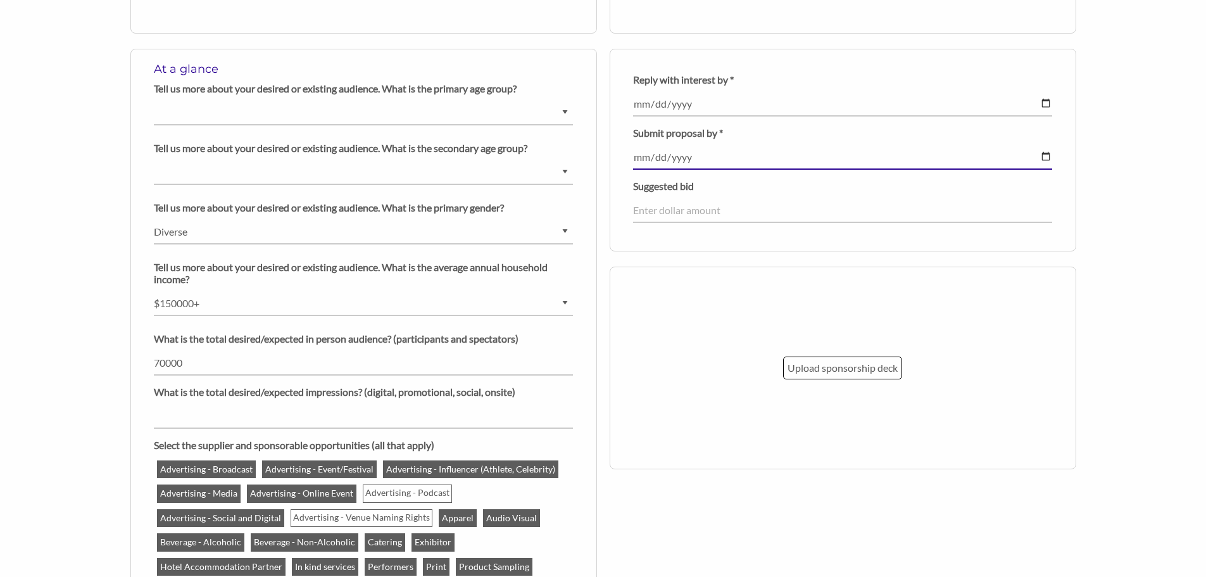
click at [1048, 156] on input "2025-10-30" at bounding box center [842, 157] width 419 height 25
type input "[DATE]"
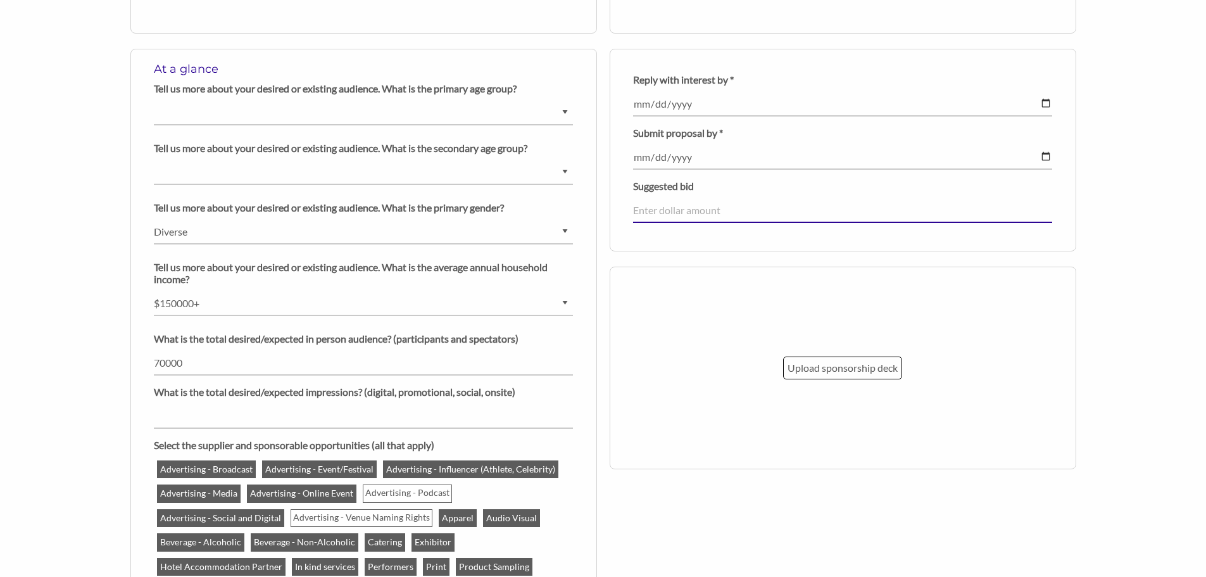
click at [672, 213] on input "number" at bounding box center [842, 210] width 419 height 25
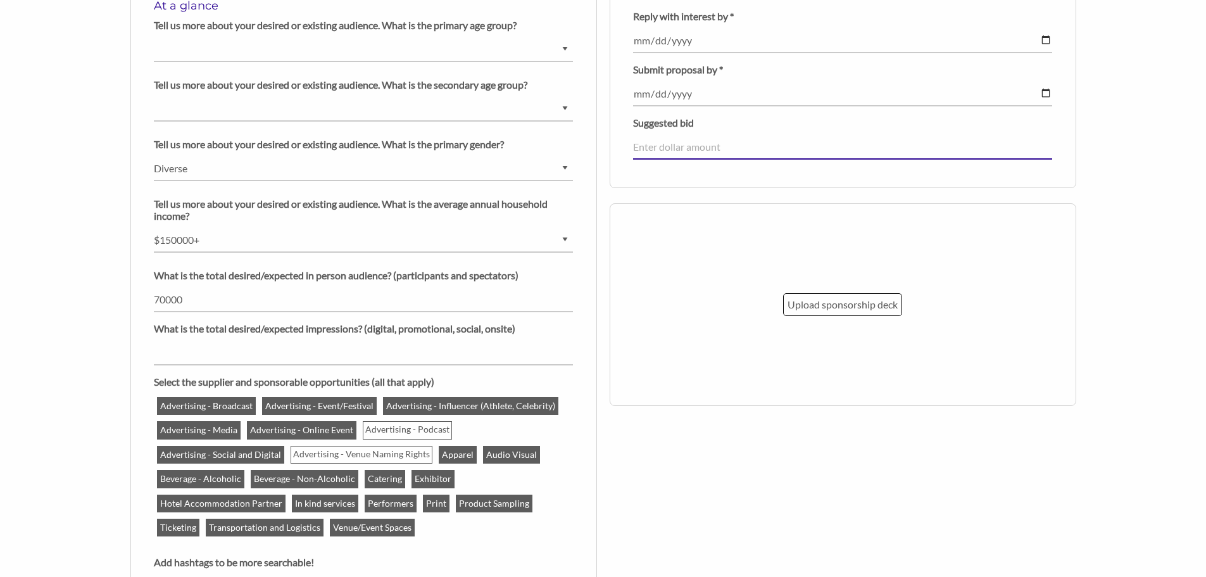
scroll to position [1076, 0]
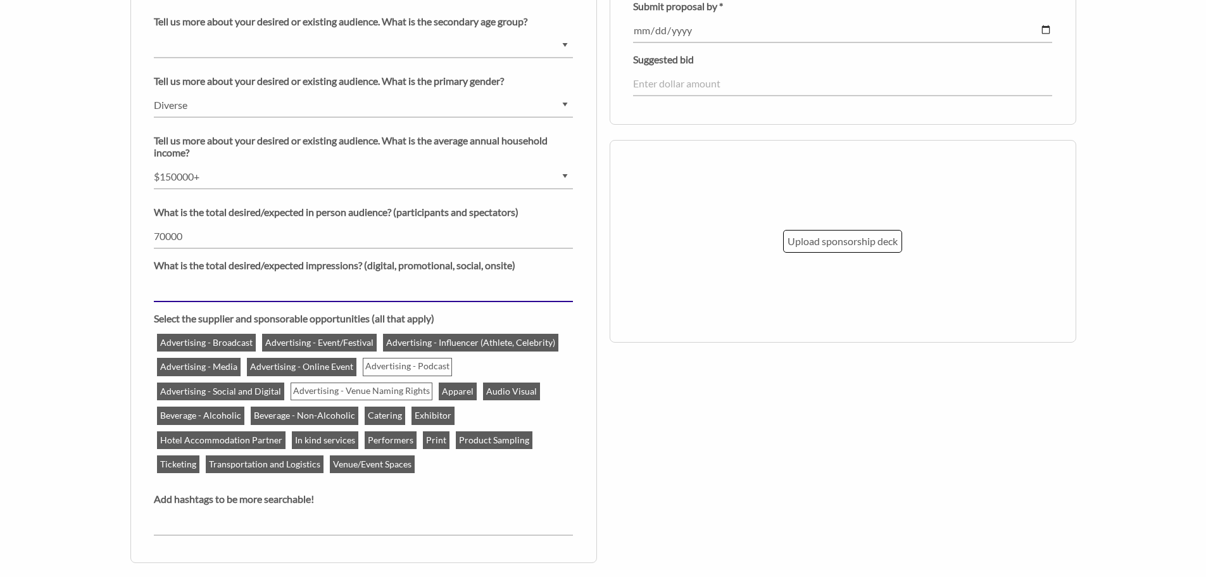
click at [479, 277] on input "number" at bounding box center [363, 289] width 419 height 25
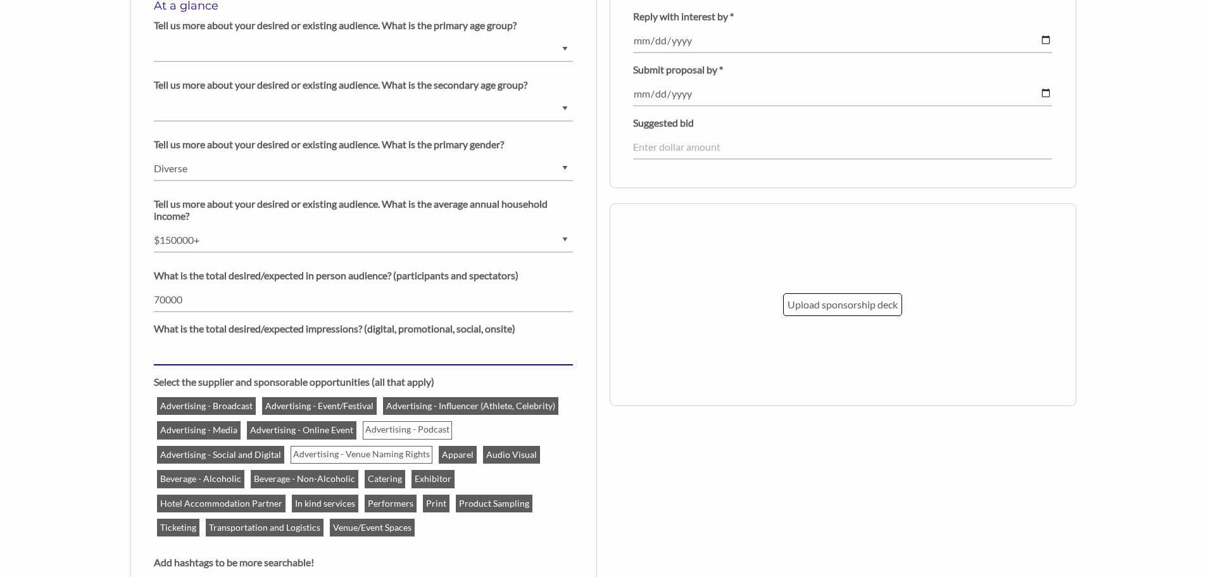
scroll to position [1300, 0]
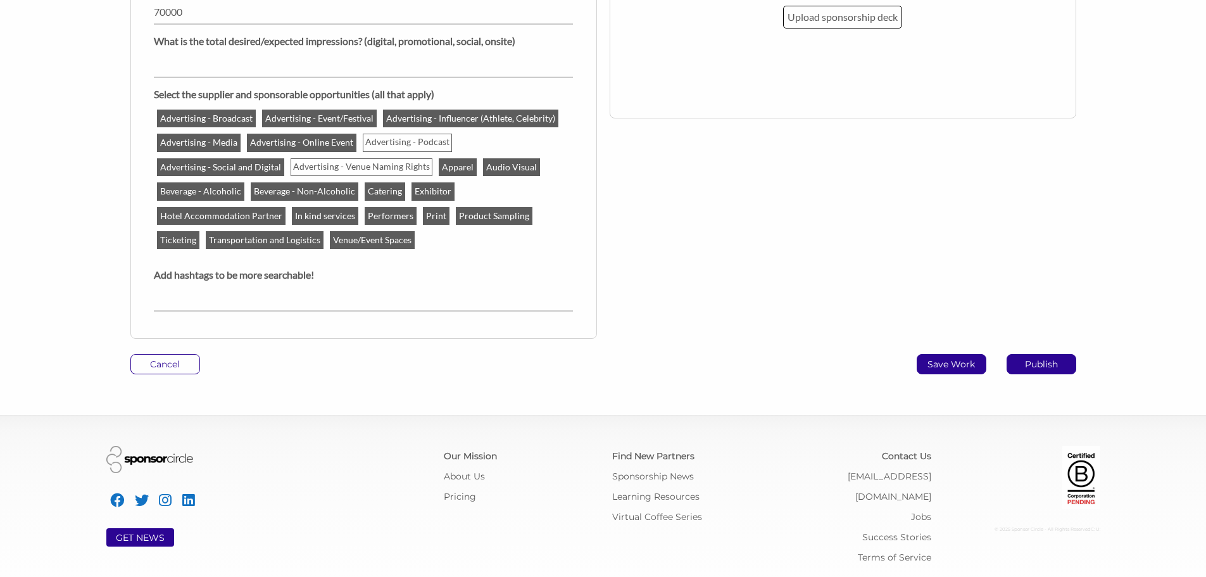
click at [957, 363] on p "Save Work" at bounding box center [951, 364] width 68 height 19
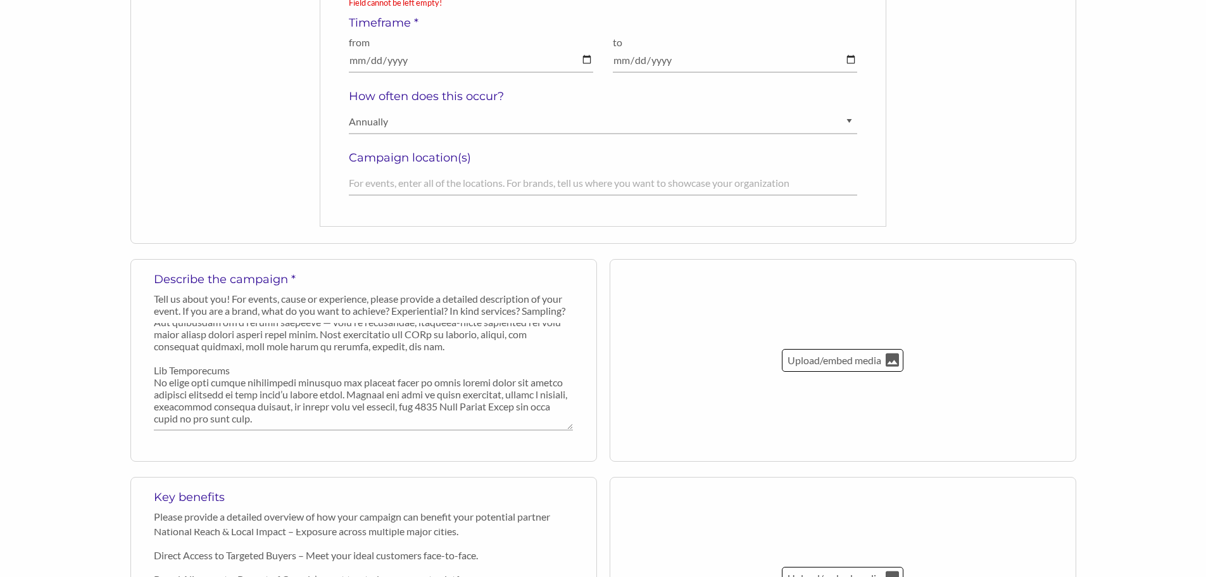
scroll to position [265, 0]
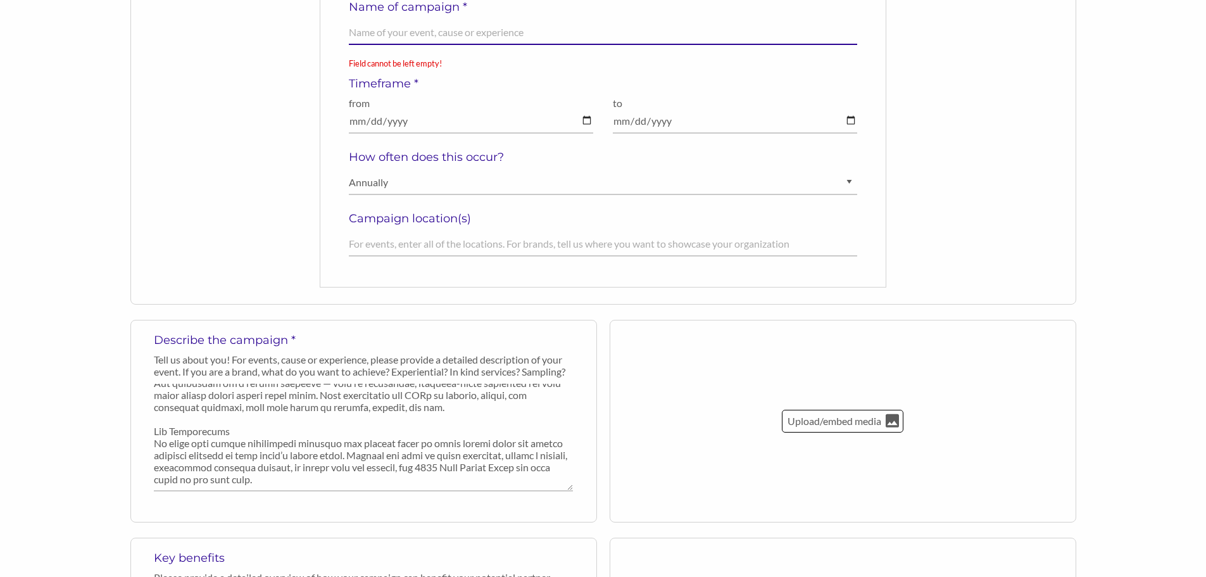
click at [401, 35] on input "text" at bounding box center [603, 32] width 509 height 25
type input "Motorcycle & Powersport Shows 2026"
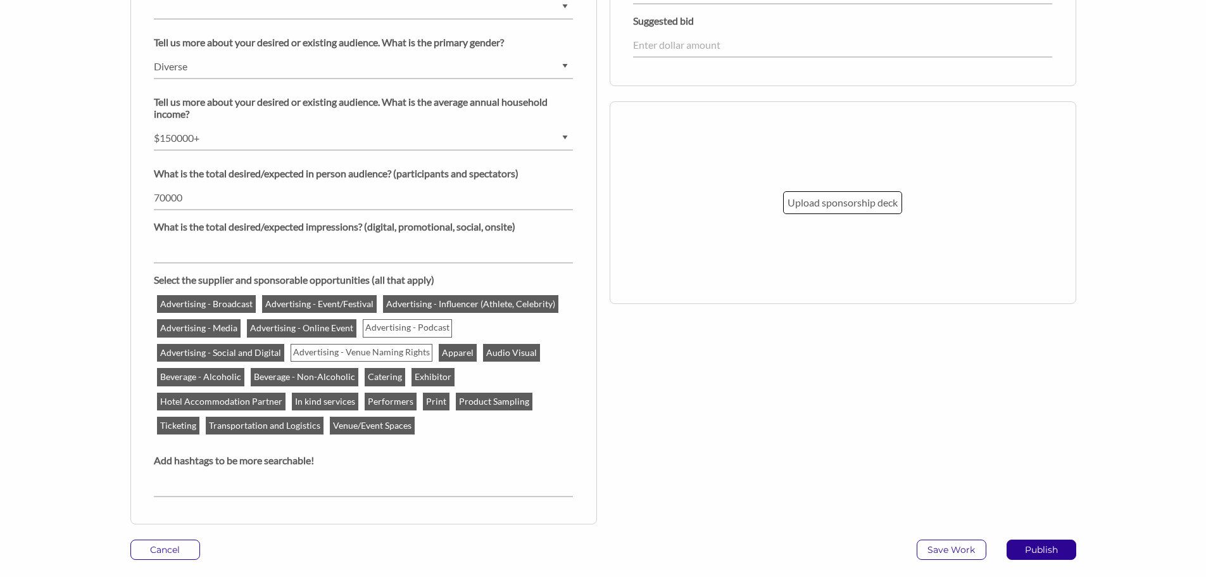
scroll to position [1214, 0]
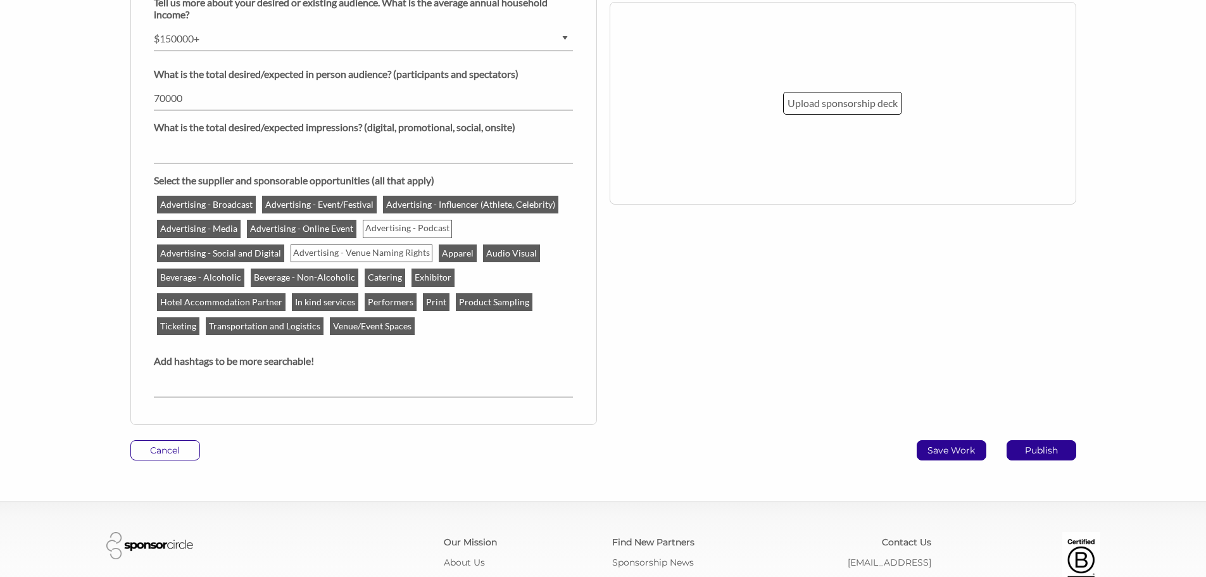
click at [972, 442] on p "Save Work" at bounding box center [951, 450] width 68 height 19
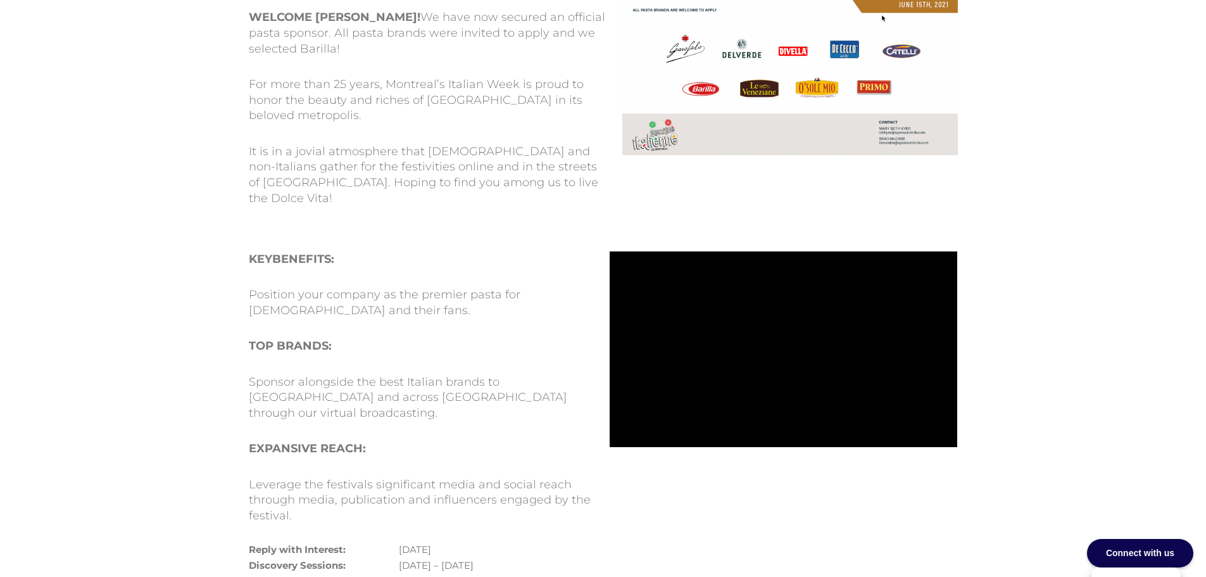
scroll to position [443, 0]
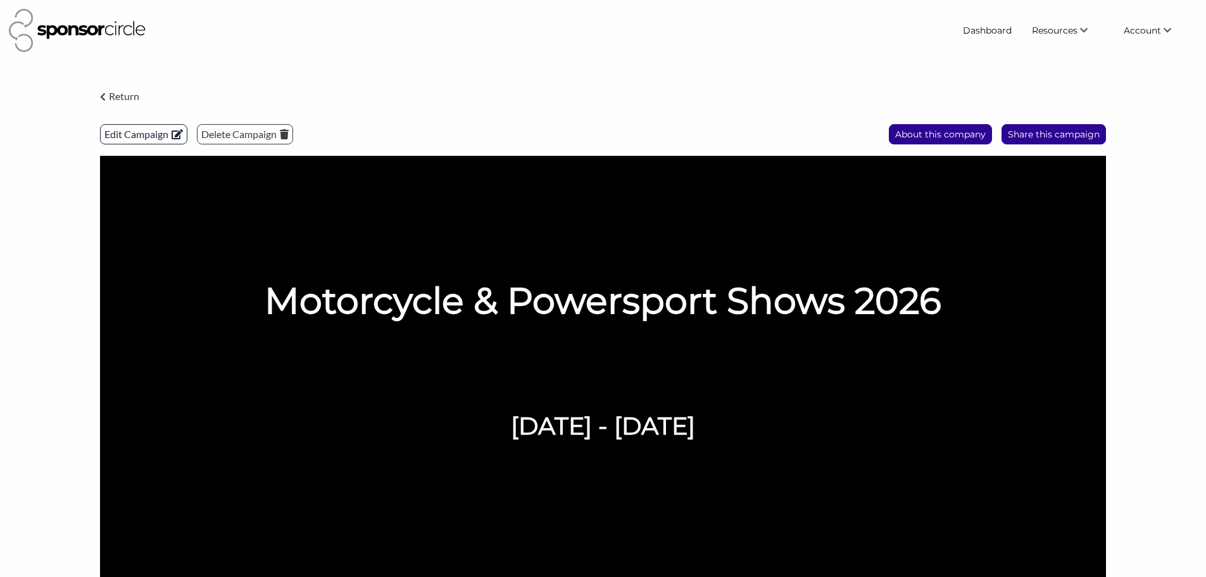
click at [135, 132] on p "Edit Campaign" at bounding box center [144, 134] width 86 height 19
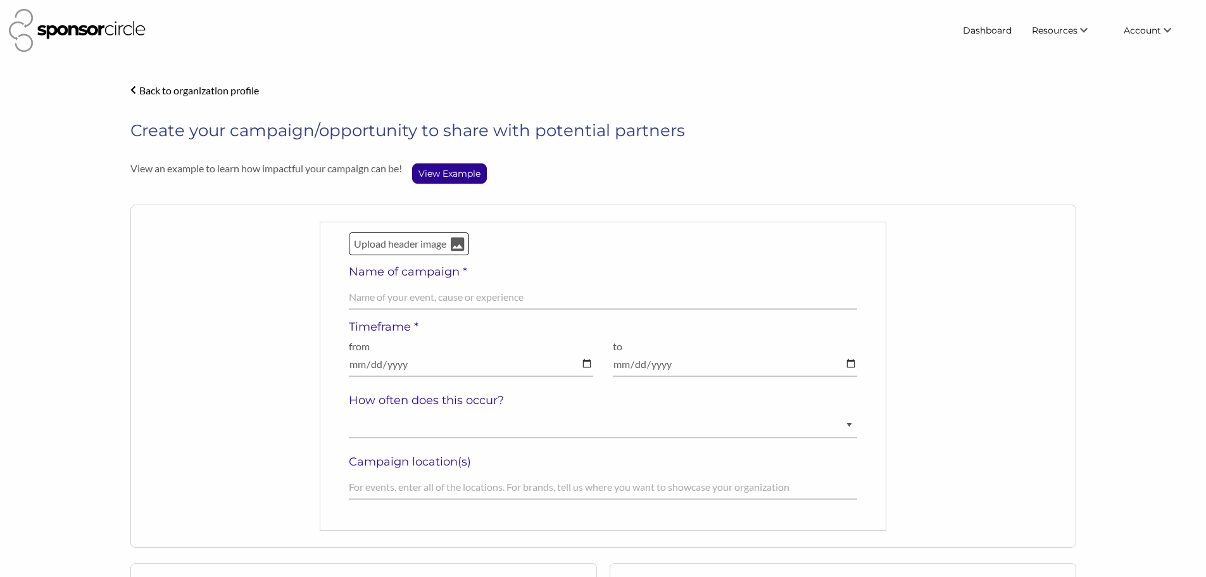
select select "[DEMOGRAPHIC_DATA]"
select select "25-30 years old"
select select "Diverse"
select select "$150000+"
click at [526, 295] on input "Motorcycle & Powersport Shows 2026" at bounding box center [603, 297] width 509 height 25
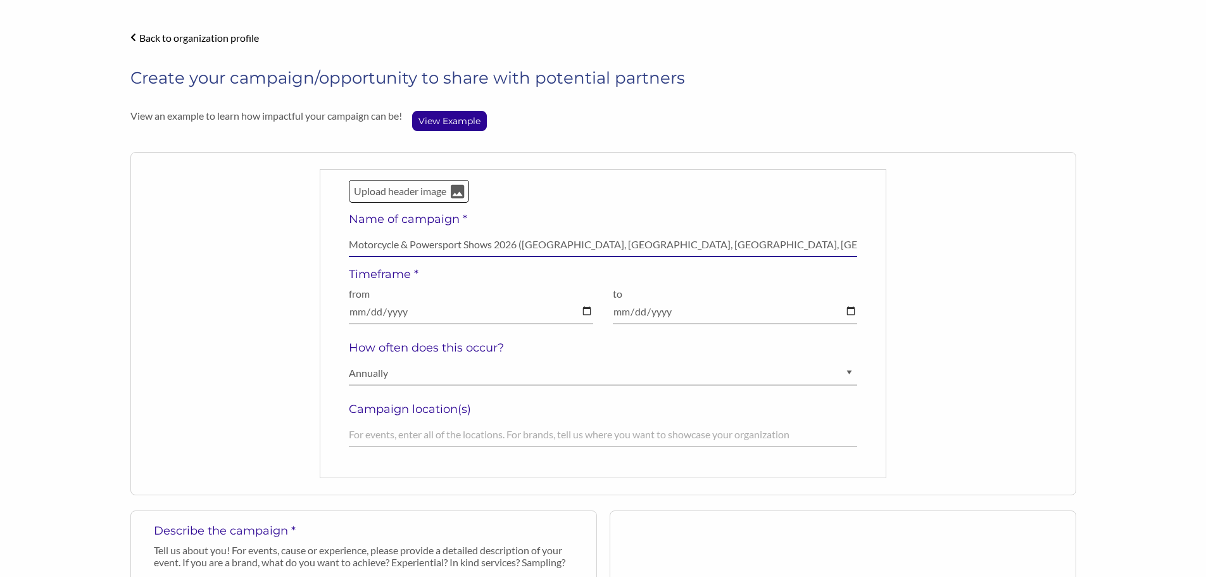
scroll to position [34, 0]
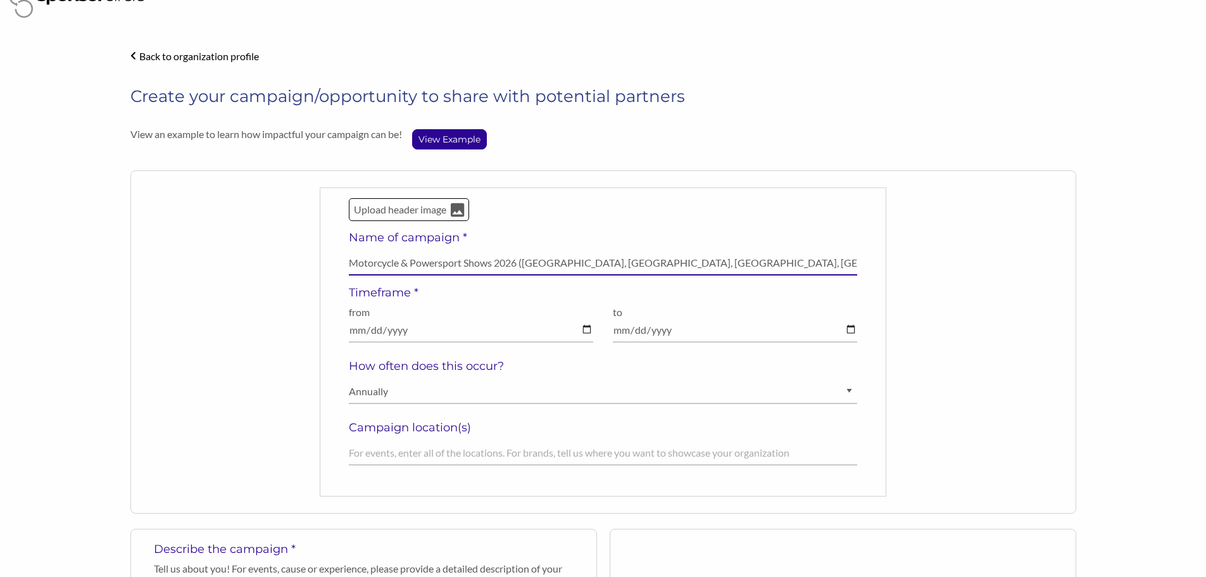
drag, startPoint x: 696, startPoint y: 262, endPoint x: 678, endPoint y: 262, distance: 17.7
click at [678, 262] on input "Motorcycle & Powersport Shows 2026 (Abbotsford, Calgary, Toronto, Montreal)" at bounding box center [603, 263] width 509 height 25
click at [684, 263] on input "Motorcycle & Powersport Shows 2026 (Abbotsford, Calgary, Toronto, Montreal)" at bounding box center [603, 263] width 509 height 25
drag, startPoint x: 697, startPoint y: 261, endPoint x: 660, endPoint y: 262, distance: 36.7
click at [660, 262] on input "Motorcycle & Powersport Shows 2026 (Abbotsford, Calgary, Toronto, Montreal)" at bounding box center [603, 263] width 509 height 25
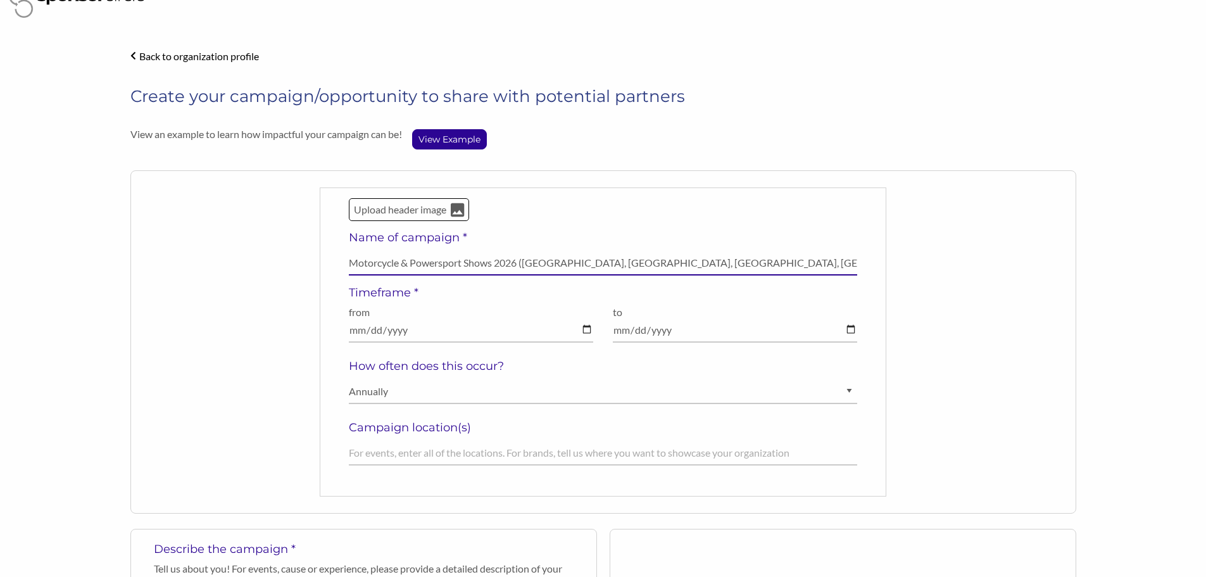
paste input "é"
click at [525, 263] on input "Motorcycle & Powersport Shows 2026 (Abbotsford, Calgary, Toronto, Montréal)" at bounding box center [603, 263] width 509 height 25
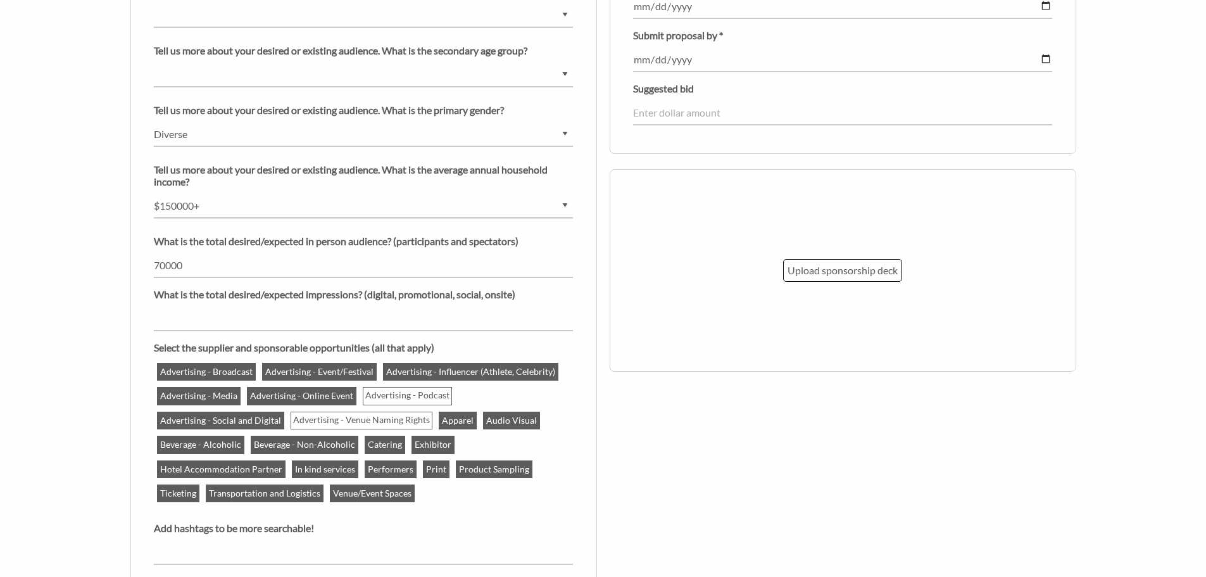
scroll to position [1300, 0]
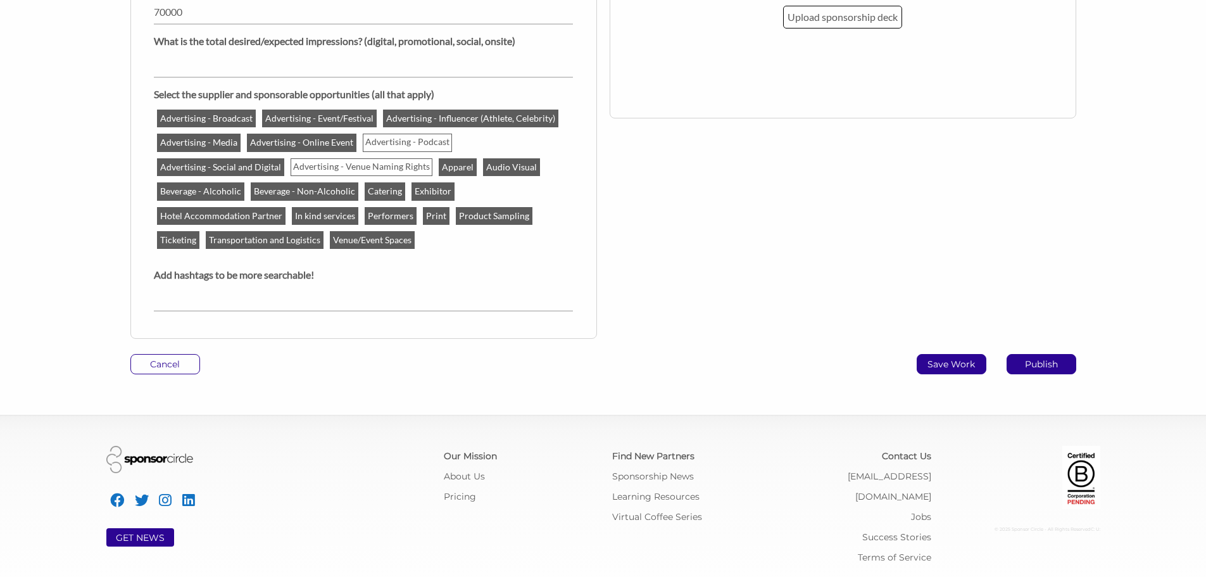
type input "Motorcycle & Powersport Shows 2026 (Abbotsford, Calgary, Toronto, Montréal)"
click at [946, 363] on p "Save Work" at bounding box center [951, 364] width 68 height 19
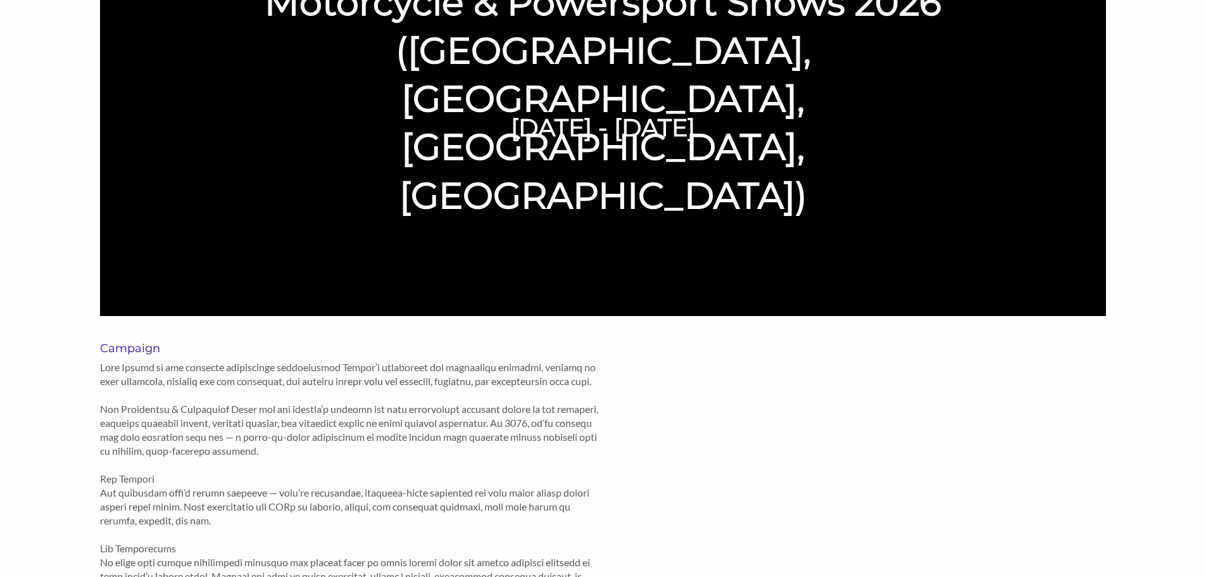
scroll to position [289, 0]
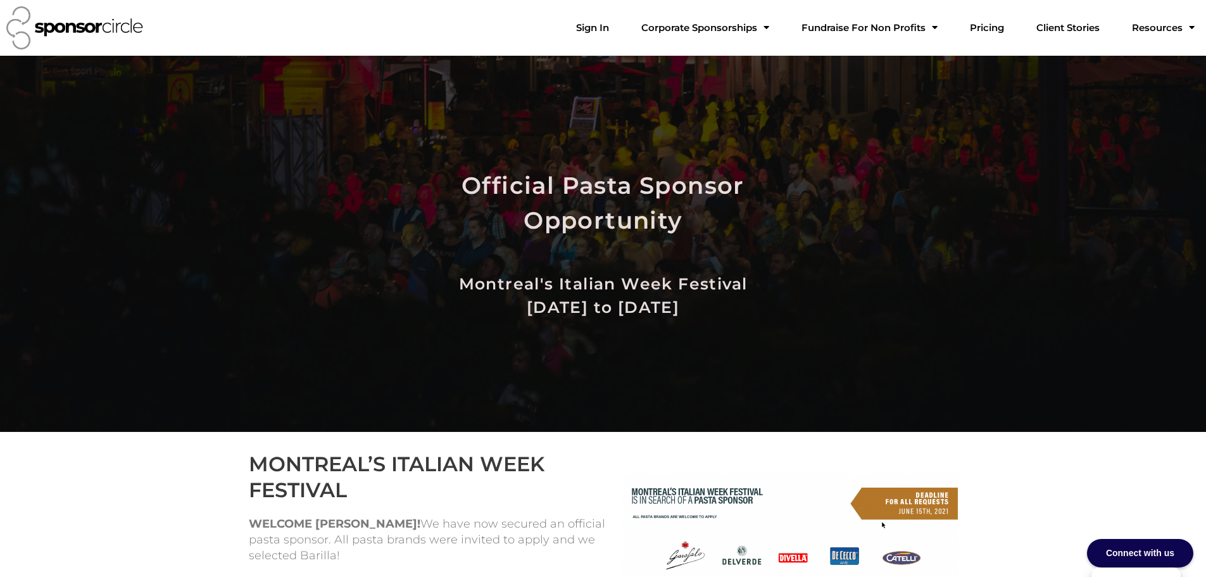
scroll to position [443, 0]
